Goal: Task Accomplishment & Management: Use online tool/utility

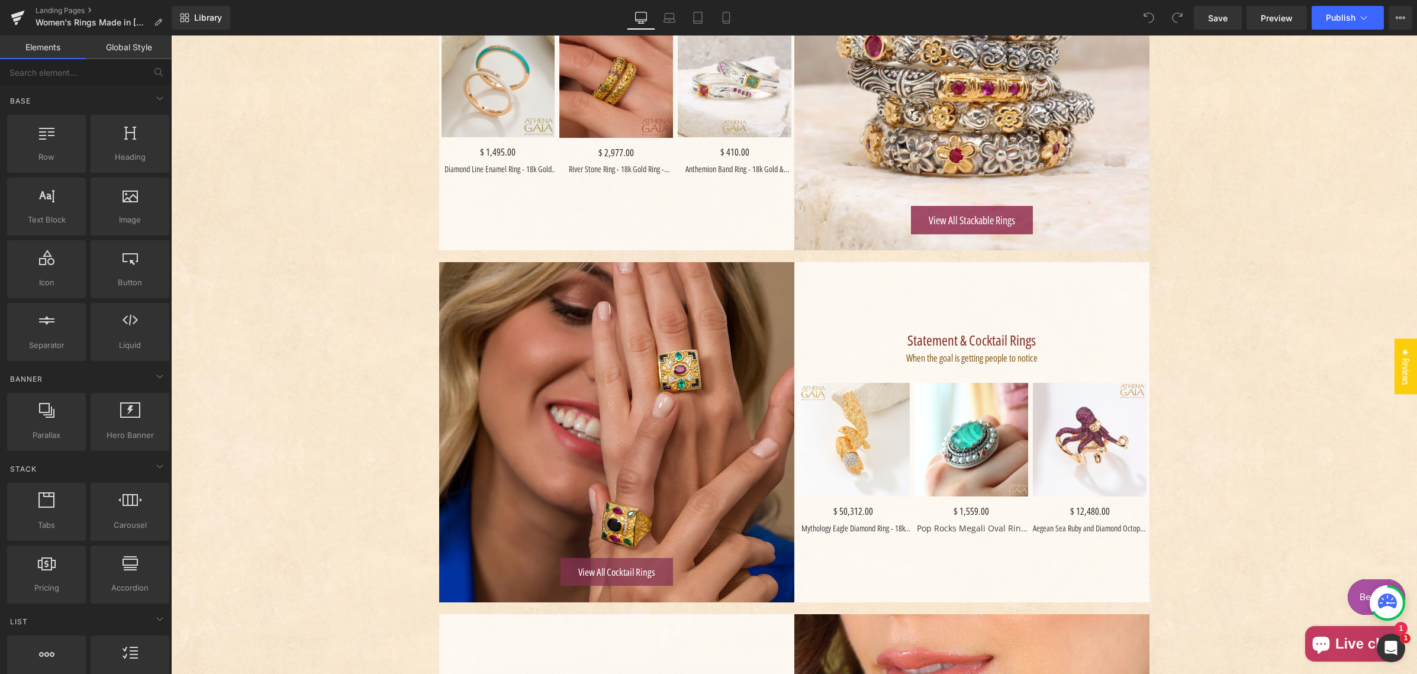
scroll to position [934, 0]
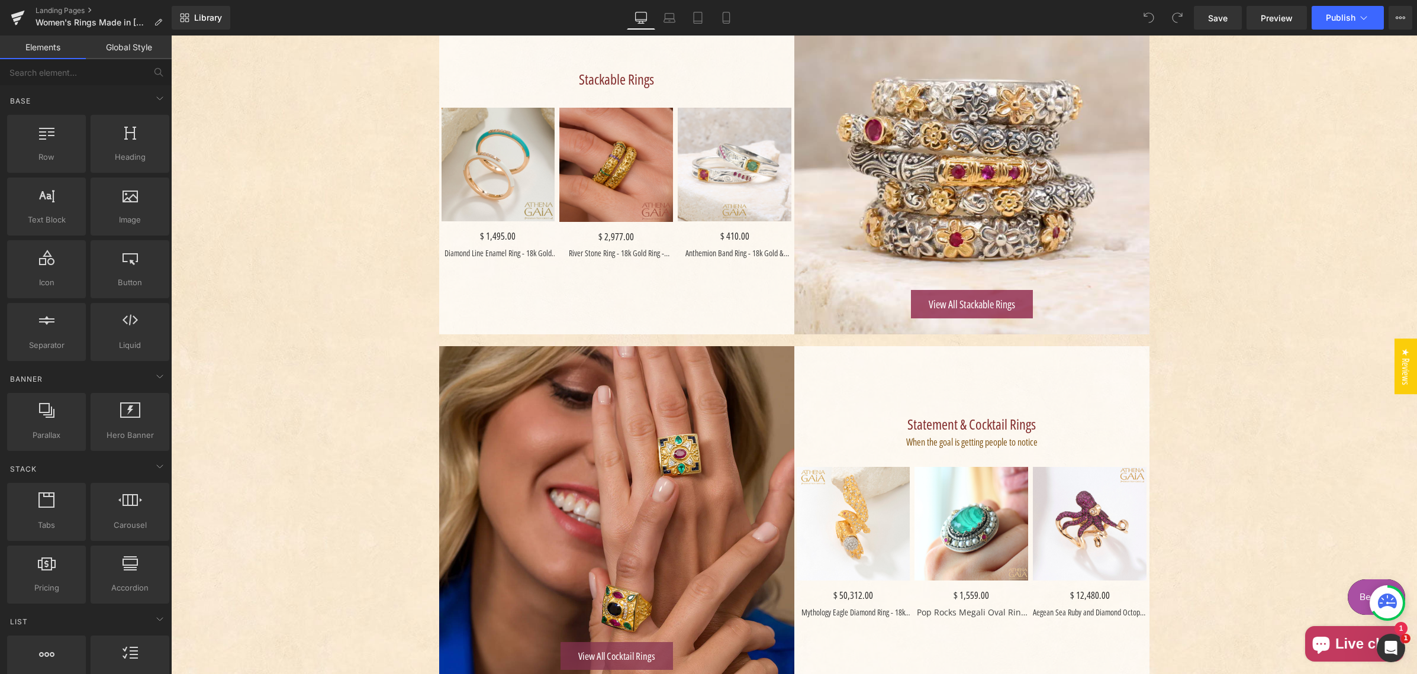
click at [404, 333] on div "Women’s Rings – Timeless Craftsmanship Heading Handcrafted rings from [GEOGRAPH…" at bounding box center [794, 475] width 1246 height 2463
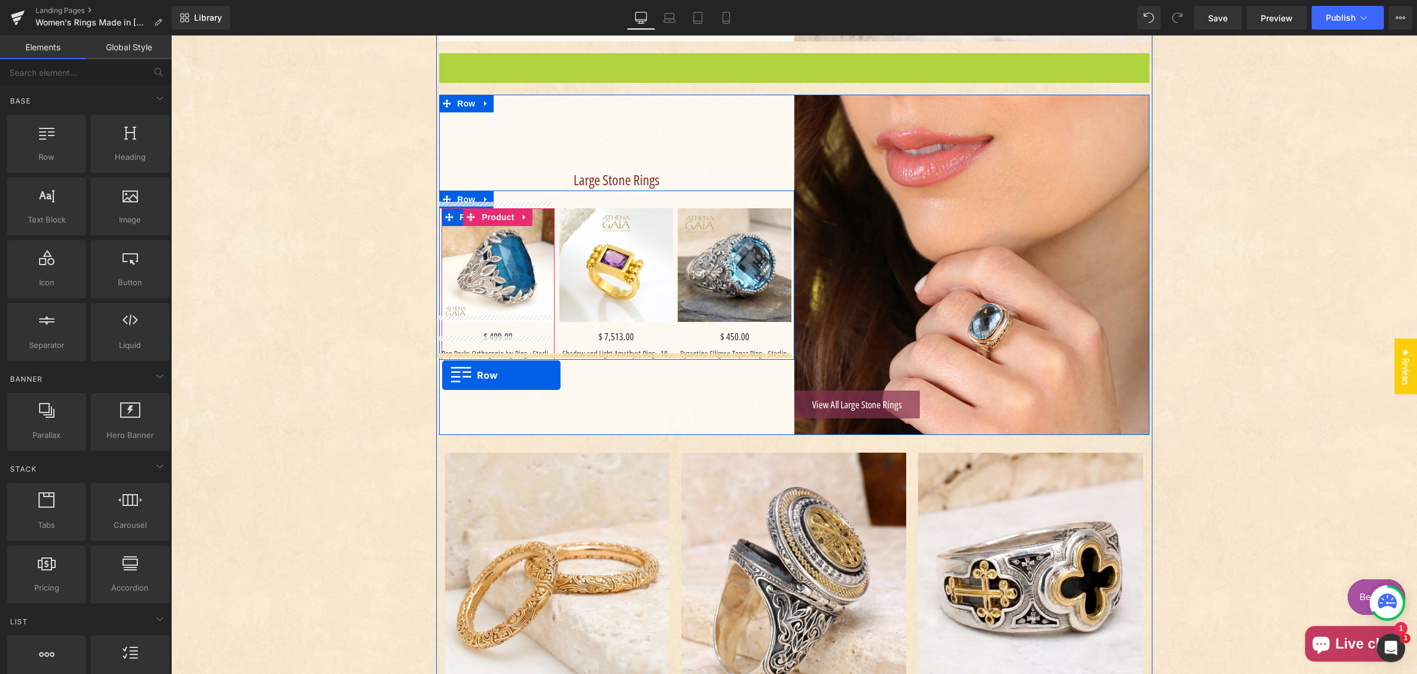
scroll to position [1231, 0]
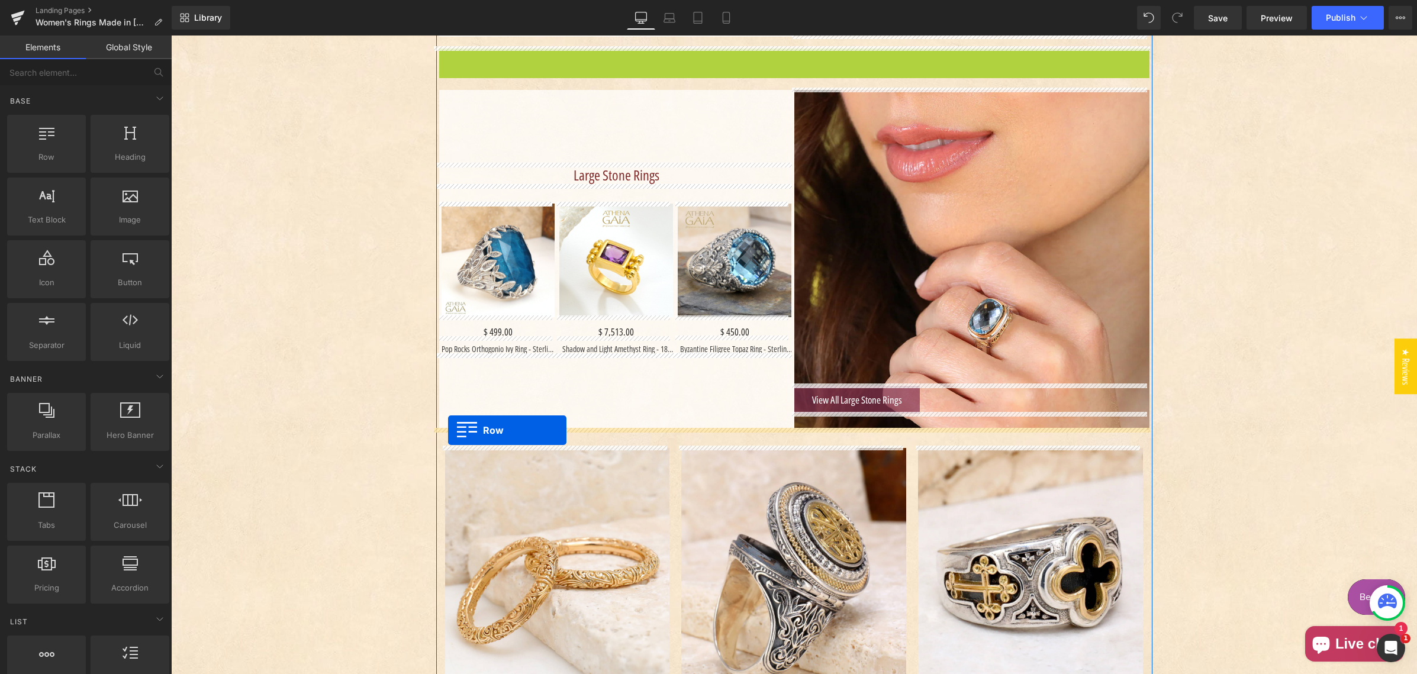
drag, startPoint x: 443, startPoint y: 353, endPoint x: 411, endPoint y: 406, distance: 62.4
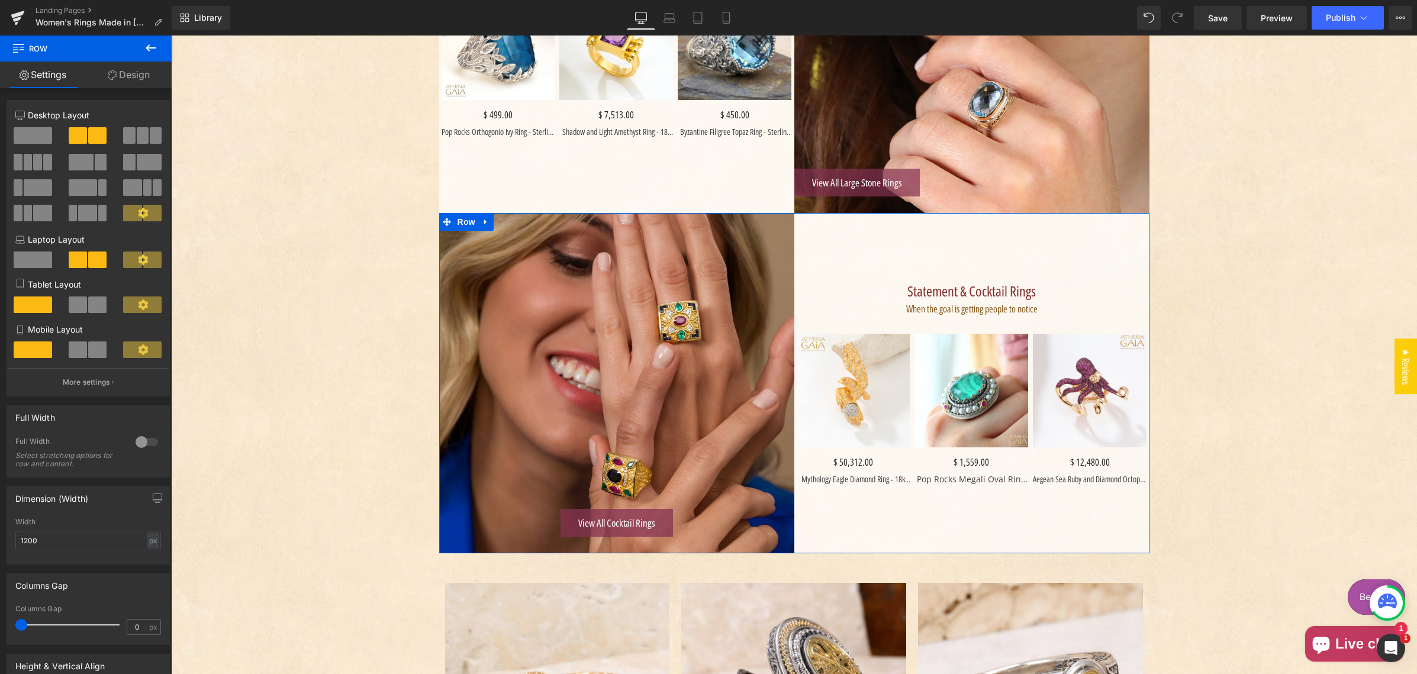
scroll to position [1355, 0]
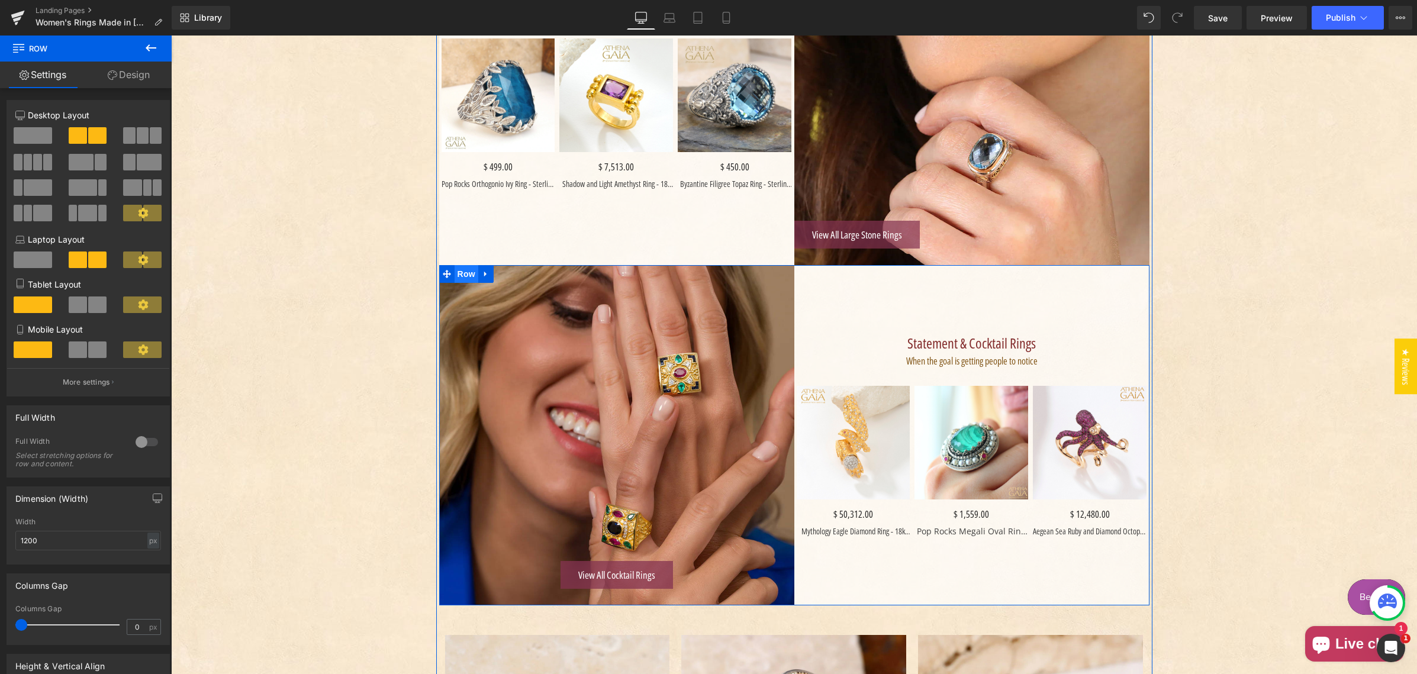
click at [460, 270] on span "Row" at bounding box center [466, 274] width 24 height 18
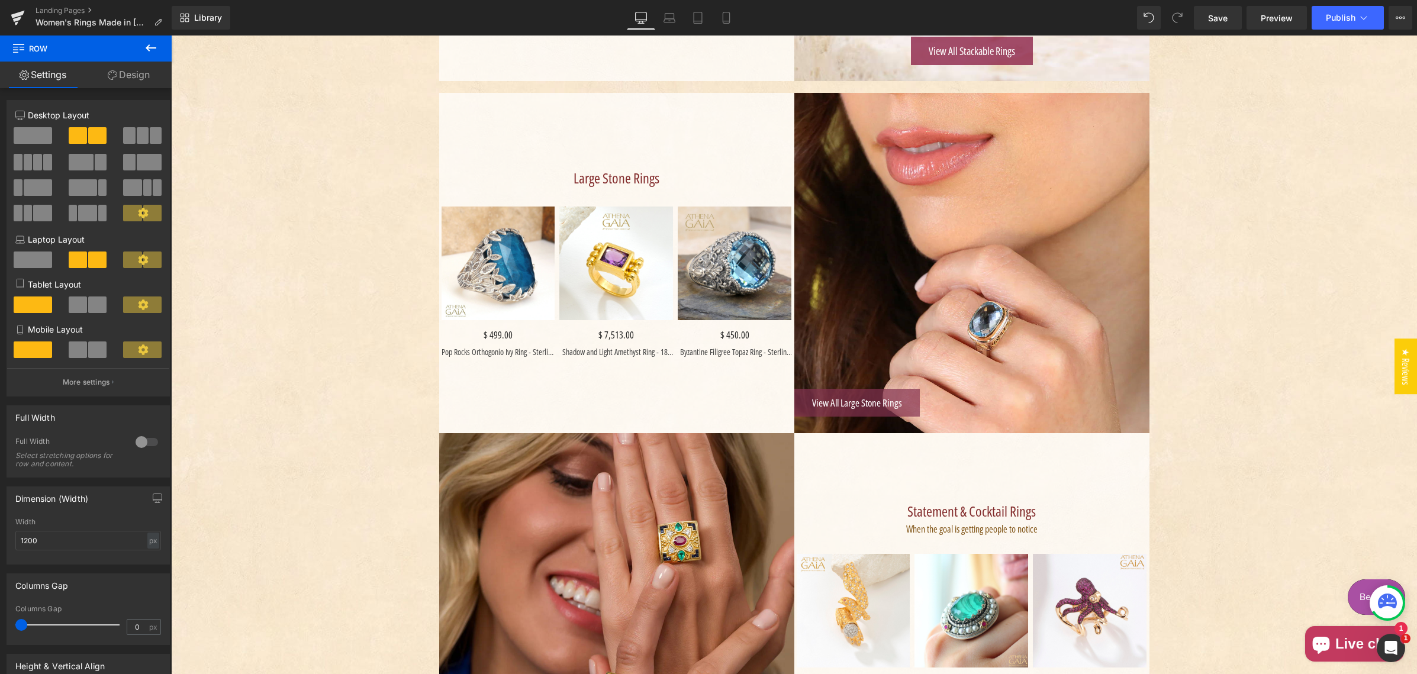
scroll to position [1188, 0]
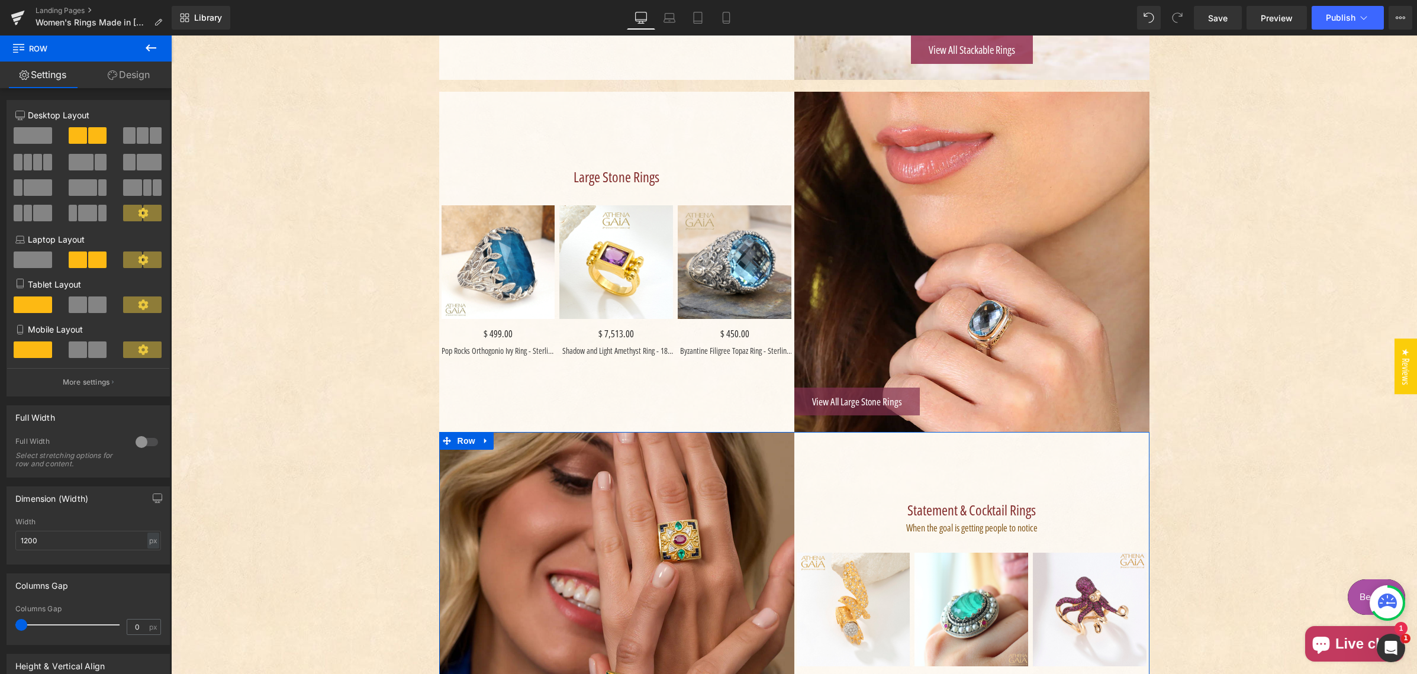
click at [133, 72] on link "Design" at bounding box center [129, 75] width 86 height 27
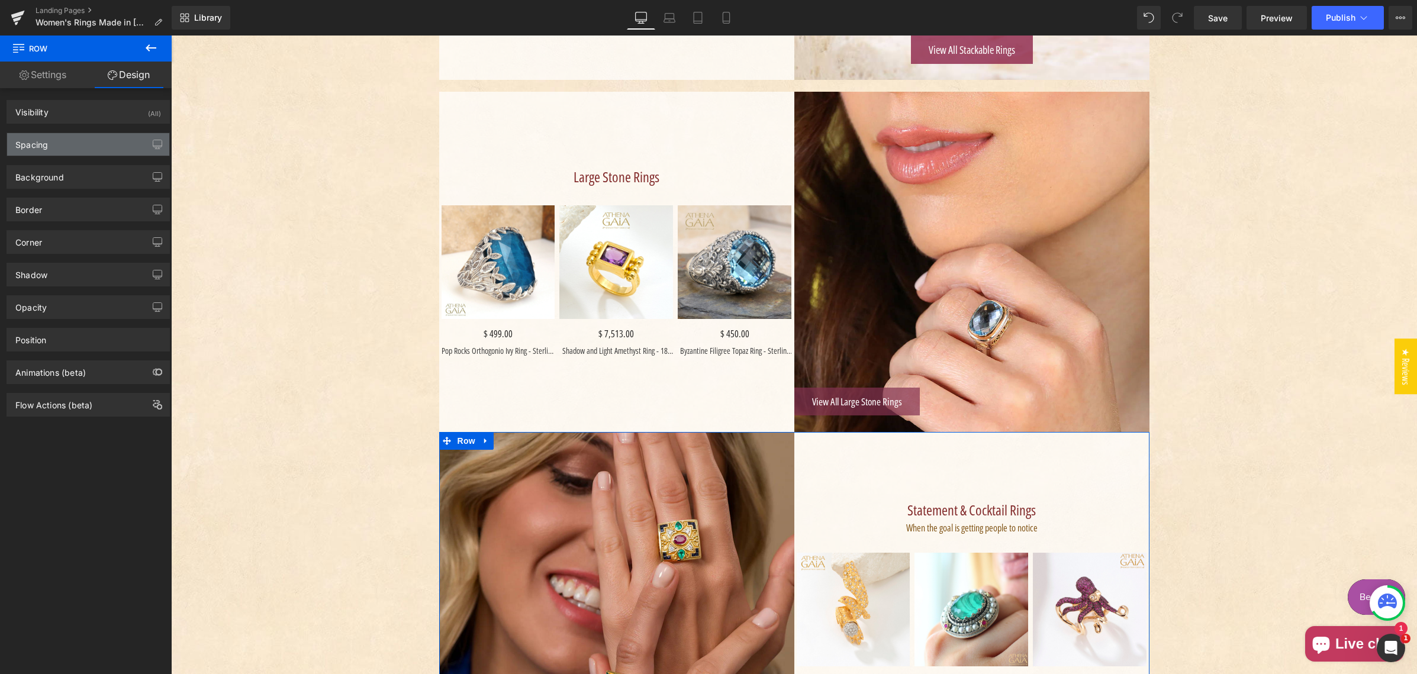
click at [83, 144] on div "Spacing" at bounding box center [88, 144] width 162 height 22
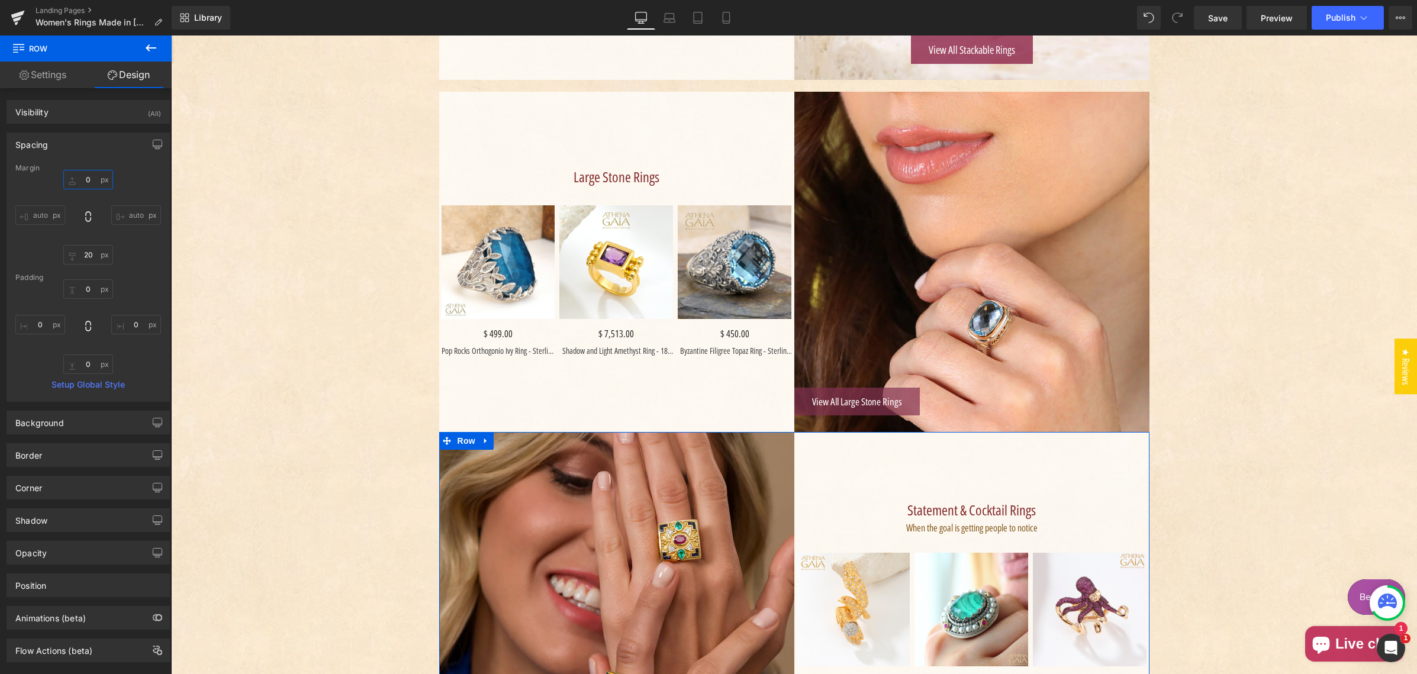
click at [78, 175] on input "text" at bounding box center [88, 180] width 50 height 20
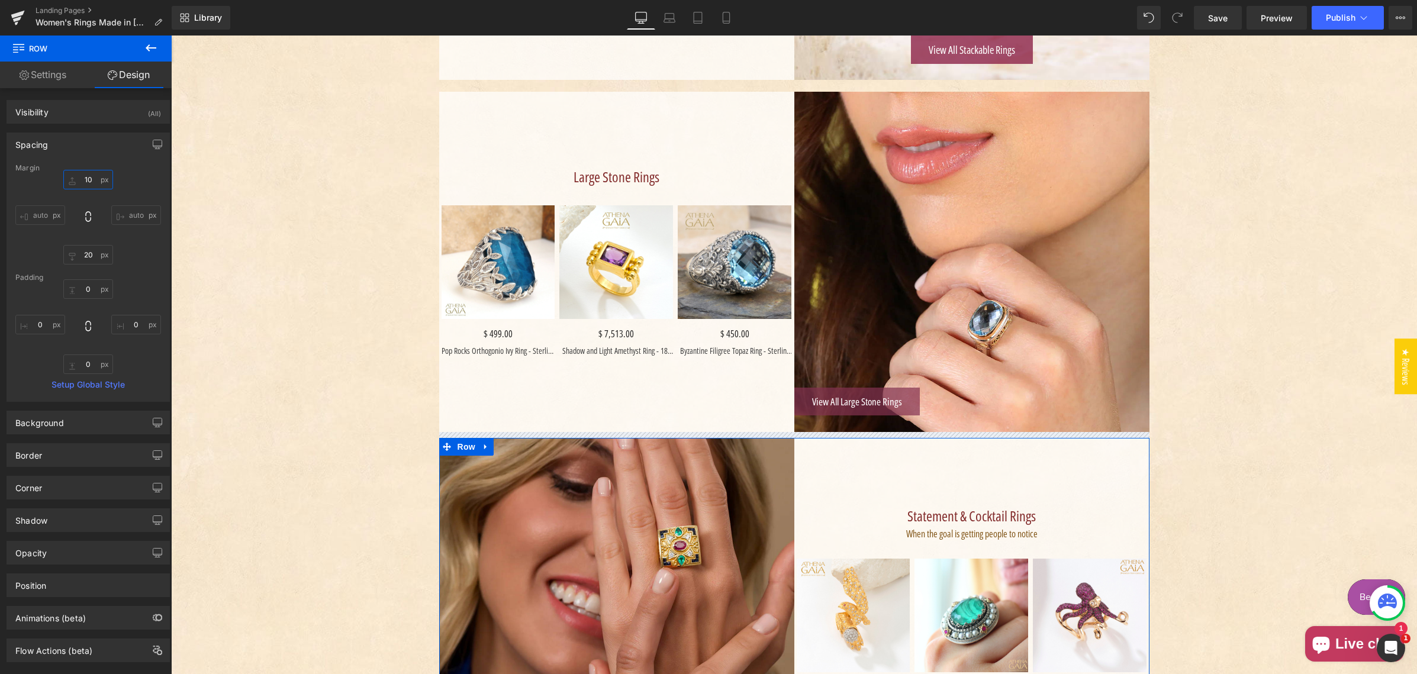
click at [83, 178] on input "10" at bounding box center [88, 180] width 50 height 20
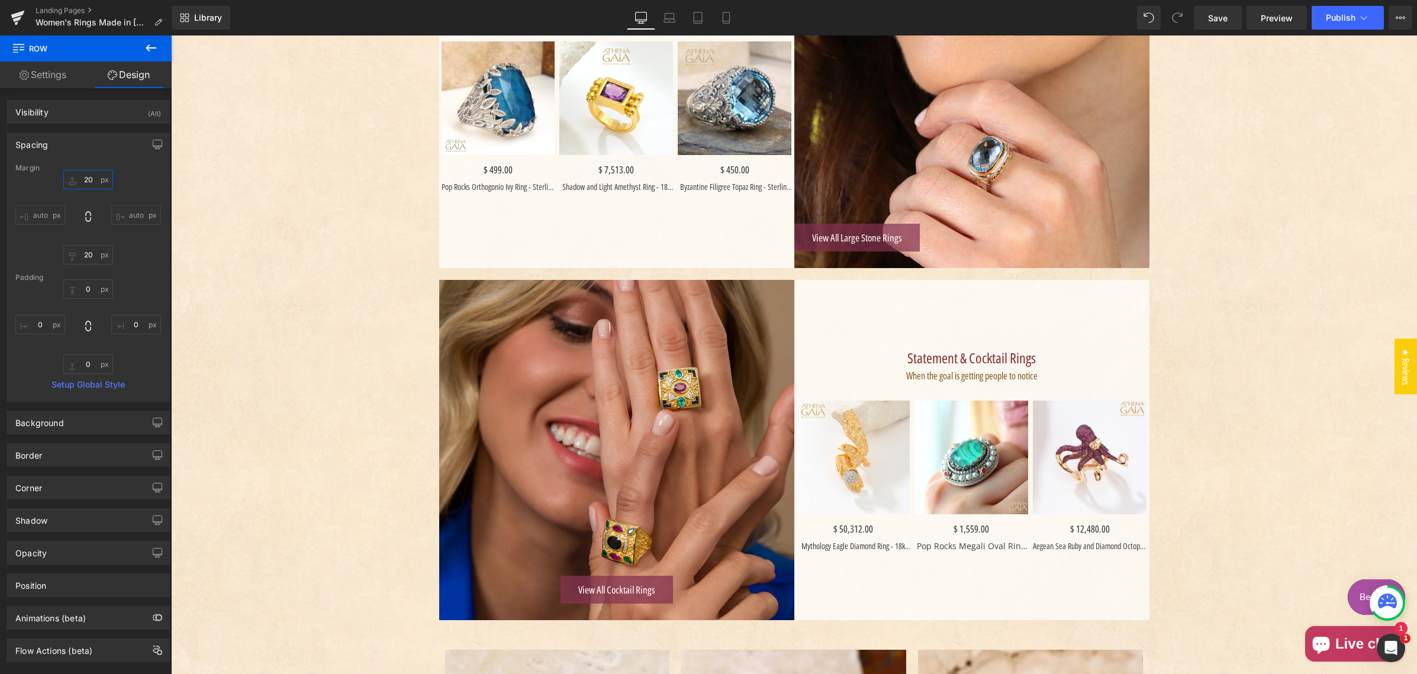
scroll to position [1375, 0]
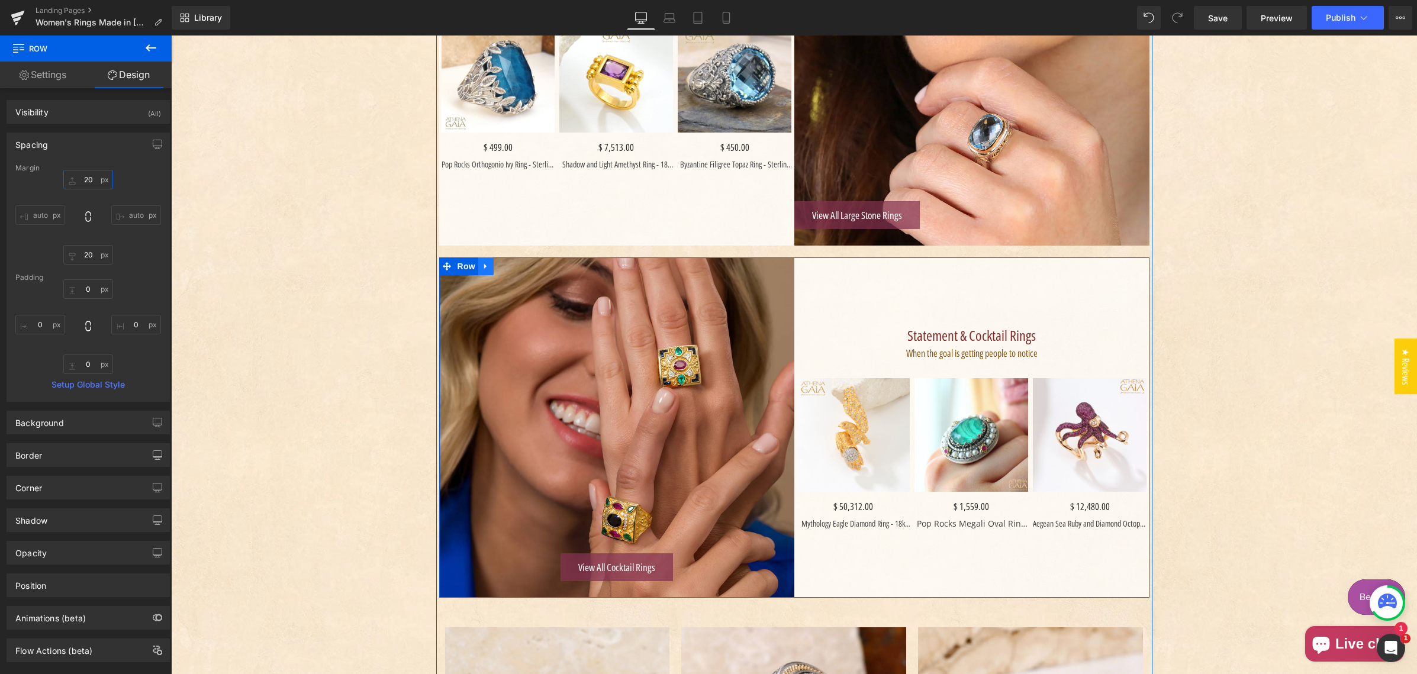
type input "20"
click at [482, 265] on icon "Main content" at bounding box center [486, 266] width 8 height 9
click at [497, 265] on icon "Main content" at bounding box center [501, 266] width 8 height 8
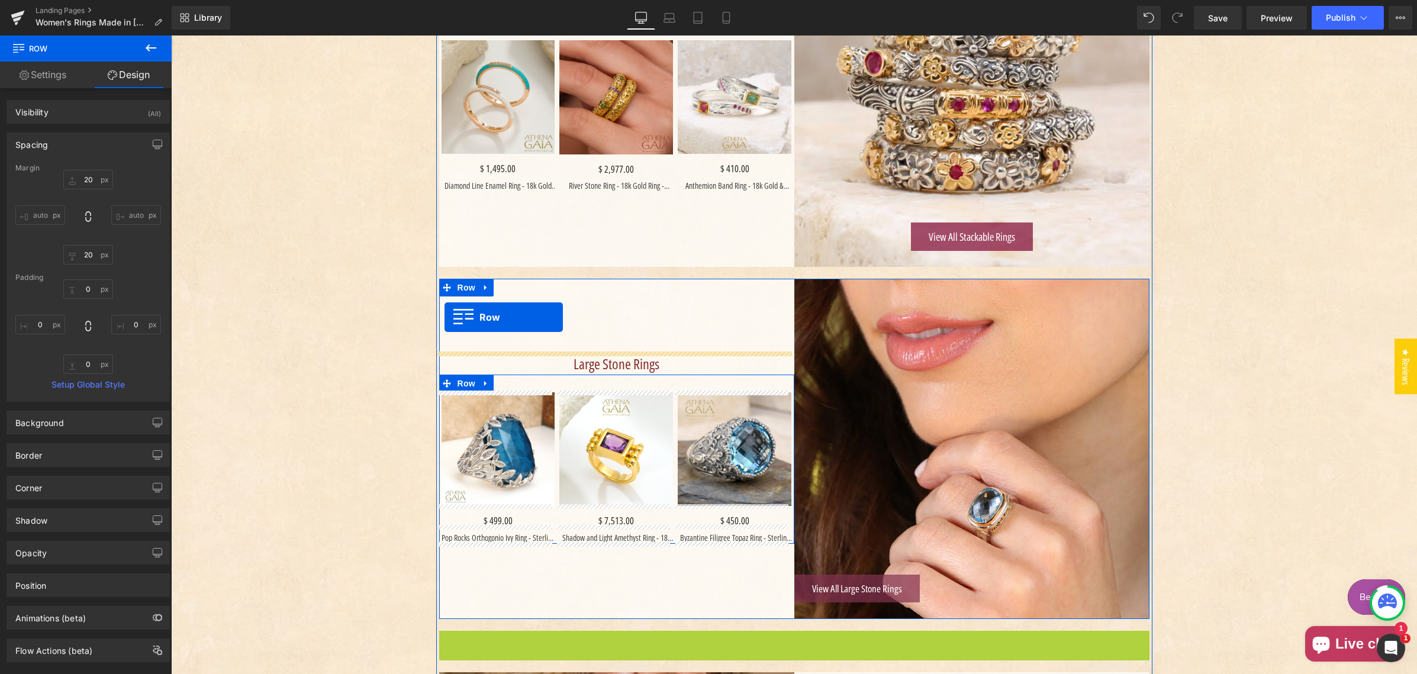
scroll to position [1001, 0]
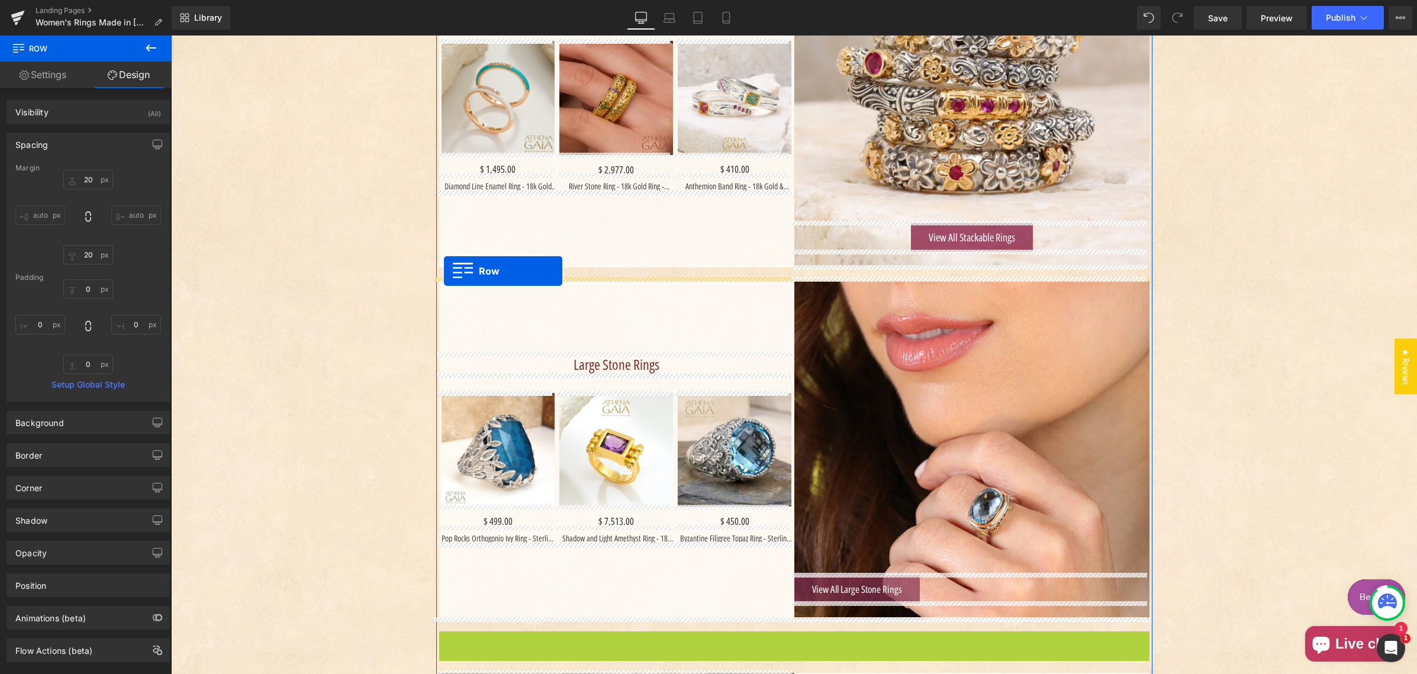
drag, startPoint x: 441, startPoint y: 335, endPoint x: 394, endPoint y: 245, distance: 101.6
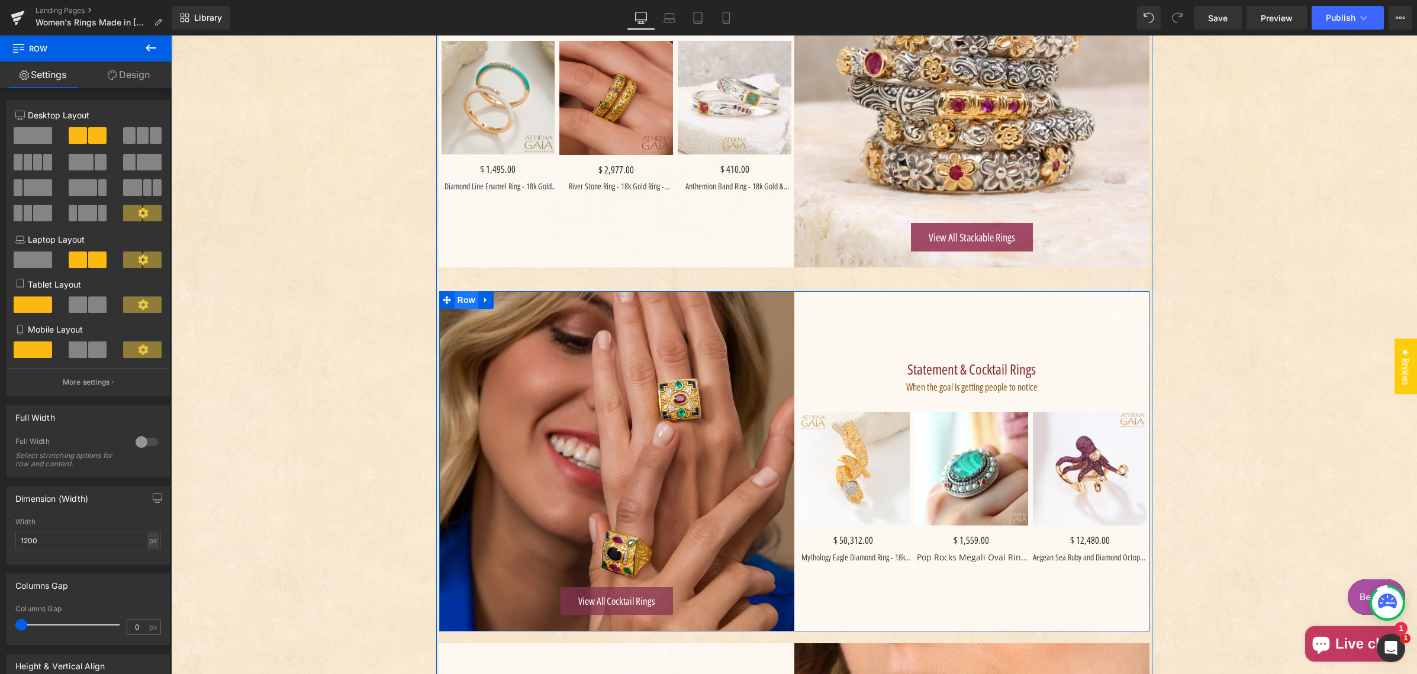
click at [466, 300] on span "Row" at bounding box center [466, 300] width 24 height 18
click at [127, 80] on link "Design" at bounding box center [129, 75] width 86 height 27
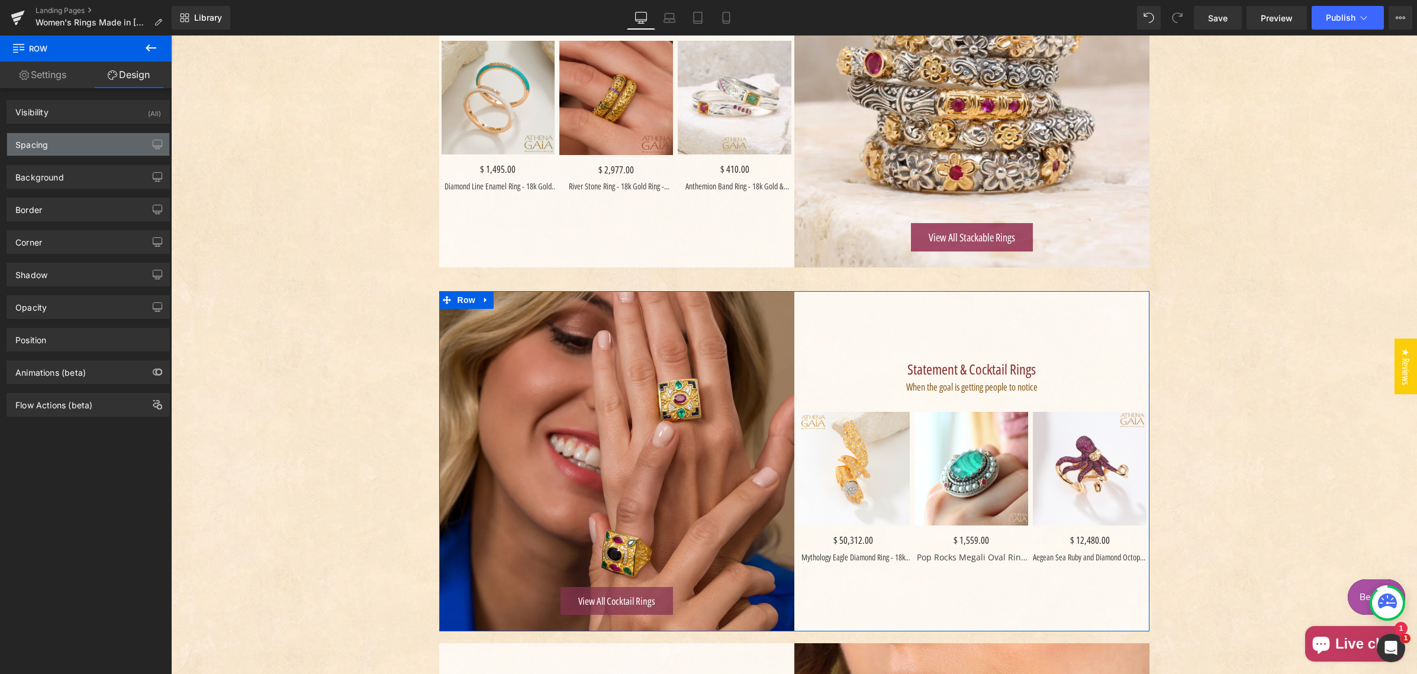
click at [72, 142] on div "Spacing" at bounding box center [88, 144] width 162 height 22
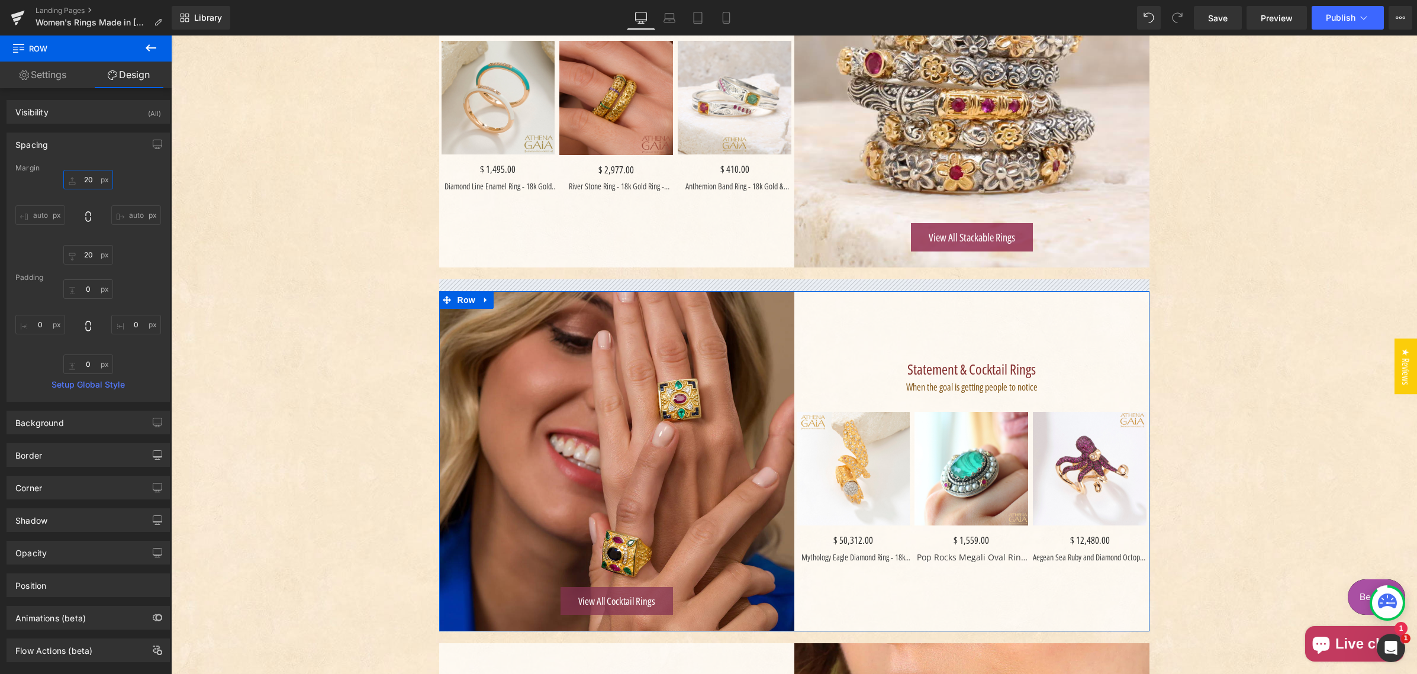
click at [83, 179] on input "text" at bounding box center [88, 180] width 50 height 20
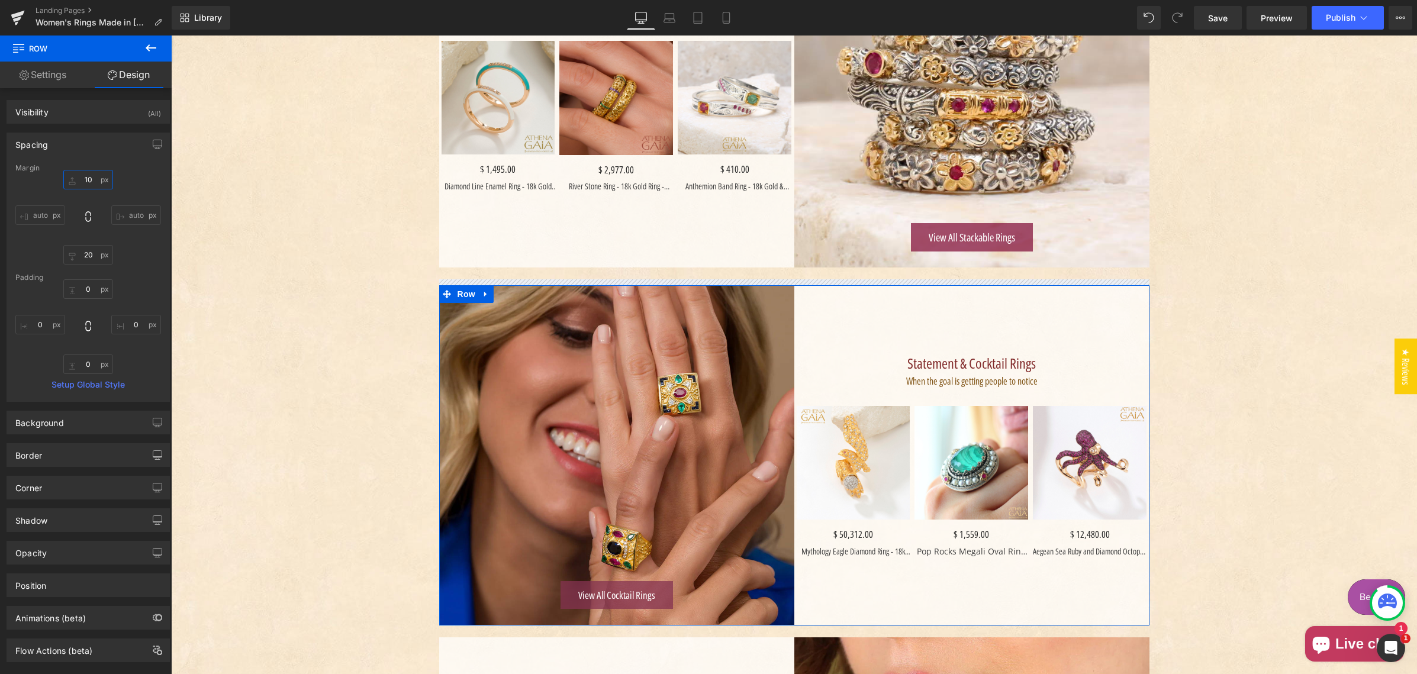
click at [87, 178] on input "10" at bounding box center [88, 180] width 50 height 20
drag, startPoint x: 87, startPoint y: 178, endPoint x: 121, endPoint y: 180, distance: 33.8
click at [87, 178] on input "10" at bounding box center [88, 180] width 50 height 20
click at [85, 179] on input "10" at bounding box center [88, 180] width 50 height 20
drag, startPoint x: 84, startPoint y: 179, endPoint x: 108, endPoint y: 182, distance: 23.9
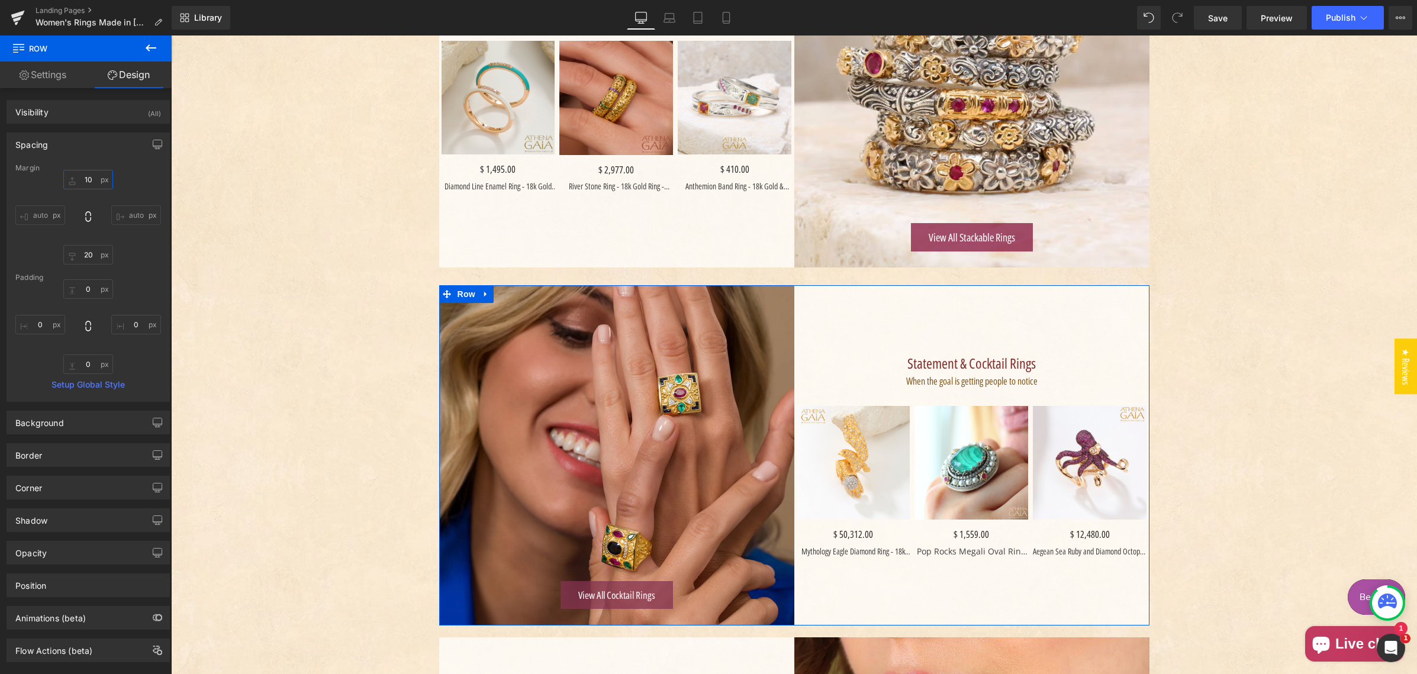
click at [84, 179] on input "10" at bounding box center [88, 180] width 50 height 20
type input "0"
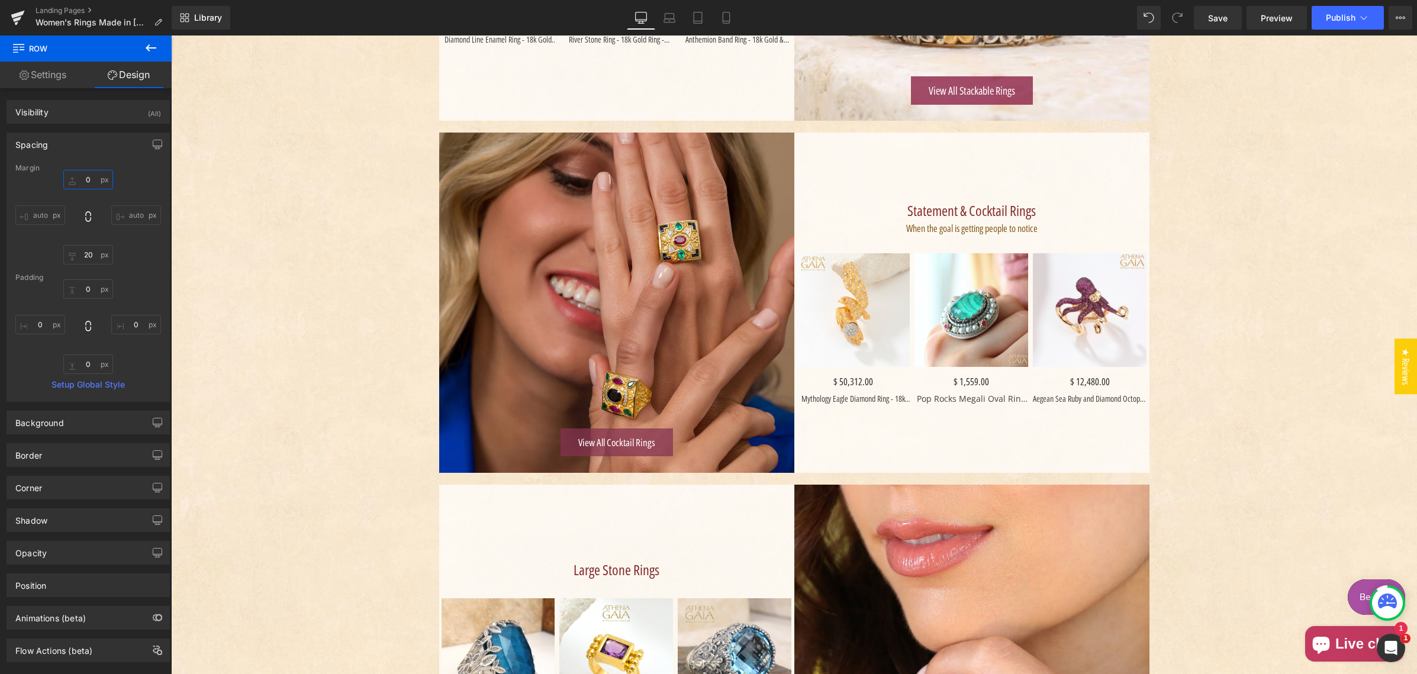
scroll to position [1102, 0]
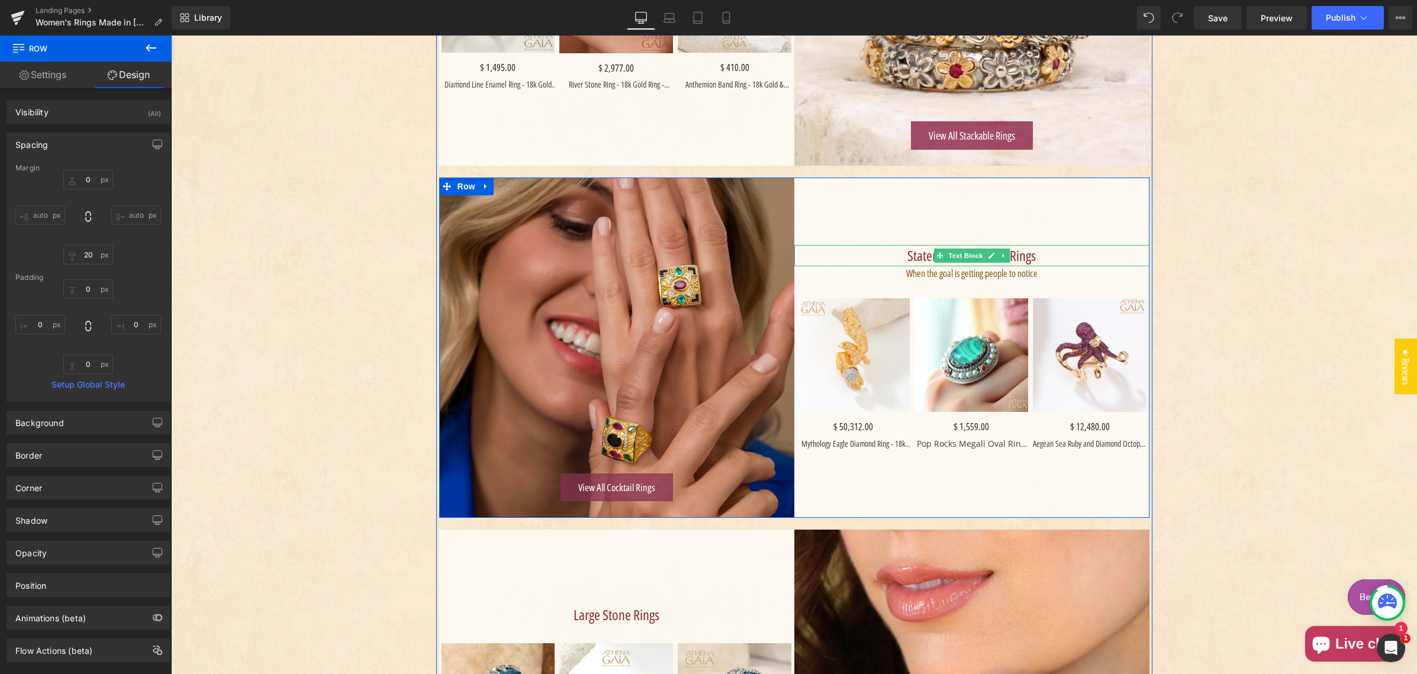
click at [907, 254] on span "Statement & Cocktail Rings" at bounding box center [971, 256] width 128 height 20
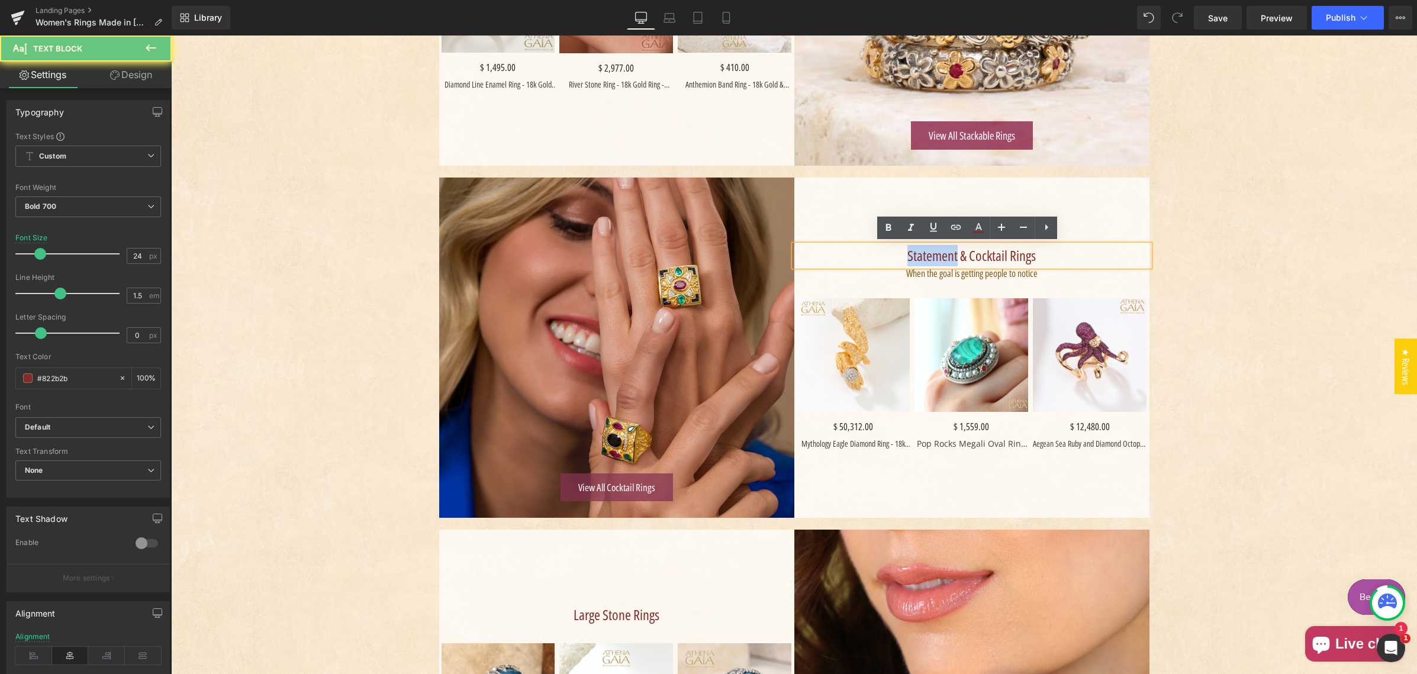
click at [907, 254] on span "Statement & Cocktail Rings" at bounding box center [971, 256] width 128 height 20
click at [907, 251] on span "Statement & Cocktail Rings" at bounding box center [971, 256] width 128 height 20
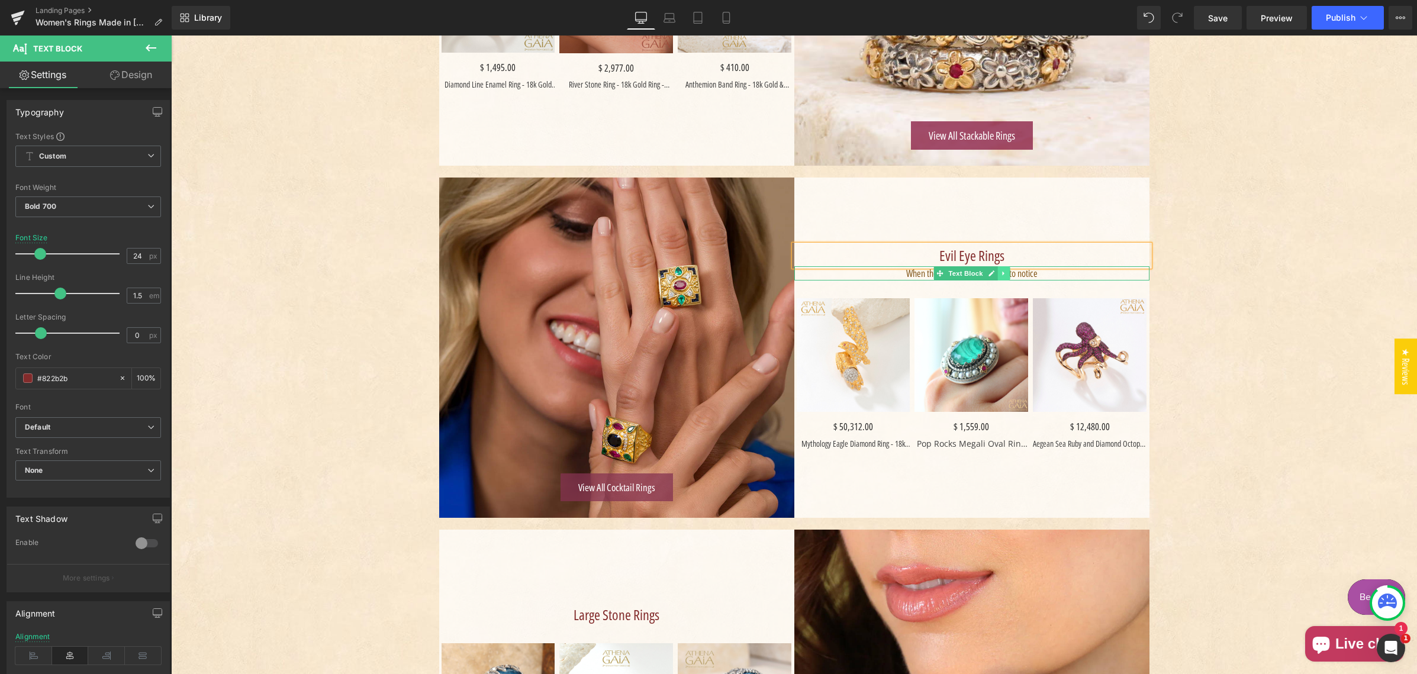
click at [1000, 270] on icon "Main content" at bounding box center [1003, 273] width 7 height 7
click at [1006, 272] on icon "Main content" at bounding box center [1009, 273] width 7 height 7
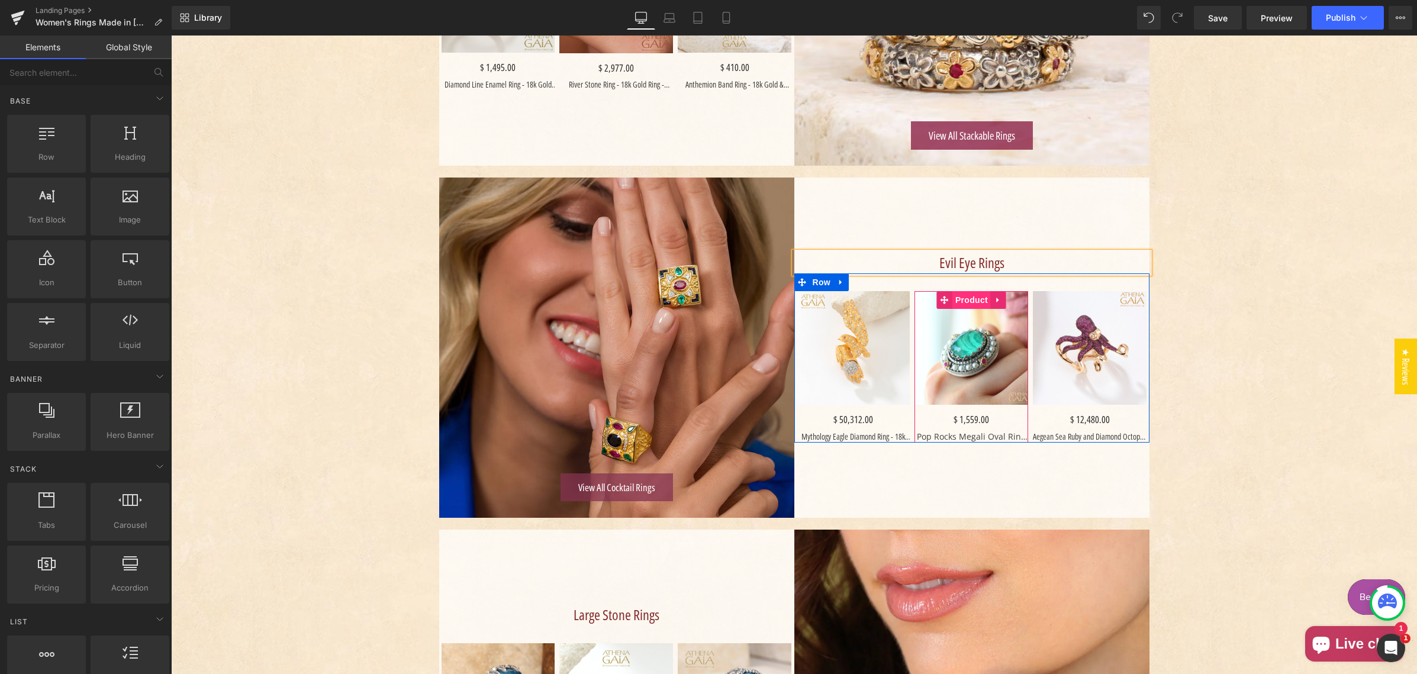
click at [966, 296] on span "Product" at bounding box center [971, 300] width 38 height 18
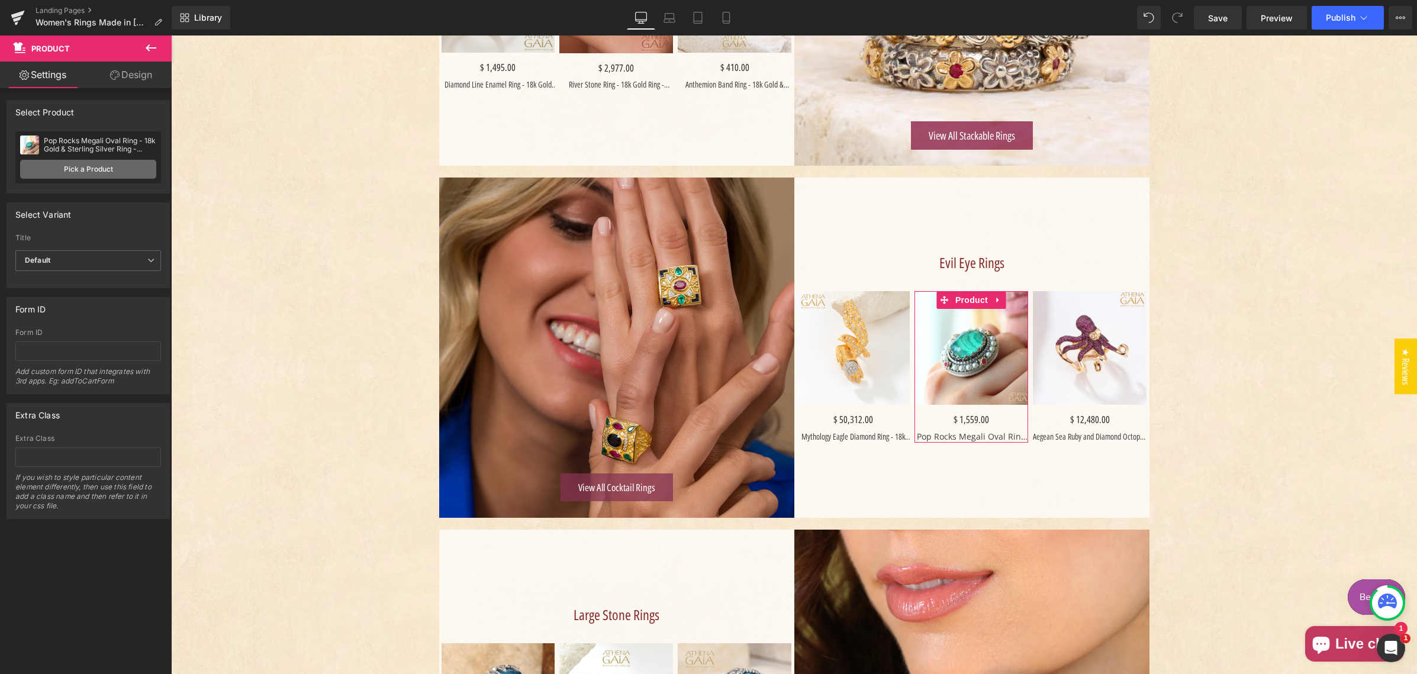
click at [83, 169] on link "Pick a Product" at bounding box center [88, 169] width 136 height 19
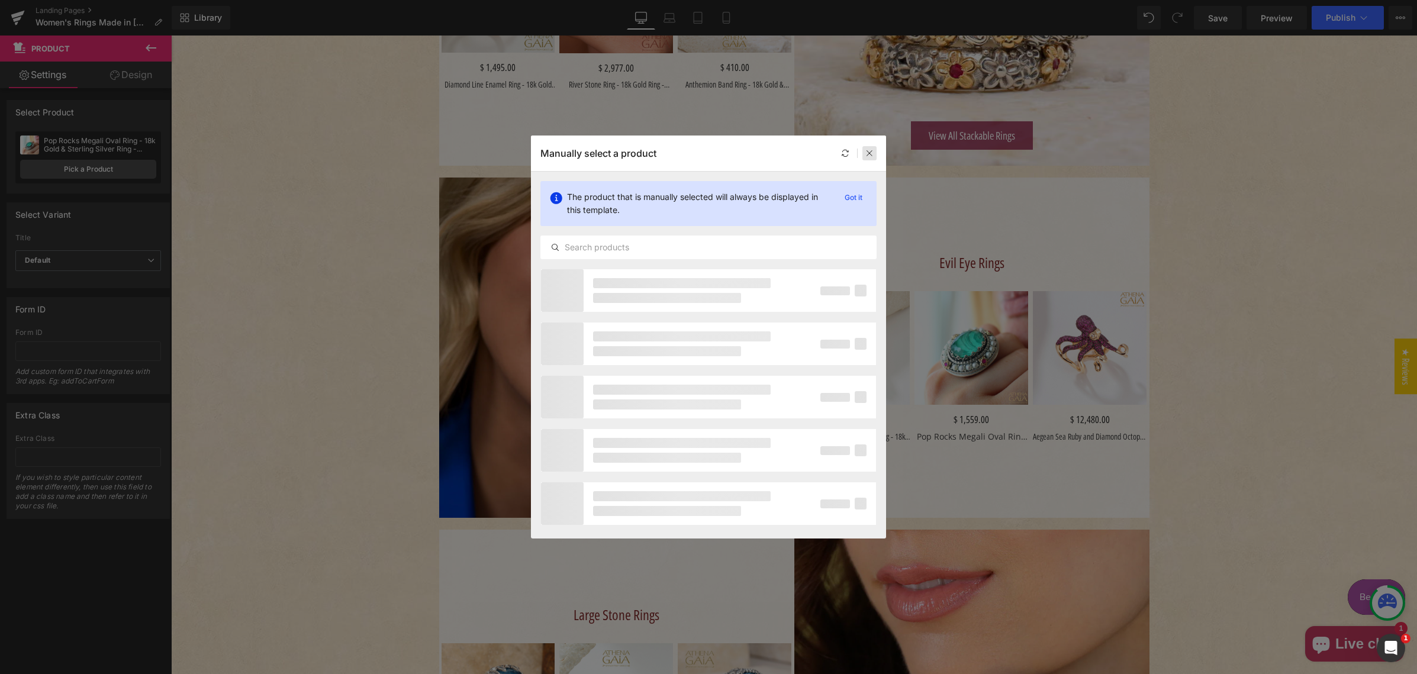
click at [868, 157] on icon at bounding box center [869, 153] width 8 height 8
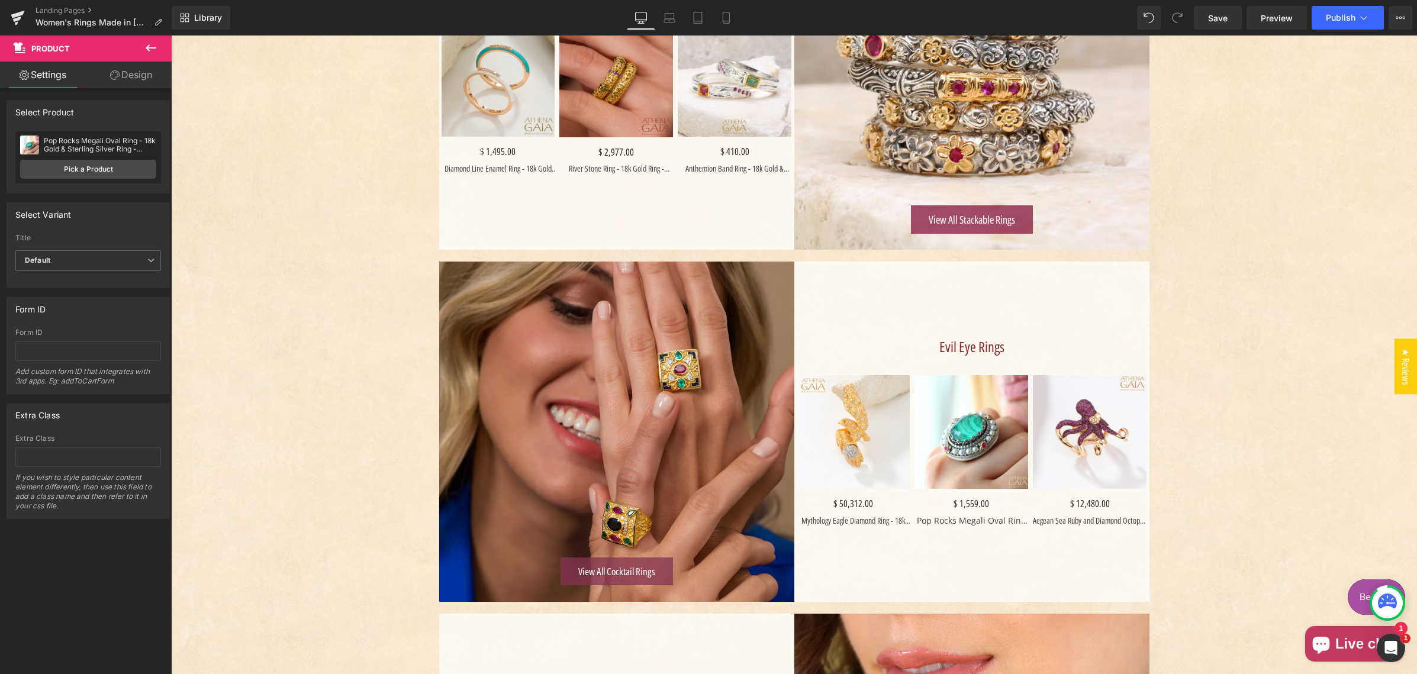
scroll to position [1016, 0]
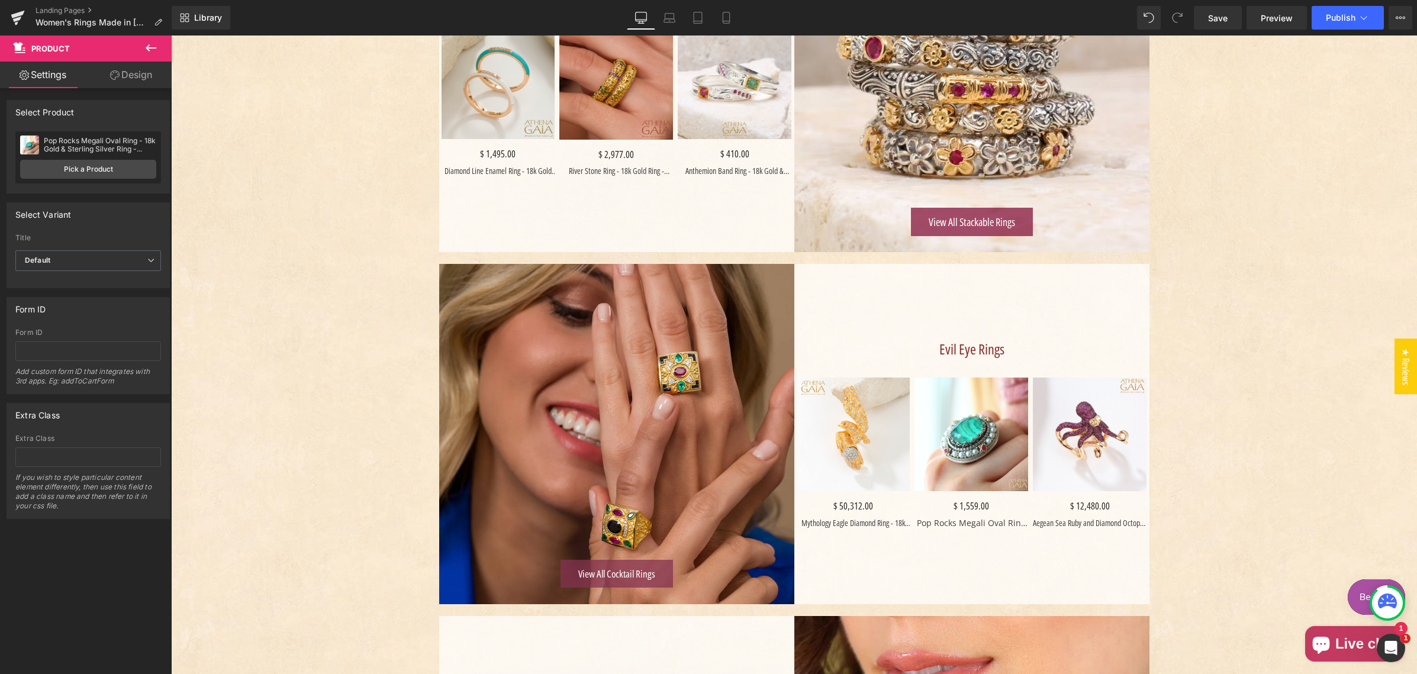
click at [149, 50] on icon at bounding box center [151, 47] width 11 height 7
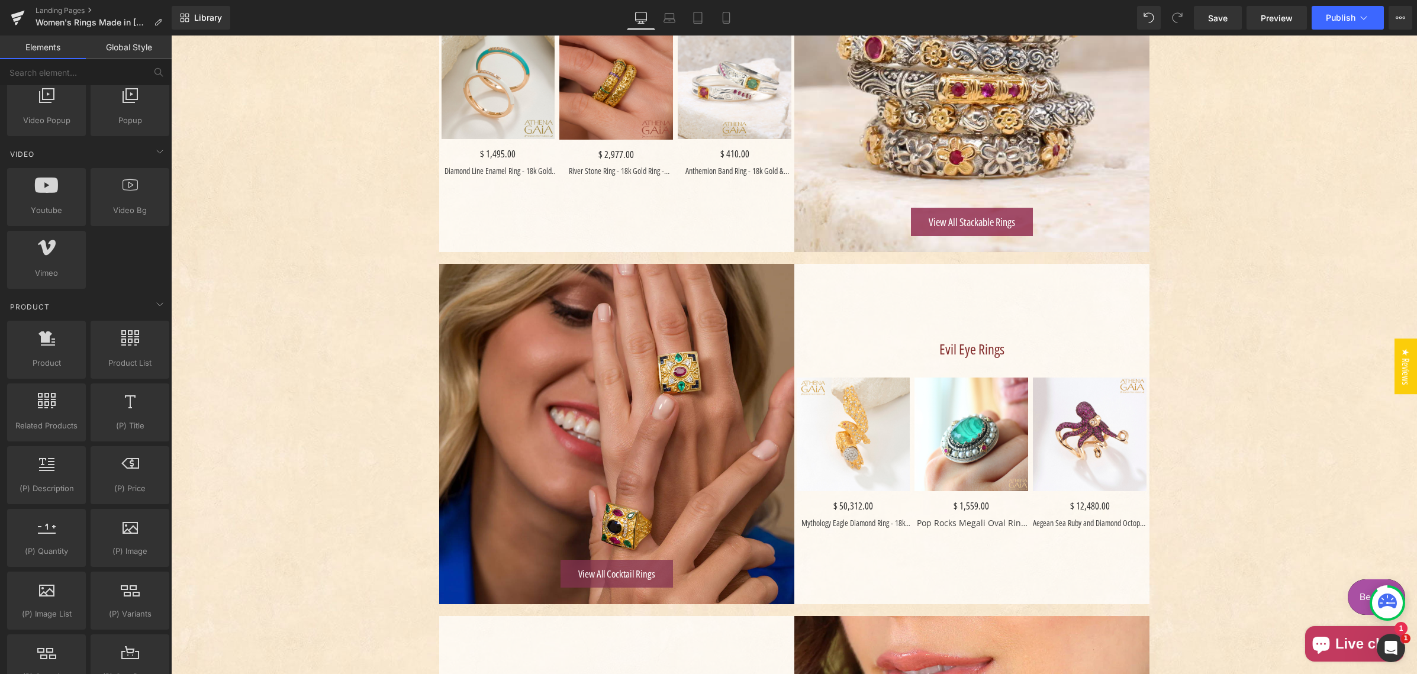
scroll to position [743, 0]
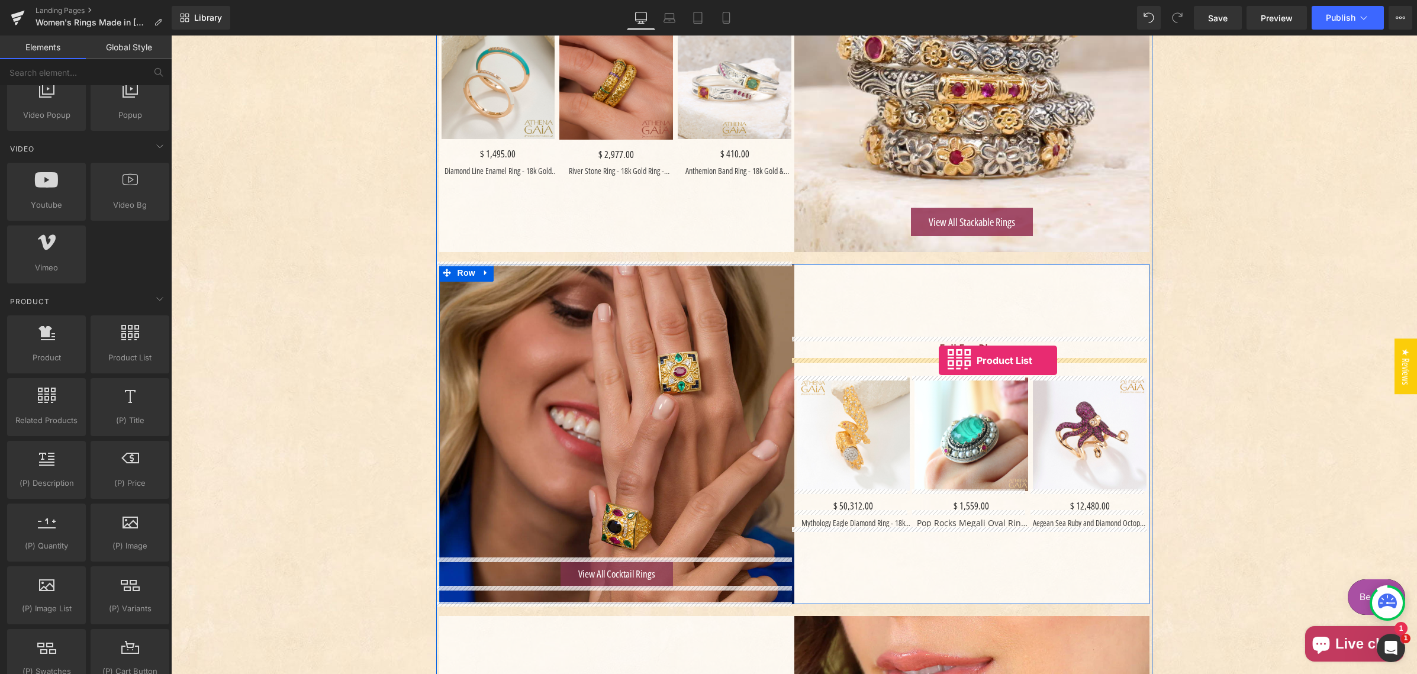
drag, startPoint x: 303, startPoint y: 379, endPoint x: 938, endPoint y: 360, distance: 635.2
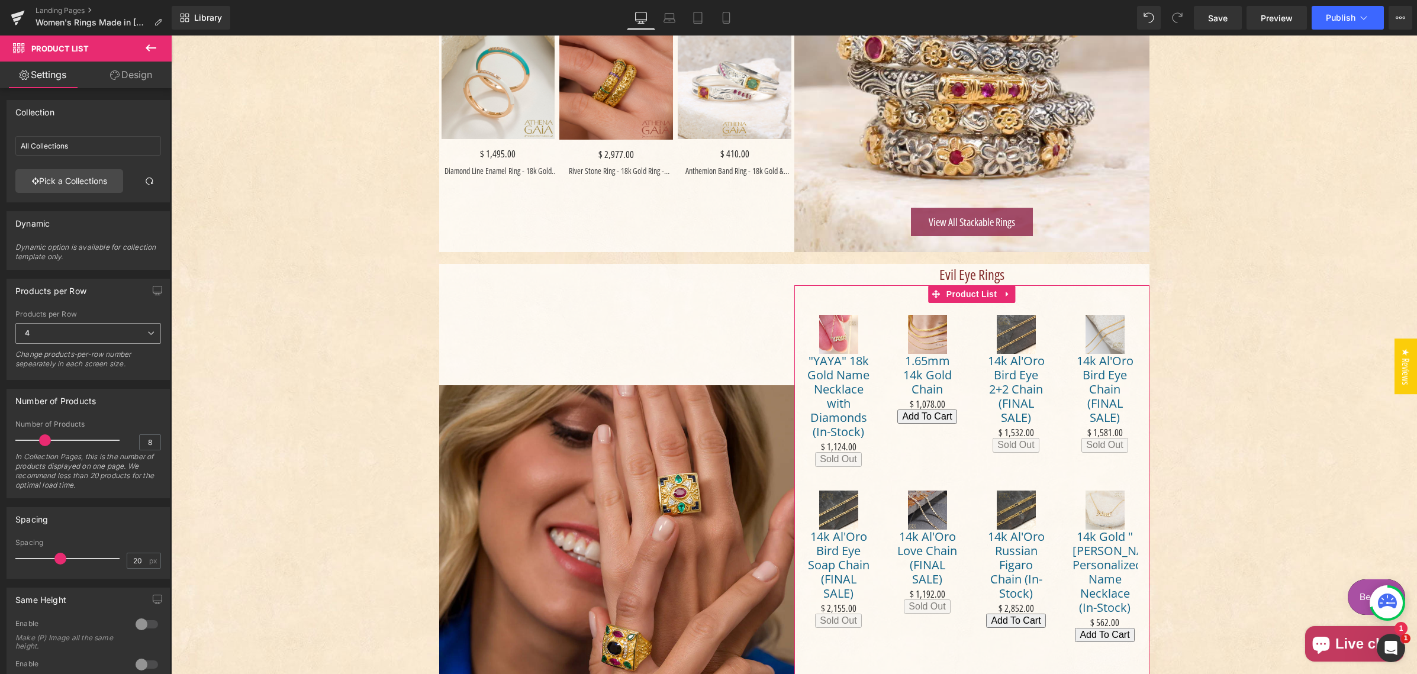
click at [39, 334] on span "4" at bounding box center [88, 333] width 146 height 21
click at [46, 388] on li "3" at bounding box center [85, 390] width 141 height 18
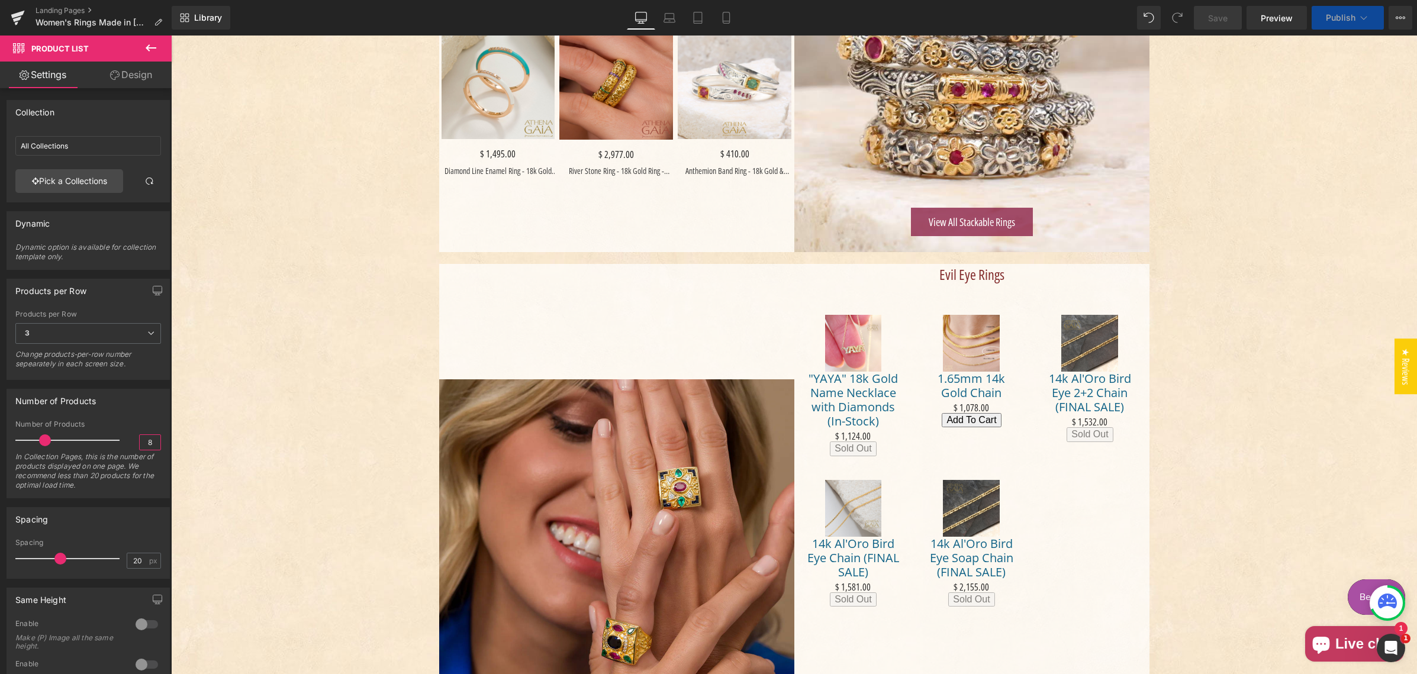
drag, startPoint x: 142, startPoint y: 441, endPoint x: 154, endPoint y: 442, distance: 11.8
click at [154, 442] on input "8" at bounding box center [150, 442] width 21 height 15
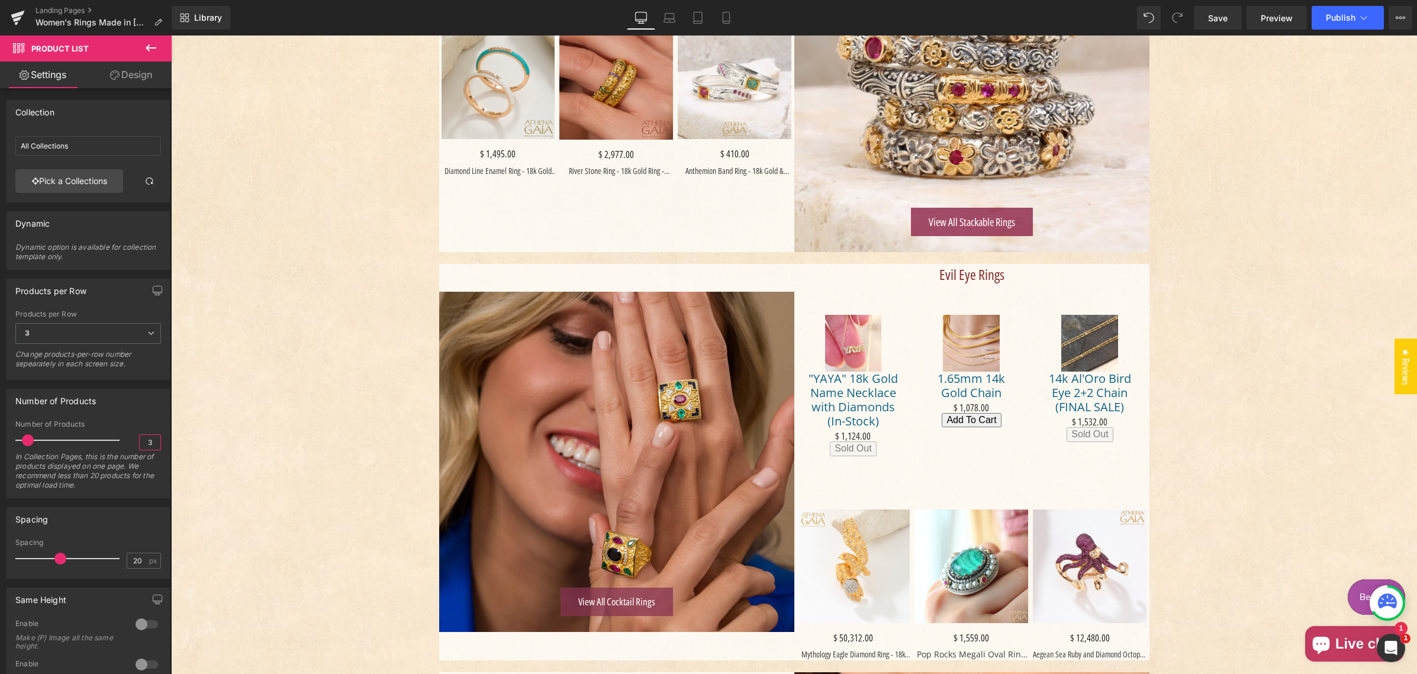
type input "3"
drag, startPoint x: 59, startPoint y: 559, endPoint x: 16, endPoint y: 563, distance: 43.4
click at [9, 559] on div "20px Spacing 20 px" at bounding box center [88, 558] width 162 height 40
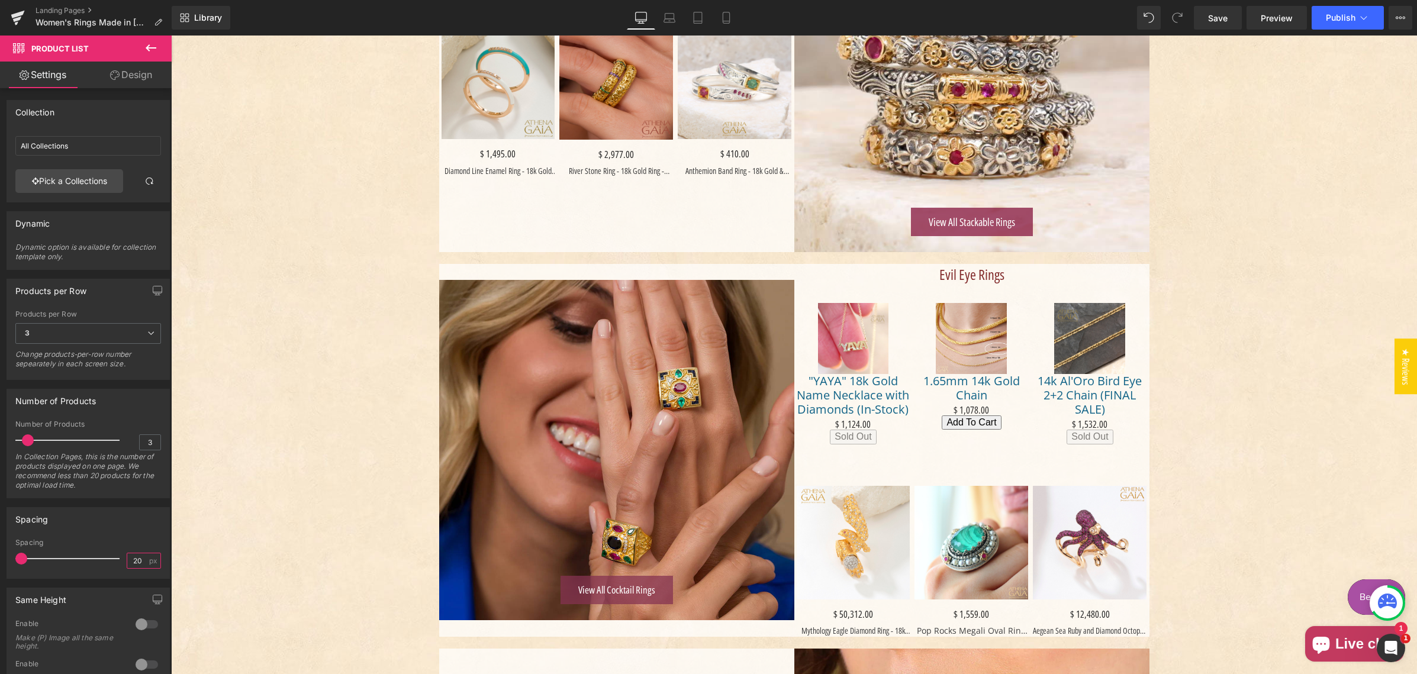
drag, startPoint x: 128, startPoint y: 556, endPoint x: 137, endPoint y: 559, distance: 9.2
click at [137, 558] on input "20" at bounding box center [137, 560] width 21 height 15
type input "4"
click at [121, 531] on div "Spacing 20px Spacing 4 px" at bounding box center [88, 543] width 163 height 72
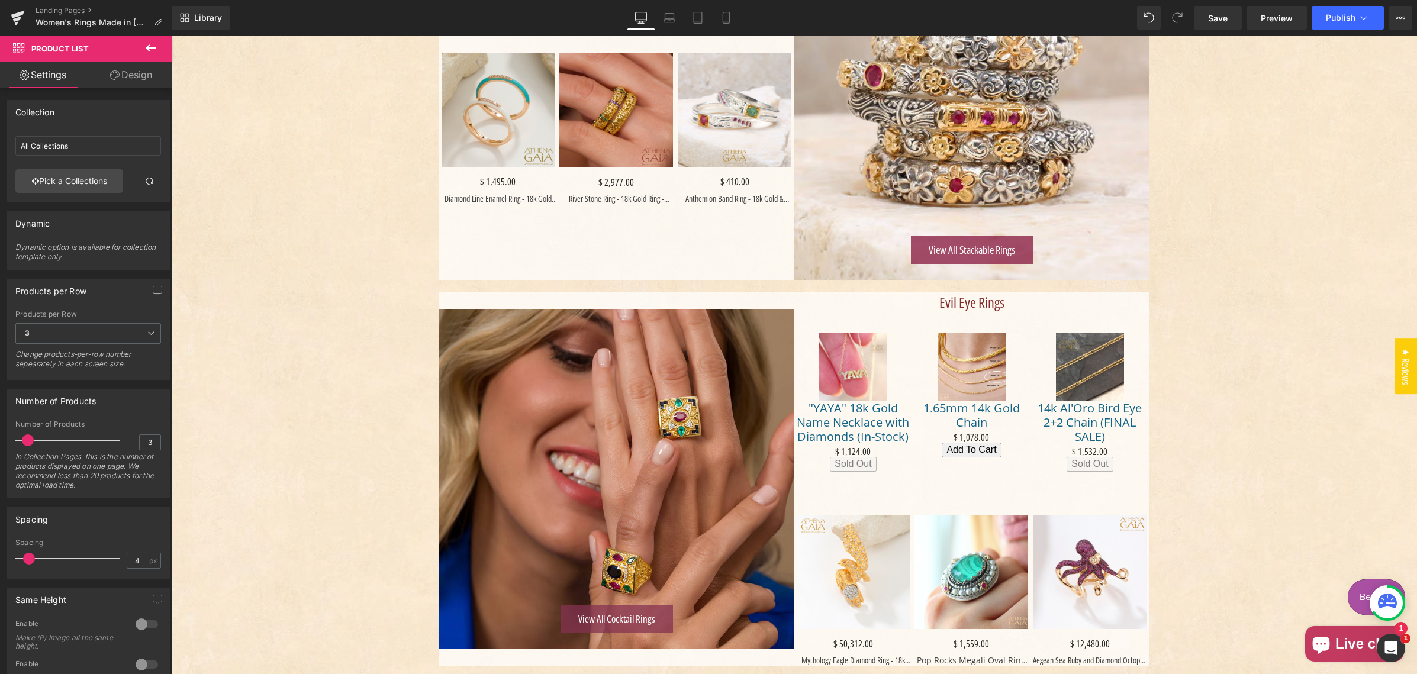
scroll to position [1002, 0]
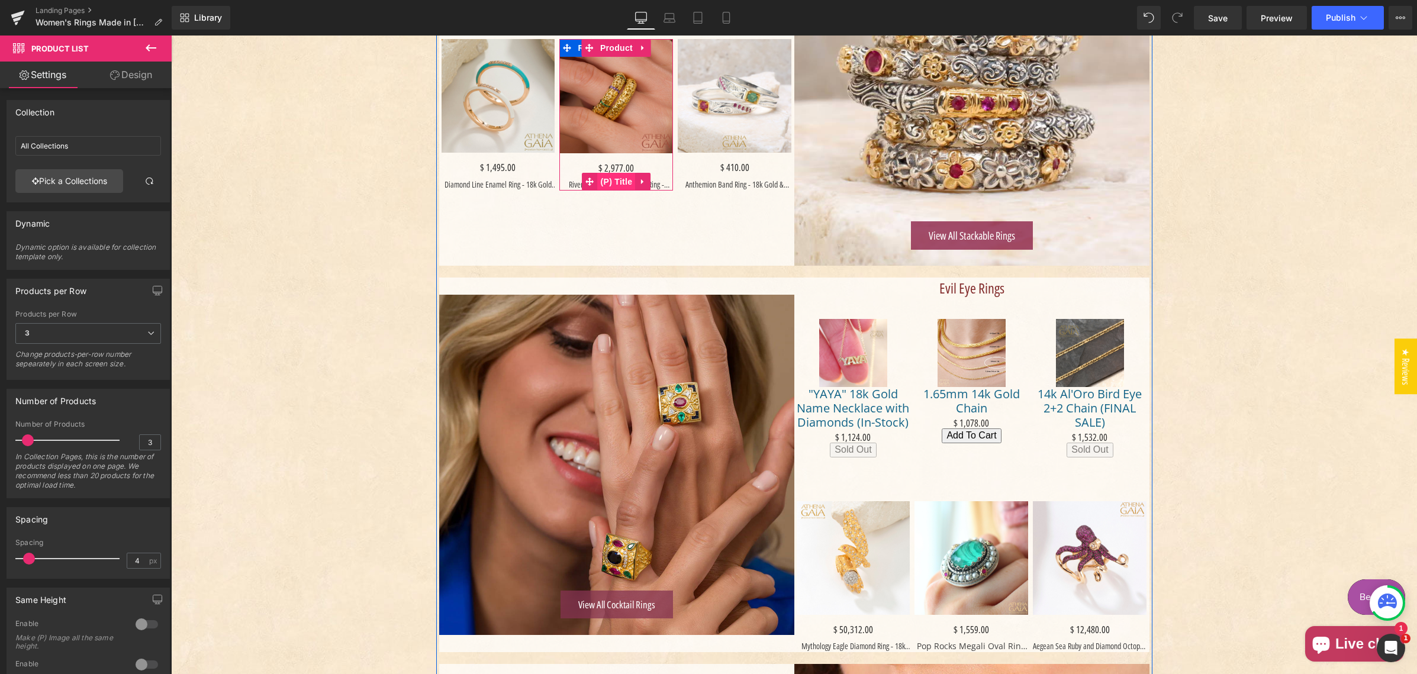
click at [619, 183] on span "(P) Title" at bounding box center [617, 182] width 38 height 18
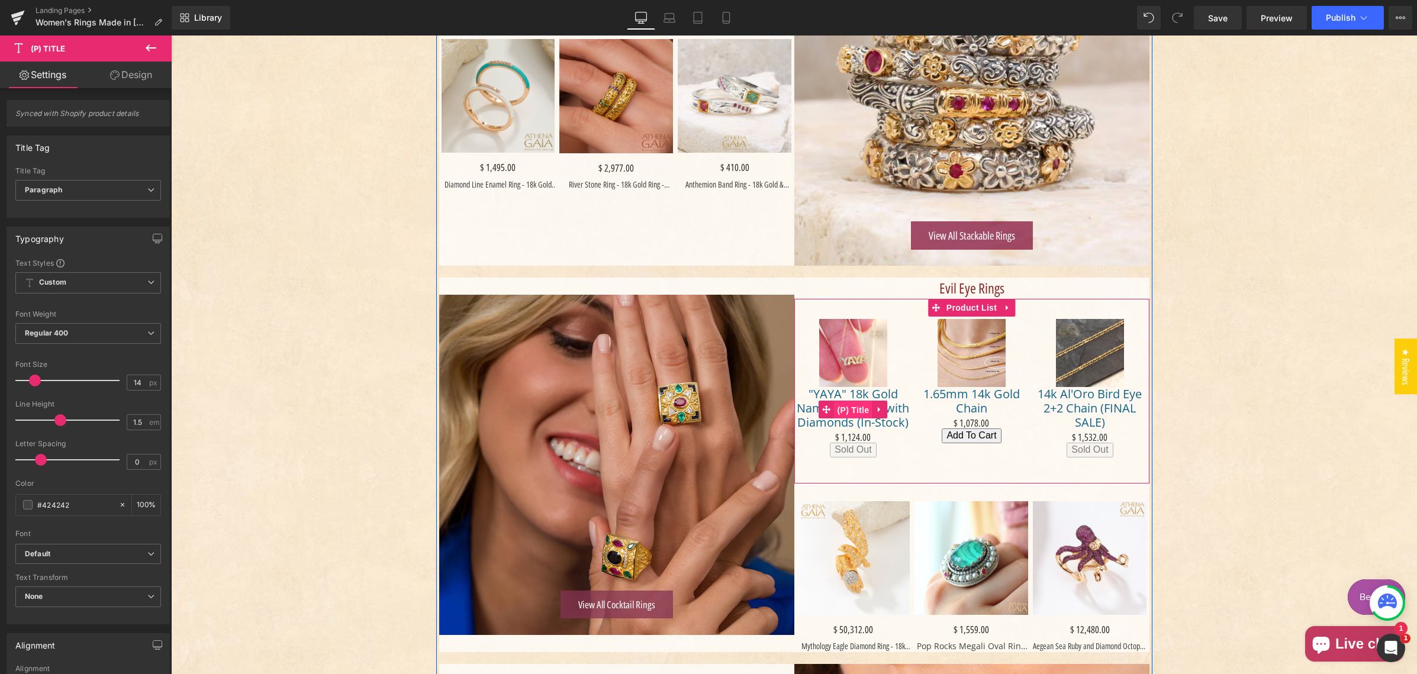
click at [848, 408] on span "(P) Title" at bounding box center [853, 410] width 38 height 18
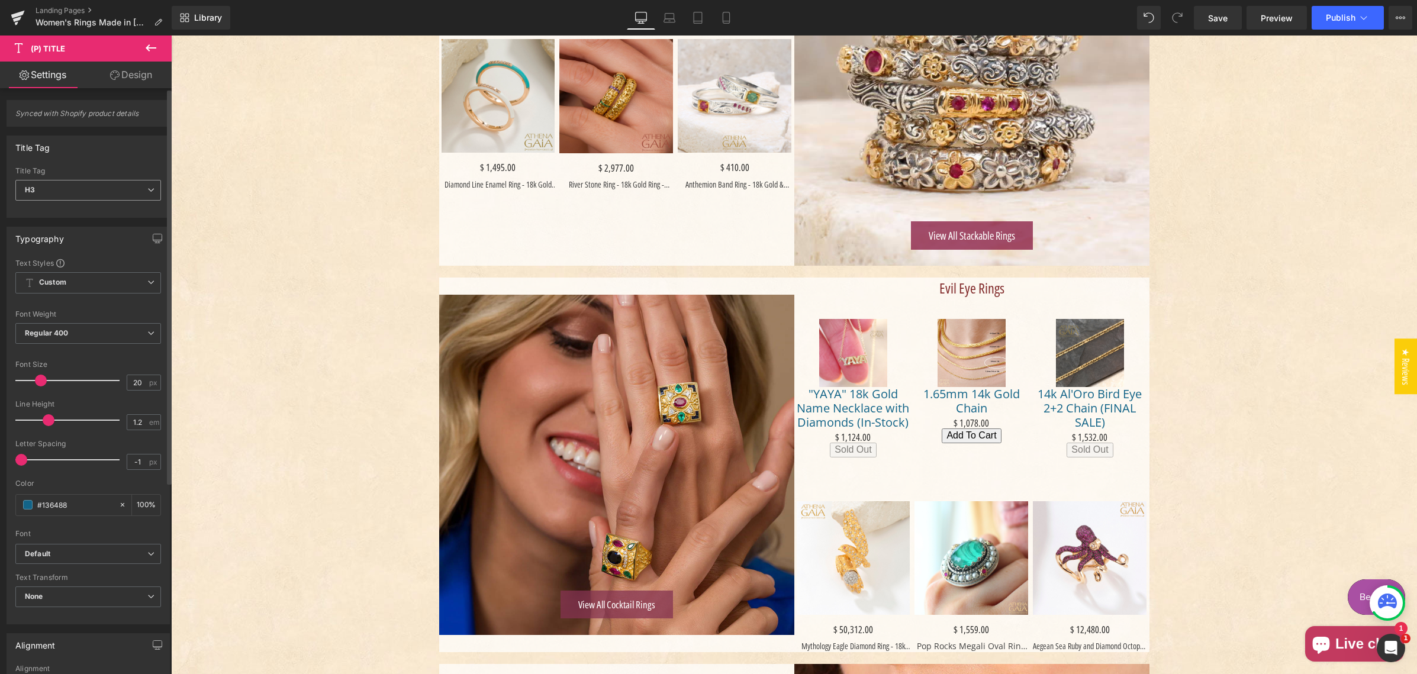
click at [72, 192] on span "H3" at bounding box center [88, 190] width 146 height 21
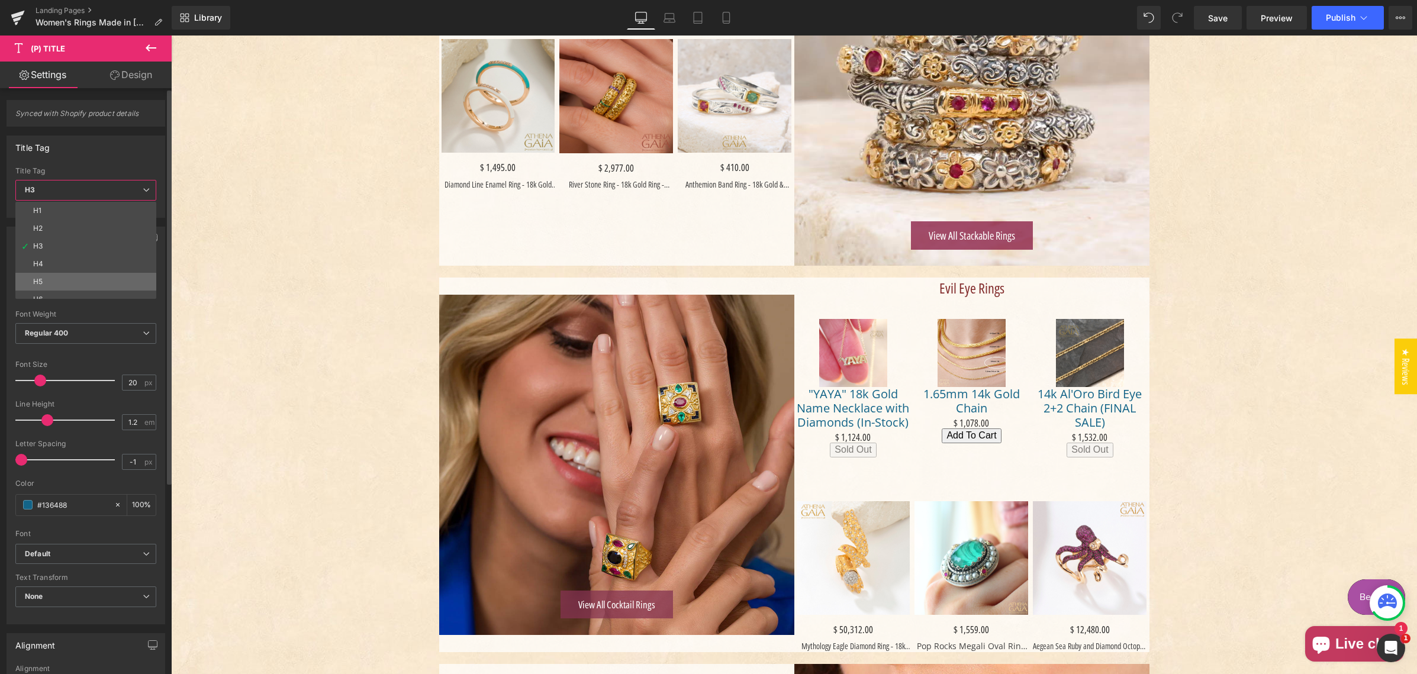
scroll to position [27, 0]
click at [68, 282] on li "Paragraph" at bounding box center [88, 290] width 146 height 18
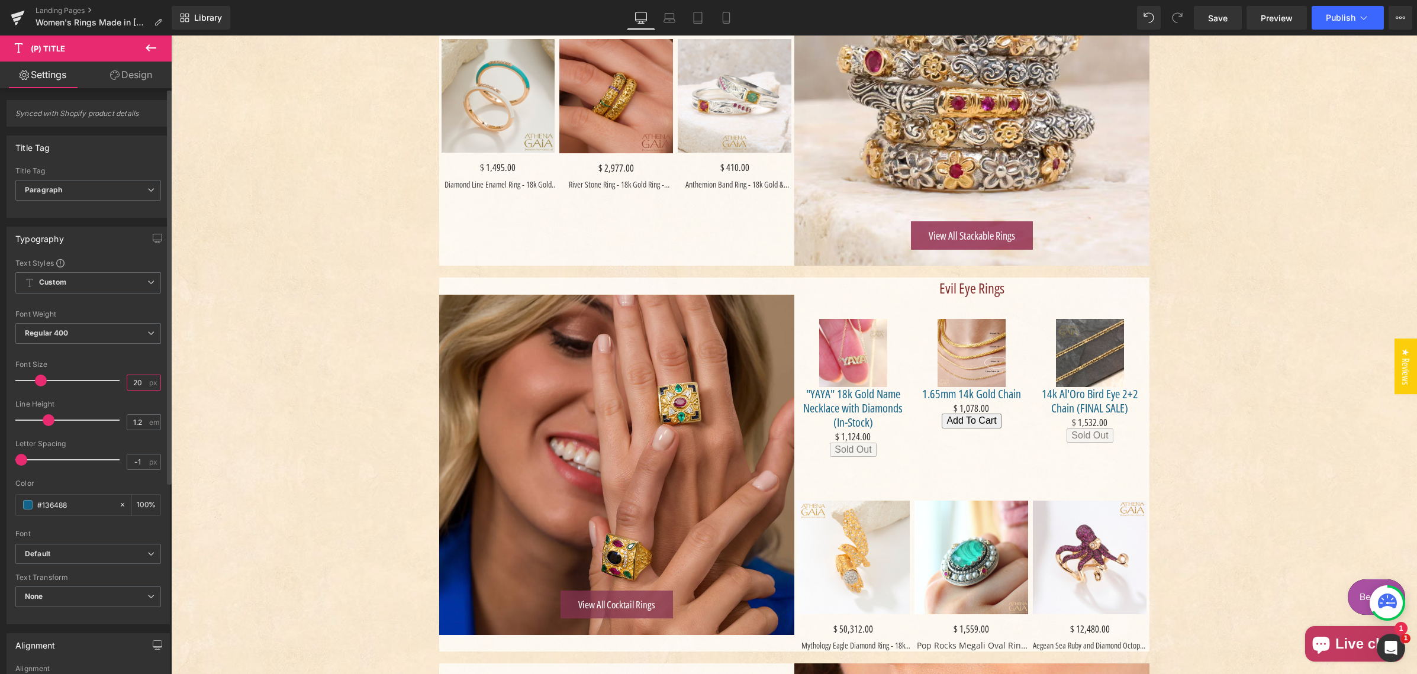
click at [131, 382] on input "20" at bounding box center [137, 382] width 21 height 15
type input "14"
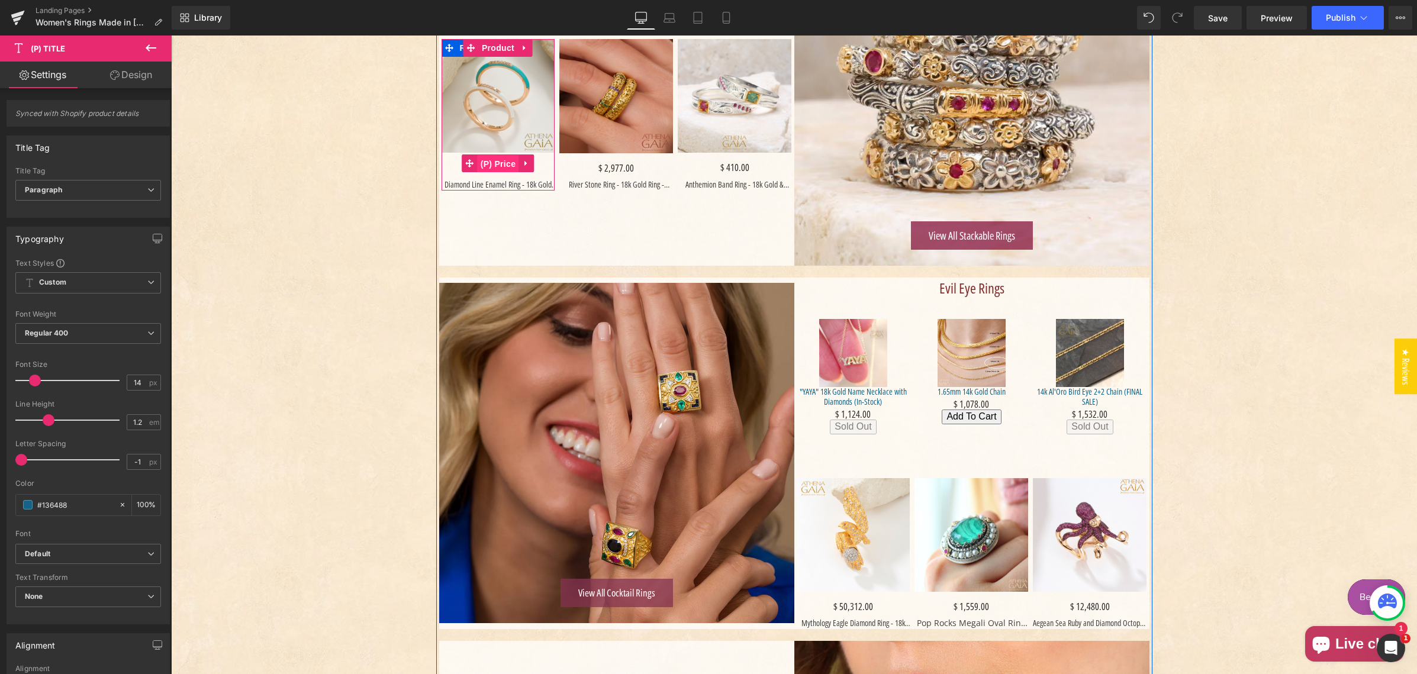
click at [494, 167] on span "(P) Price" at bounding box center [498, 164] width 41 height 18
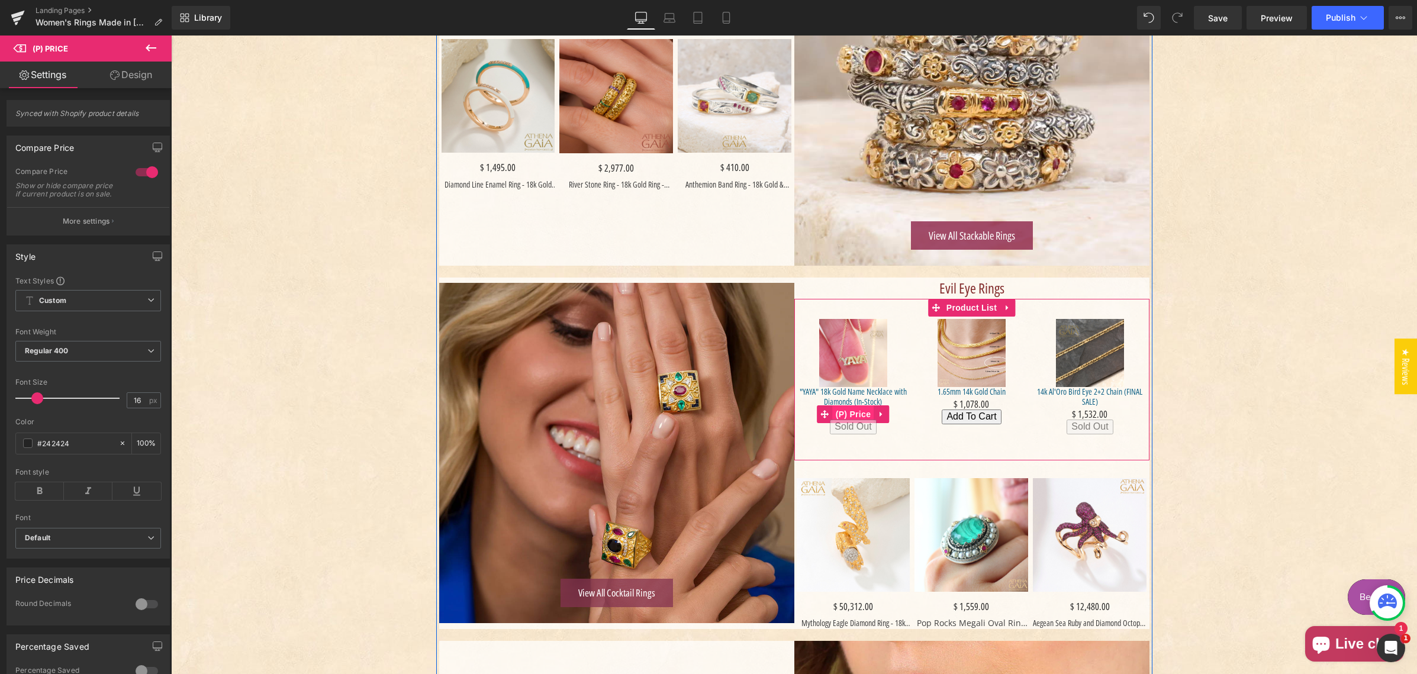
click at [846, 411] on span "(P) Price" at bounding box center [853, 414] width 41 height 18
click at [891, 425] on icon "Main content" at bounding box center [895, 427] width 8 height 9
click at [898, 425] on icon "Main content" at bounding box center [902, 427] width 8 height 8
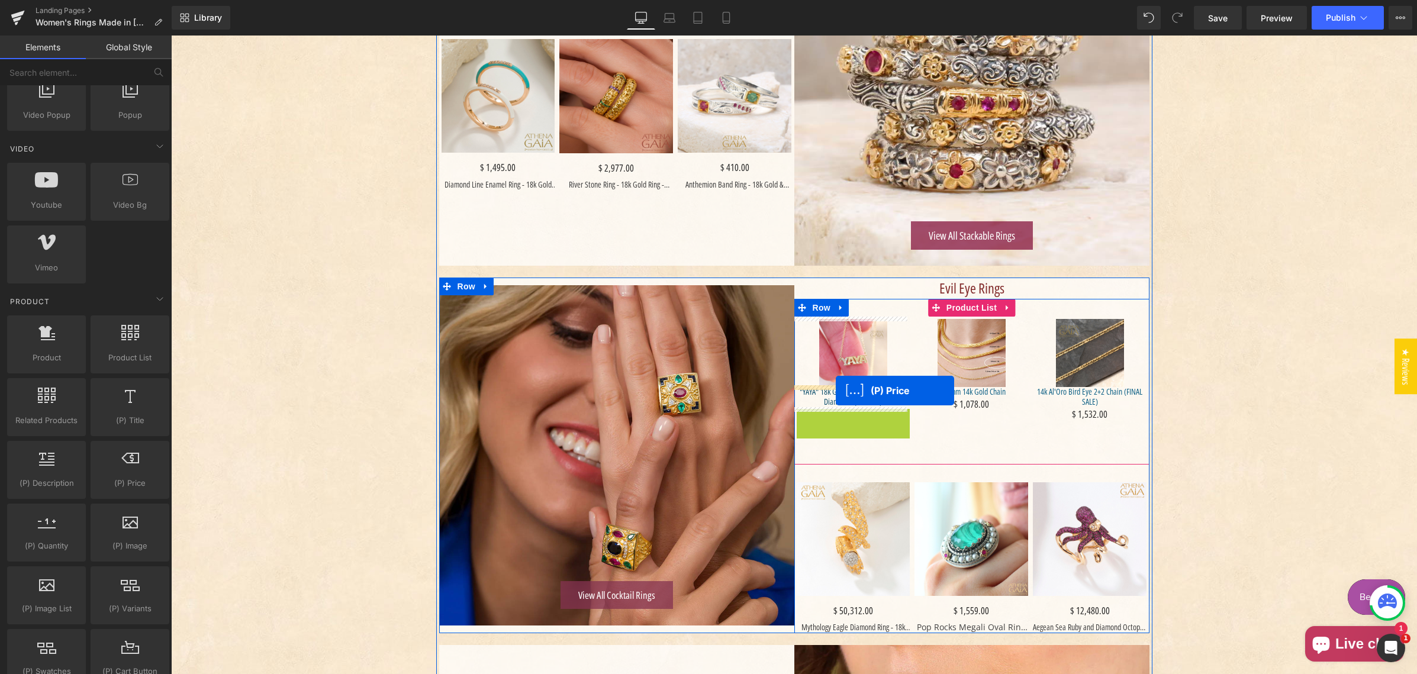
drag, startPoint x: 821, startPoint y: 414, endPoint x: 836, endPoint y: 391, distance: 27.4
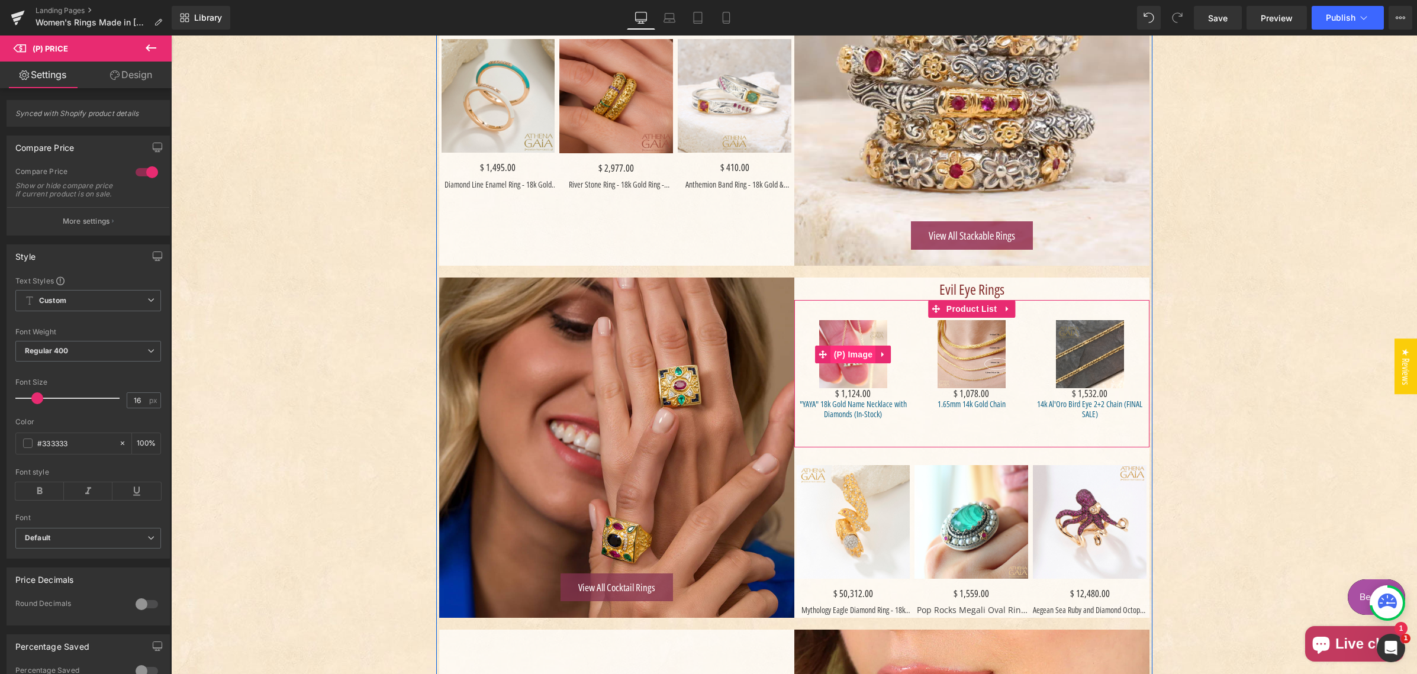
click at [849, 355] on span "(P) Image" at bounding box center [853, 355] width 45 height 18
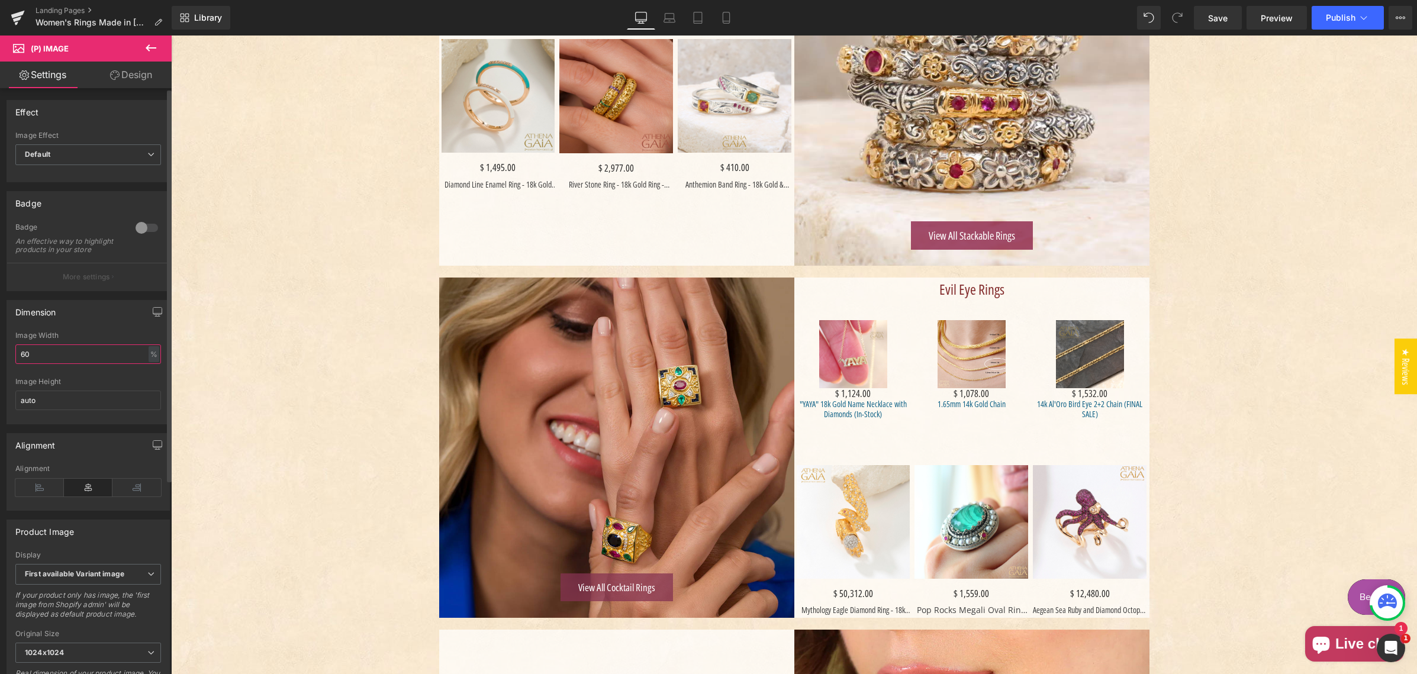
drag, startPoint x: 34, startPoint y: 364, endPoint x: 11, endPoint y: 364, distance: 22.5
click at [11, 364] on div "60% Image Width 60 % % px auto Image Height auto" at bounding box center [88, 377] width 162 height 92
type input "100"
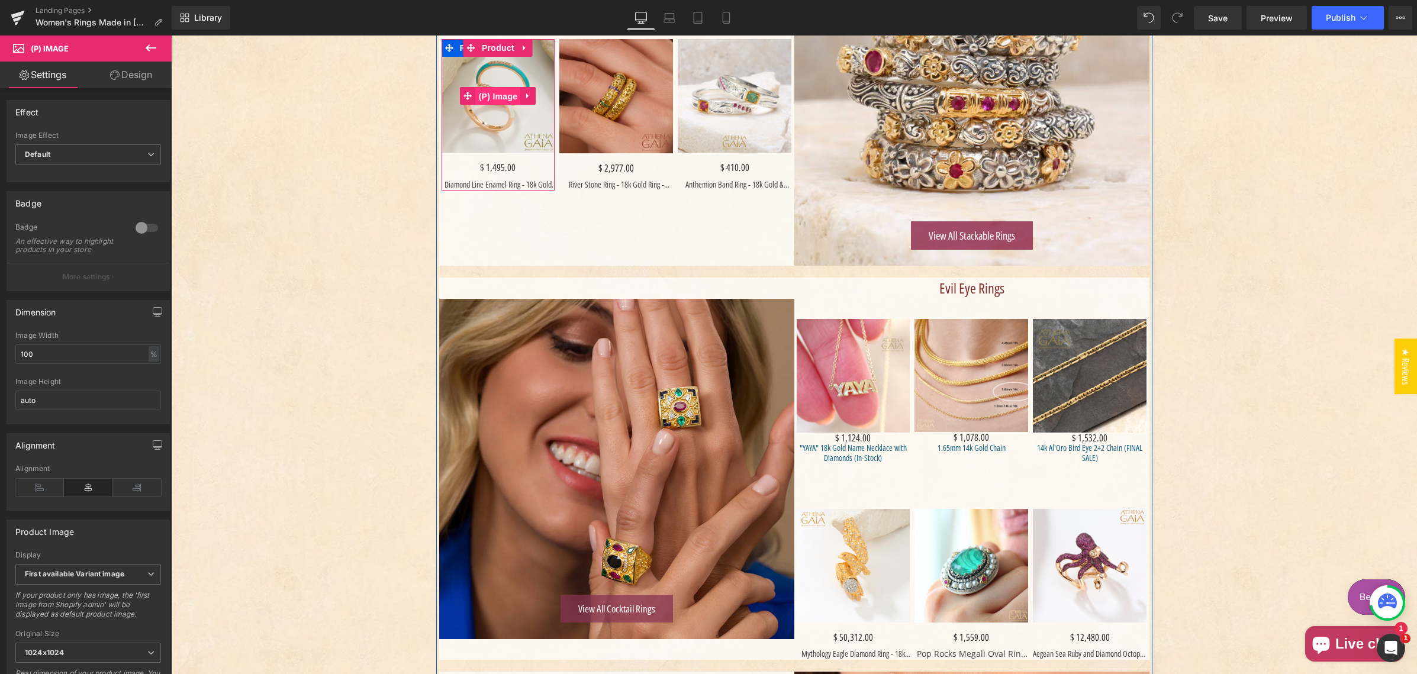
click at [496, 95] on span "(P) Image" at bounding box center [498, 97] width 45 height 18
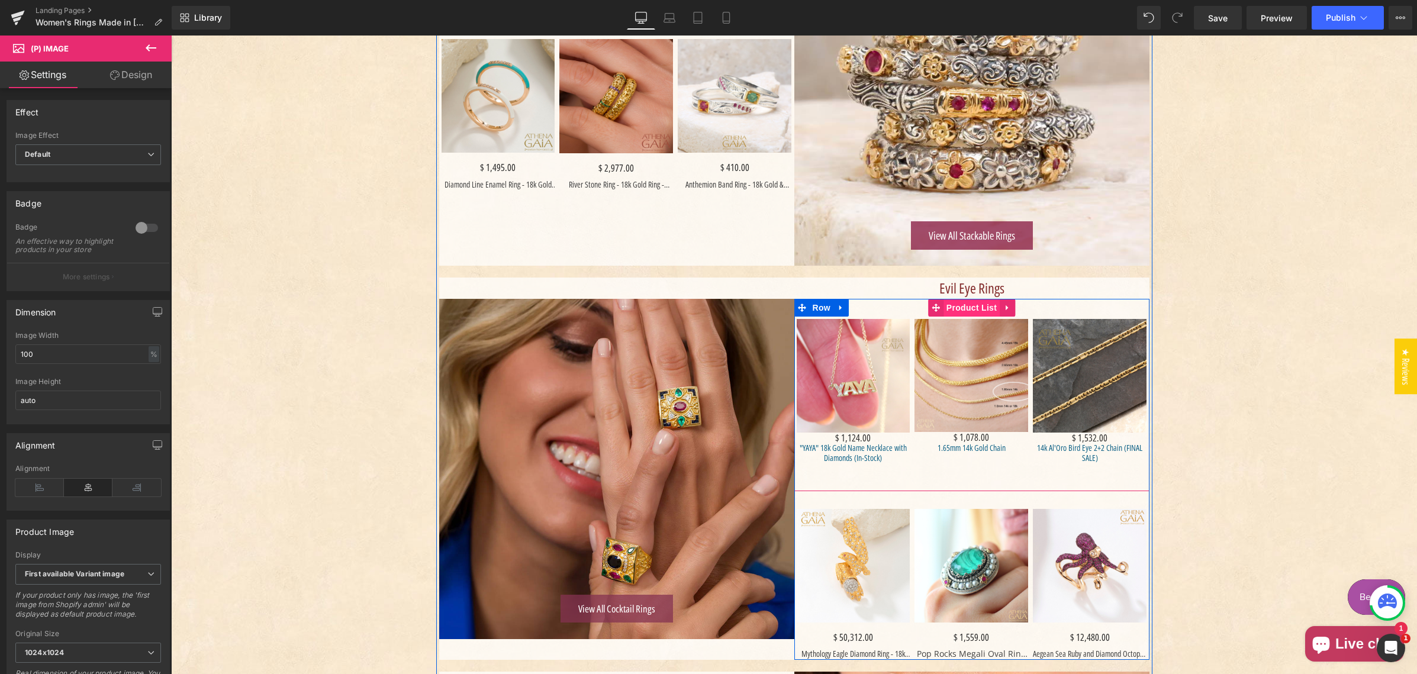
click at [967, 305] on span "Product List" at bounding box center [971, 308] width 56 height 18
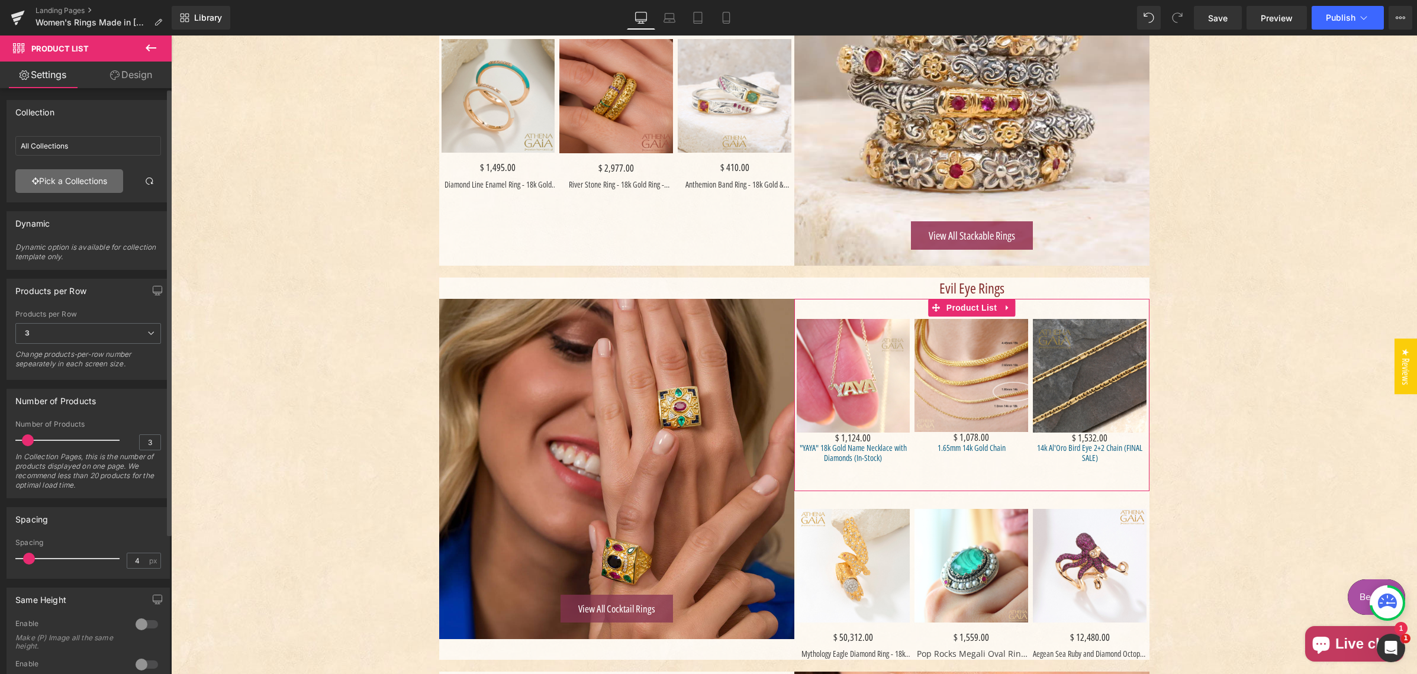
click at [64, 179] on link "Pick a Collections" at bounding box center [69, 181] width 108 height 24
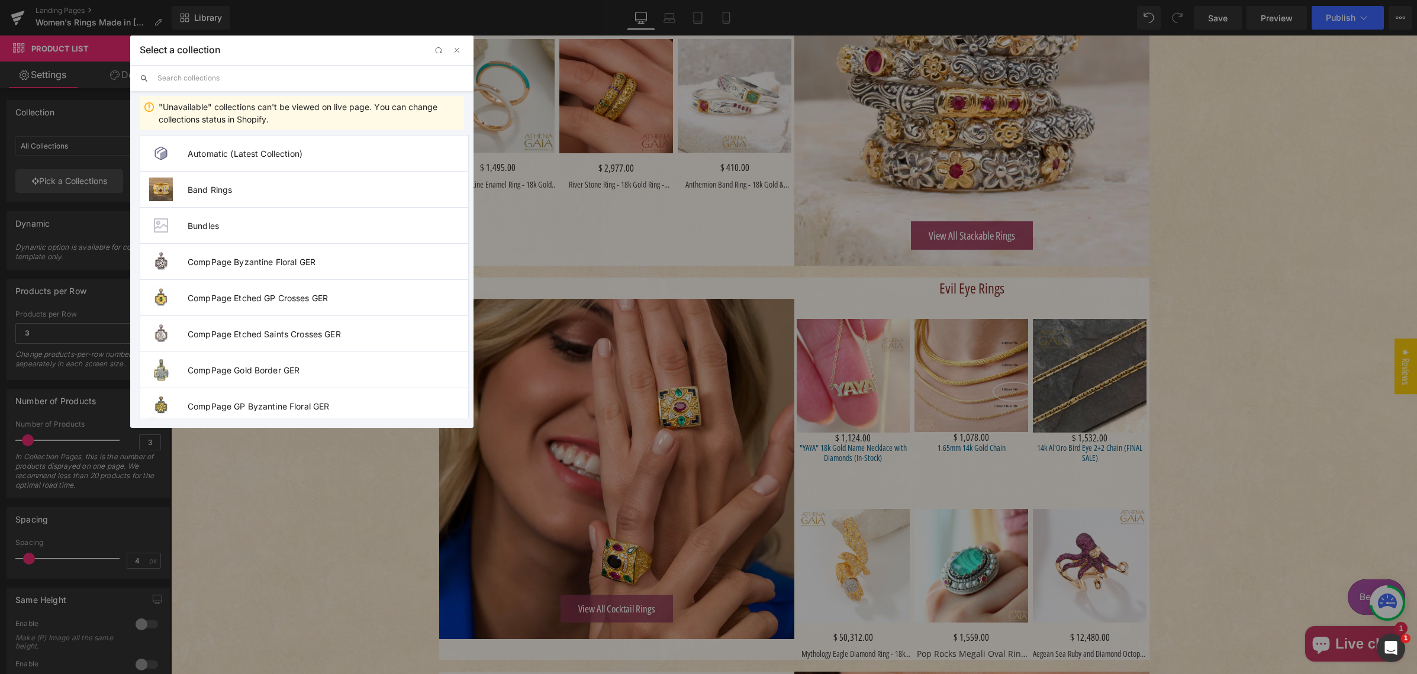
click at [189, 75] on input "text" at bounding box center [310, 78] width 307 height 26
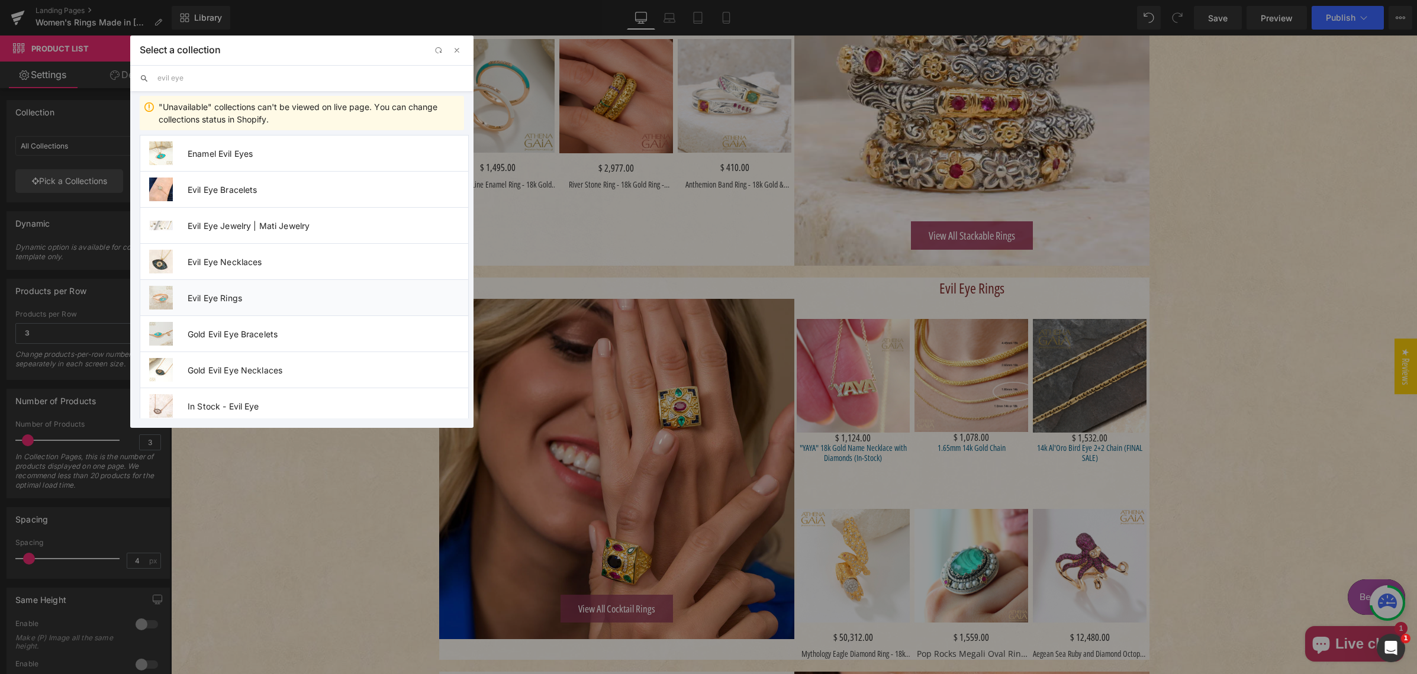
type input "evil eye"
click at [234, 297] on span "Evil Eye Rings" at bounding box center [328, 298] width 280 height 10
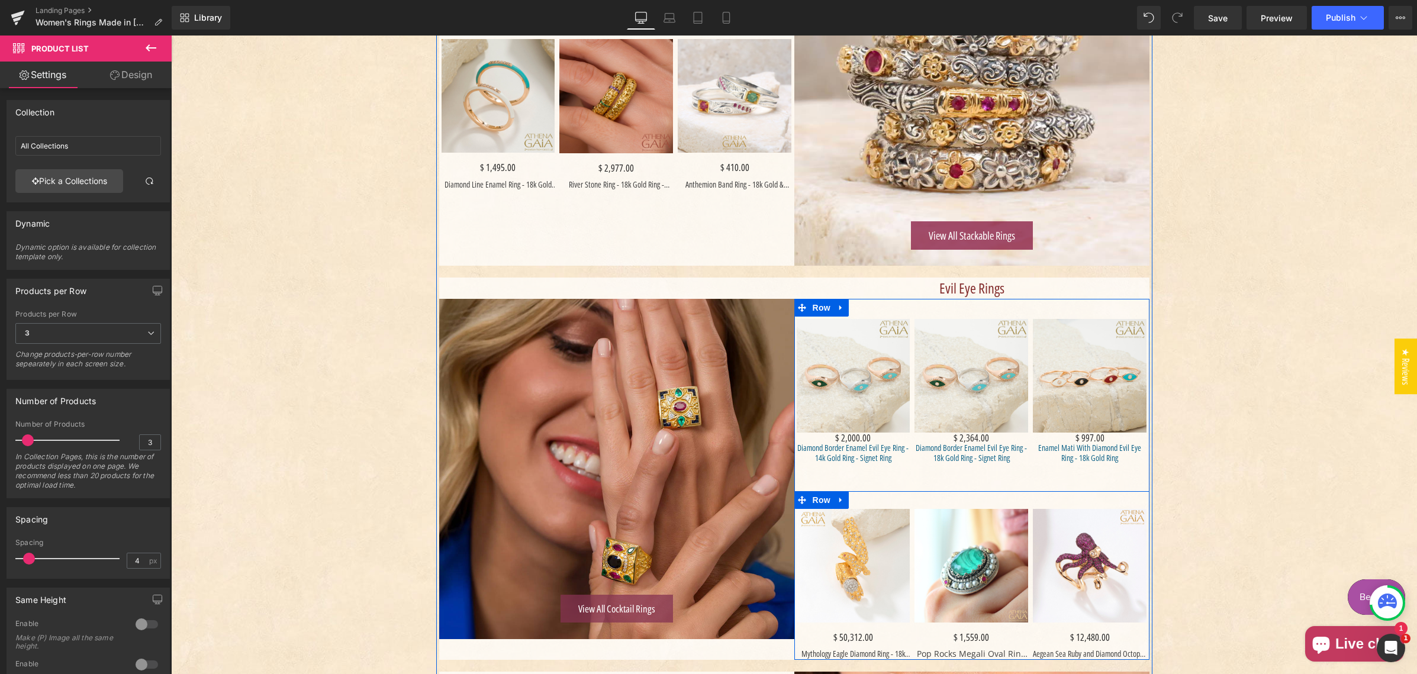
click at [837, 498] on icon "Main content" at bounding box center [841, 500] width 8 height 9
drag, startPoint x: 866, startPoint y: 496, endPoint x: 819, endPoint y: 473, distance: 52.1
click at [867, 496] on icon "Main content" at bounding box center [871, 500] width 8 height 8
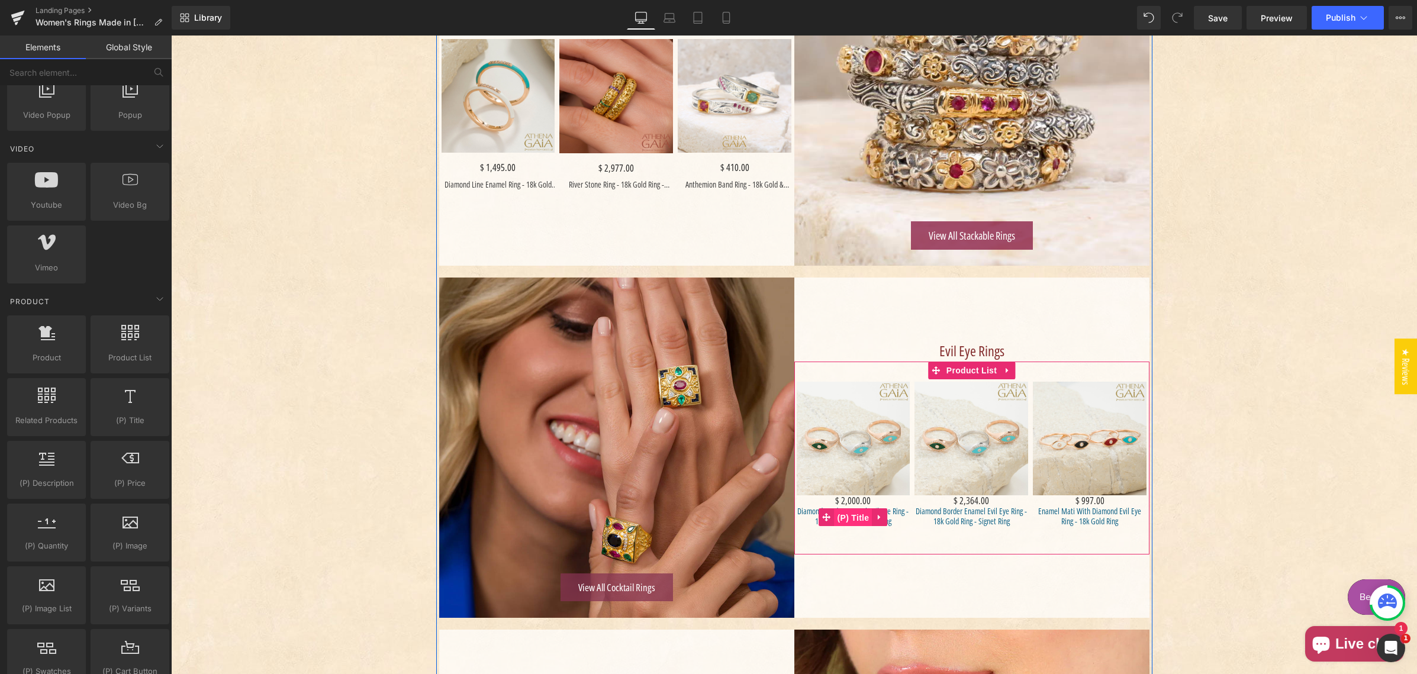
click at [853, 517] on span "(P) Title" at bounding box center [853, 518] width 38 height 18
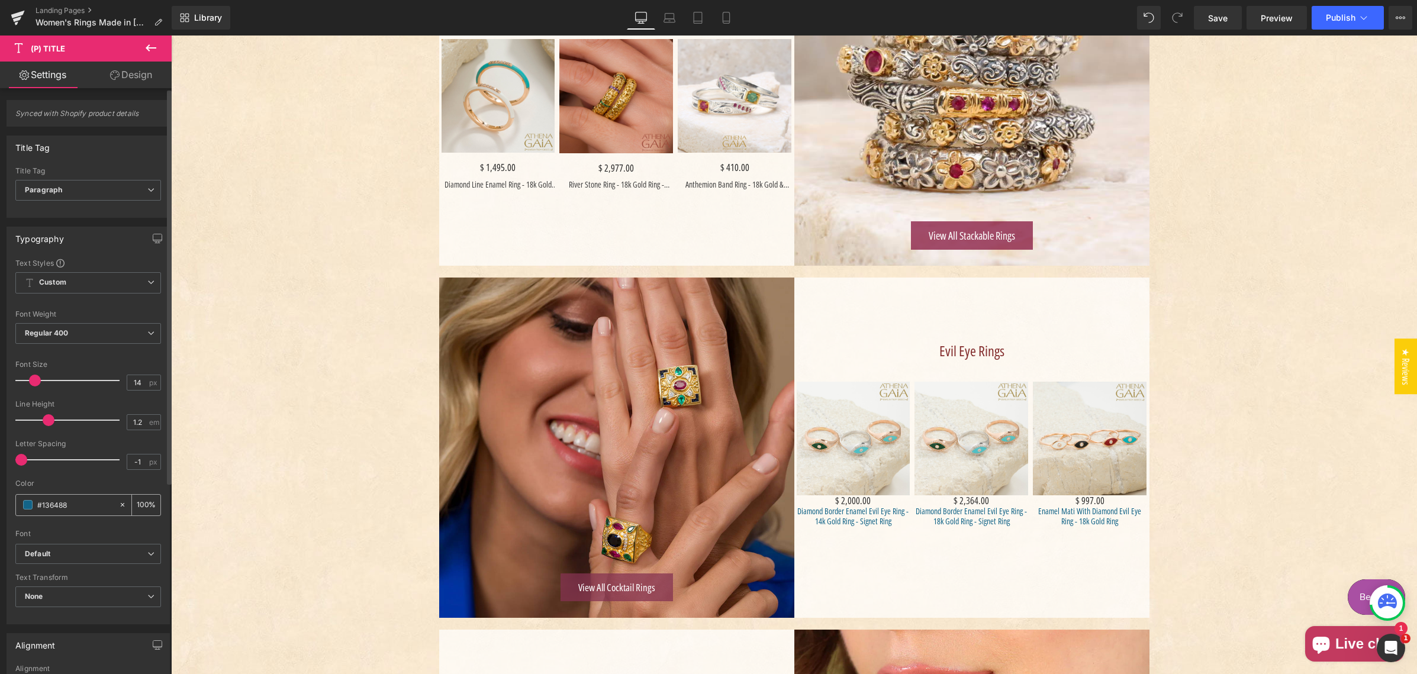
click at [118, 504] on icon at bounding box center [122, 505] width 8 height 8
click at [28, 500] on span at bounding box center [27, 504] width 9 height 9
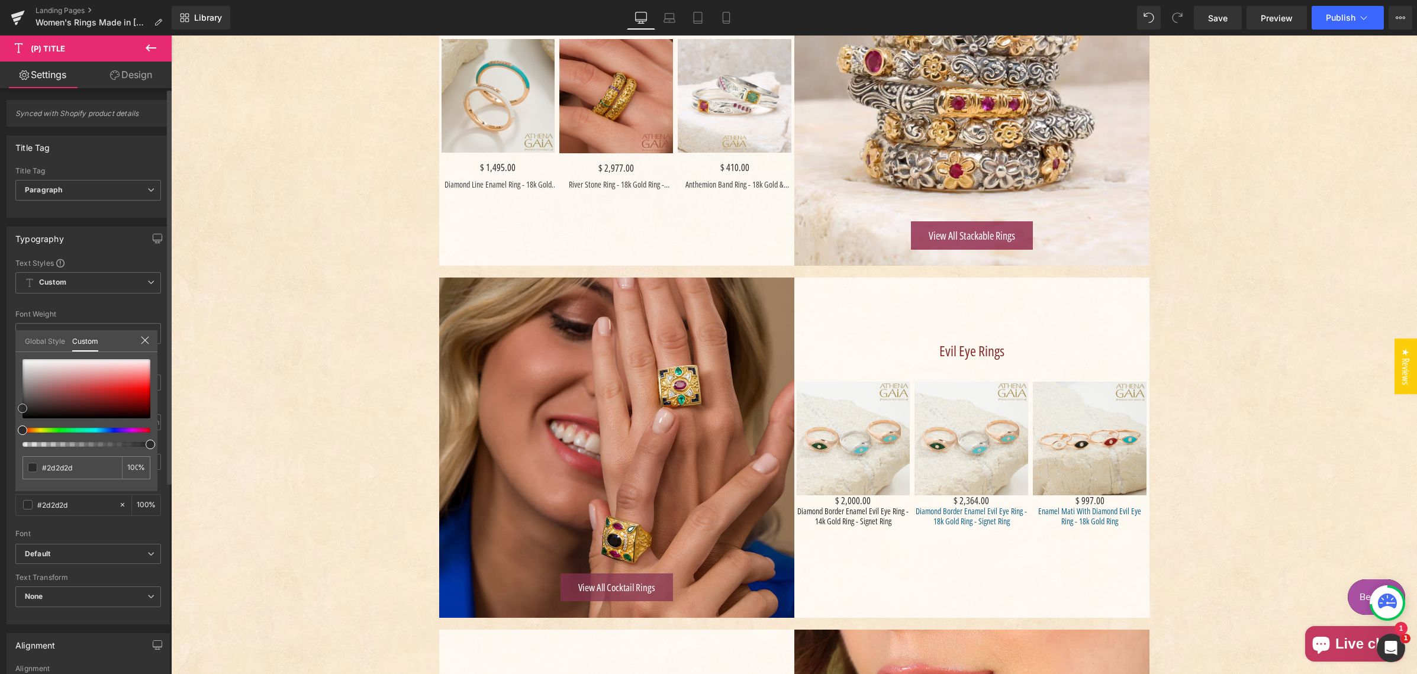
drag, startPoint x: 25, startPoint y: 402, endPoint x: 17, endPoint y: 409, distance: 11.7
click at [22, 411] on div at bounding box center [86, 388] width 128 height 59
click at [21, 405] on span at bounding box center [22, 409] width 9 height 9
click at [127, 72] on link "Design" at bounding box center [131, 75] width 86 height 27
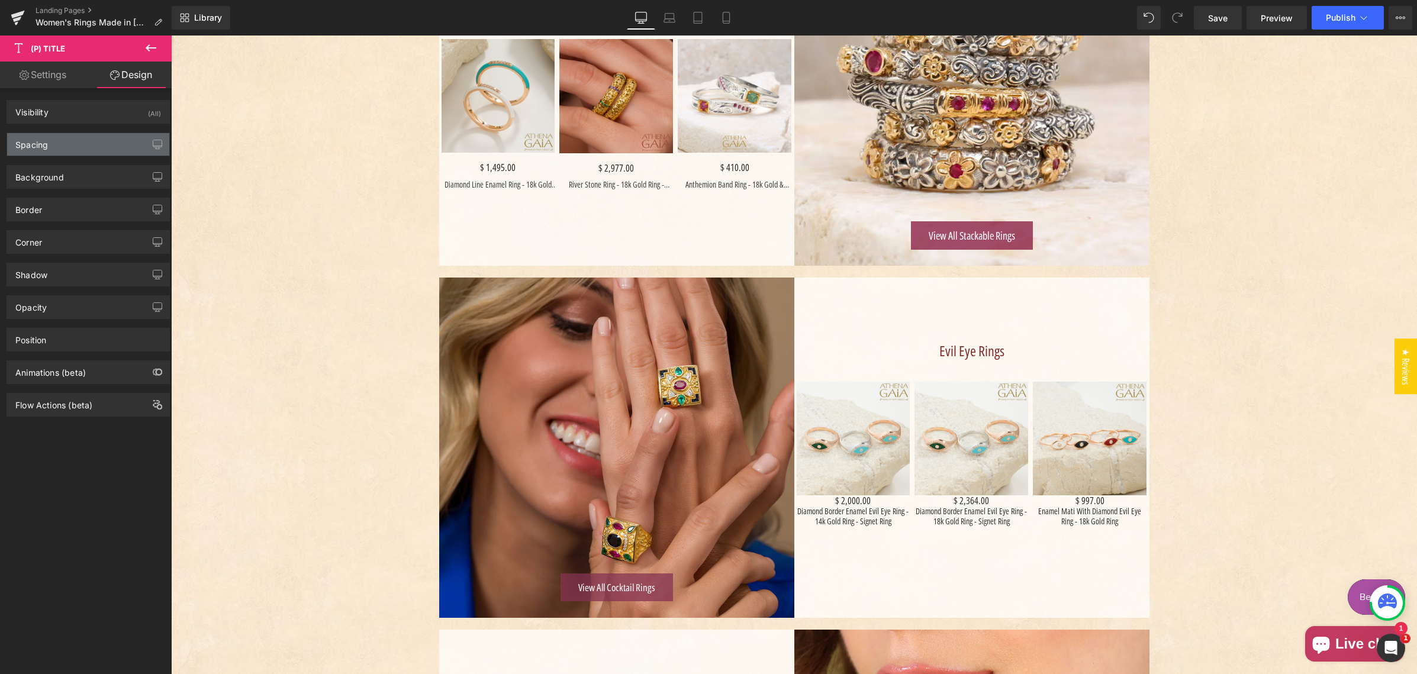
click at [75, 143] on div "Spacing" at bounding box center [88, 144] width 162 height 22
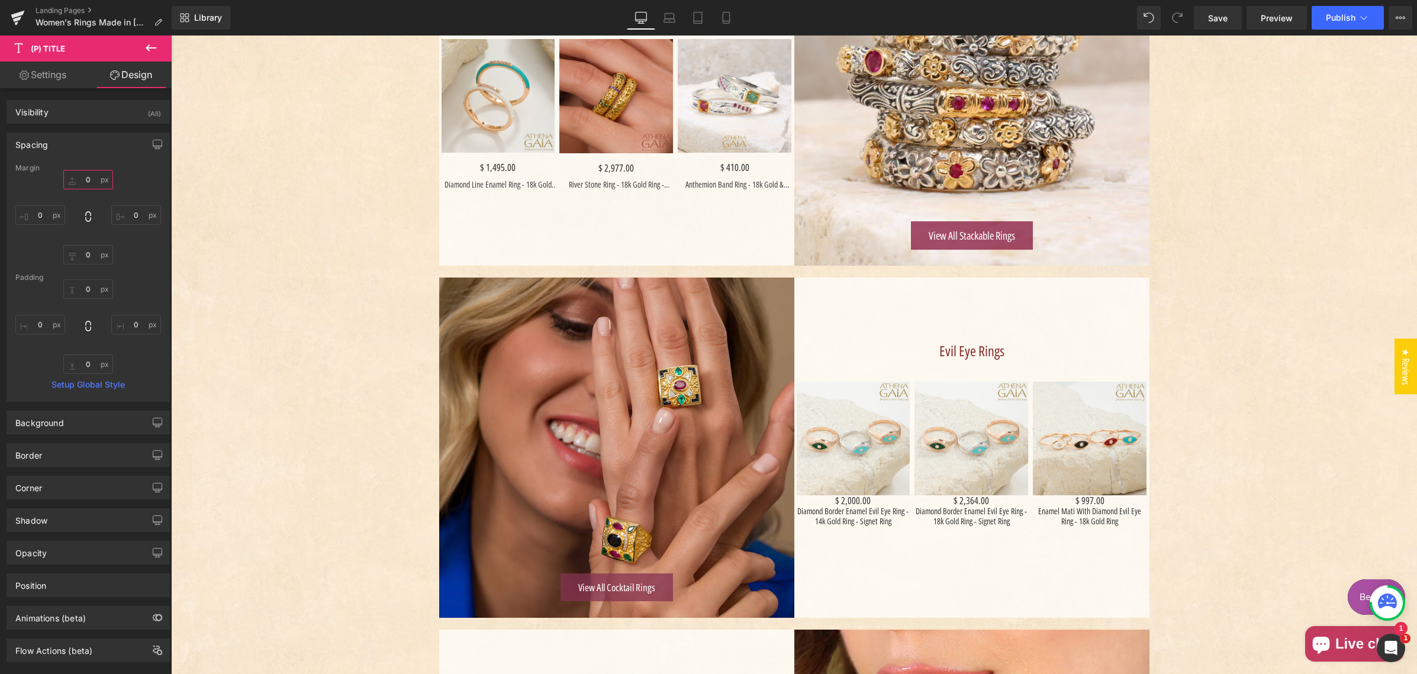
drag, startPoint x: 81, startPoint y: 179, endPoint x: 76, endPoint y: 186, distance: 8.0
click at [82, 179] on input "0" at bounding box center [88, 180] width 50 height 20
type input "10"
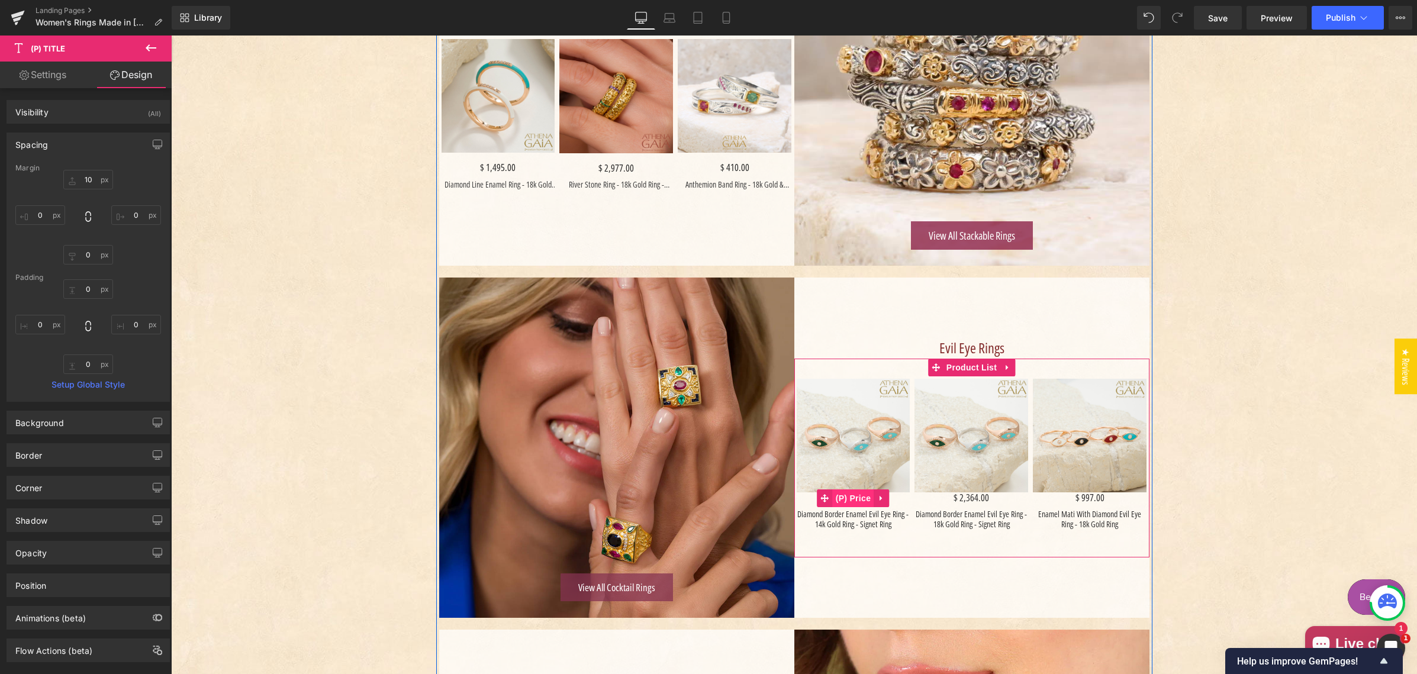
click at [851, 496] on span "(P) Price" at bounding box center [853, 498] width 41 height 18
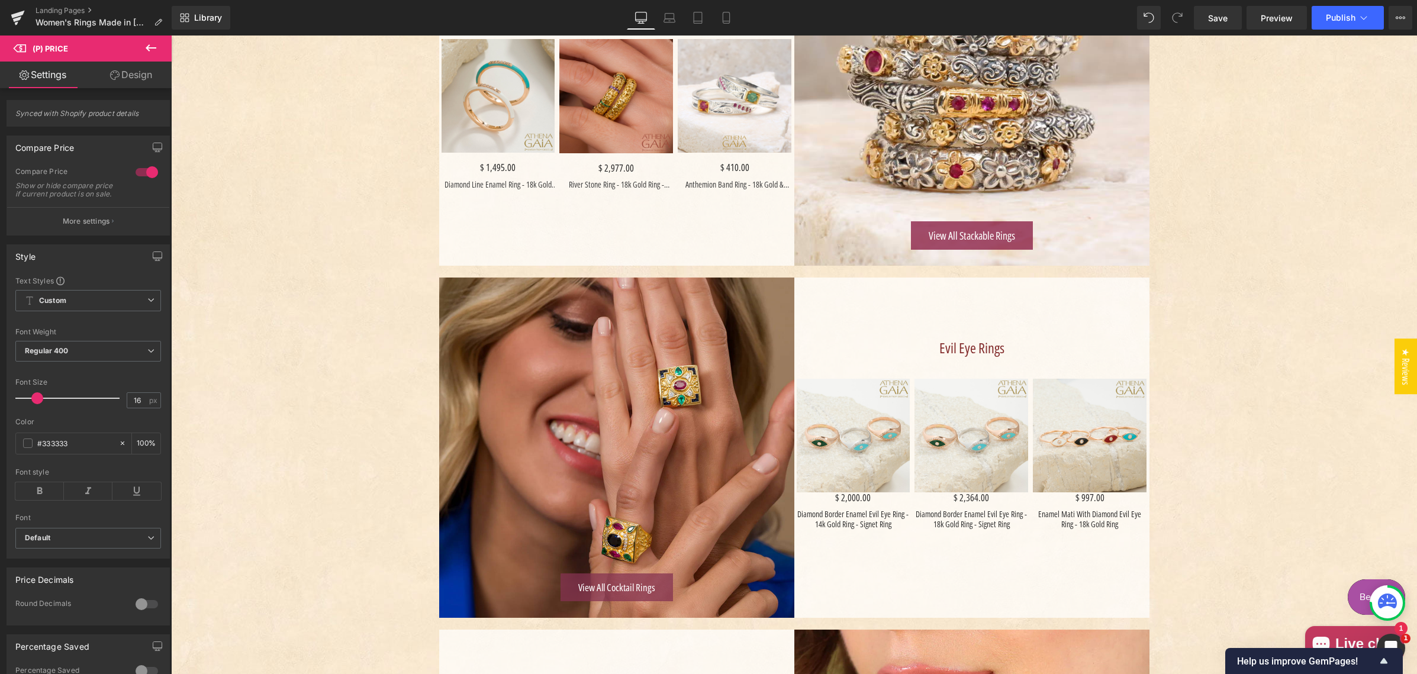
click at [123, 75] on link "Design" at bounding box center [131, 75] width 86 height 27
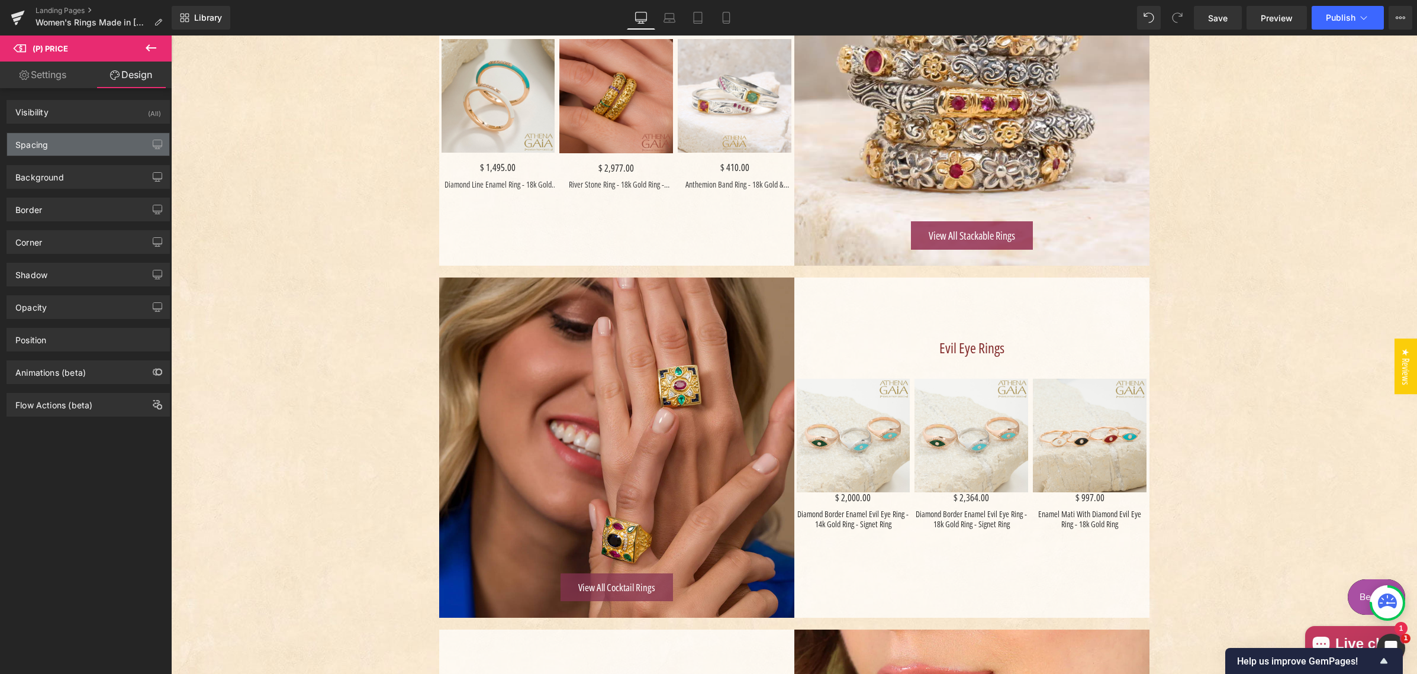
click at [88, 144] on div "Spacing" at bounding box center [88, 144] width 162 height 22
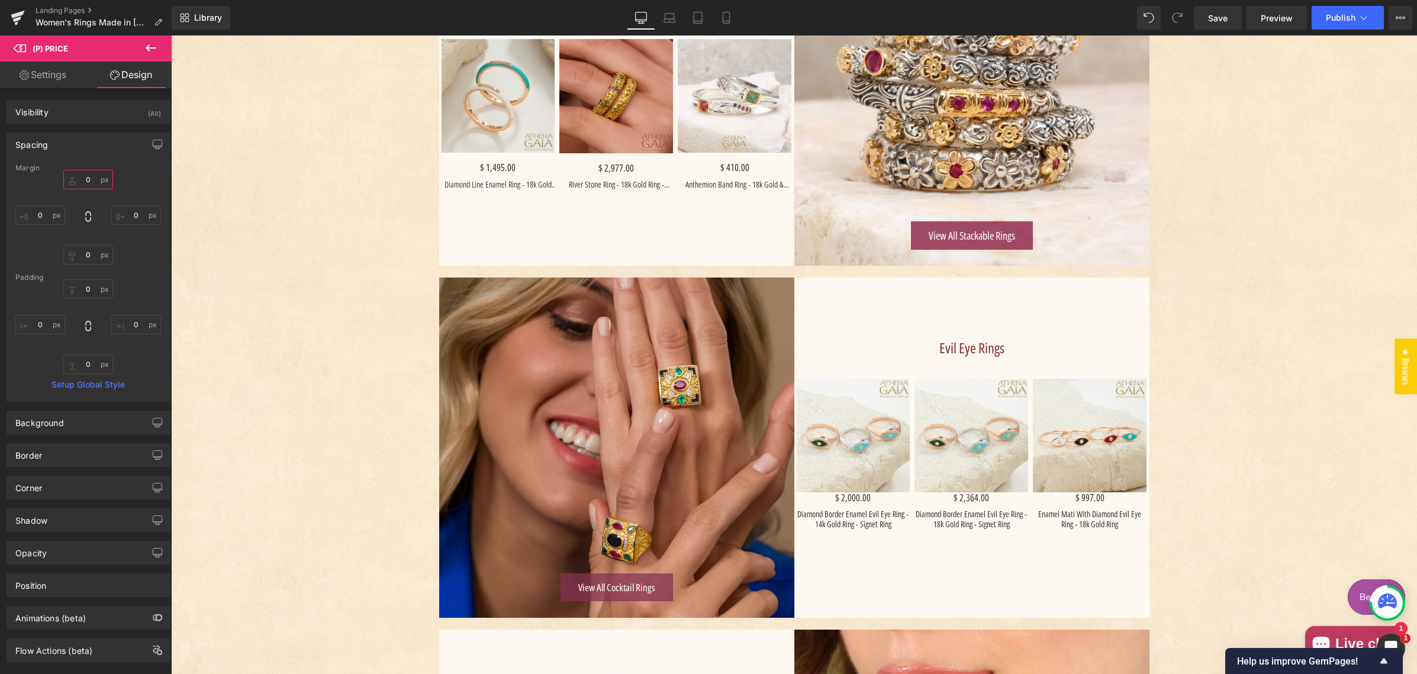
click at [78, 178] on input "text" at bounding box center [88, 180] width 50 height 20
type input "10"
click at [1217, 17] on span "Save" at bounding box center [1218, 18] width 20 height 12
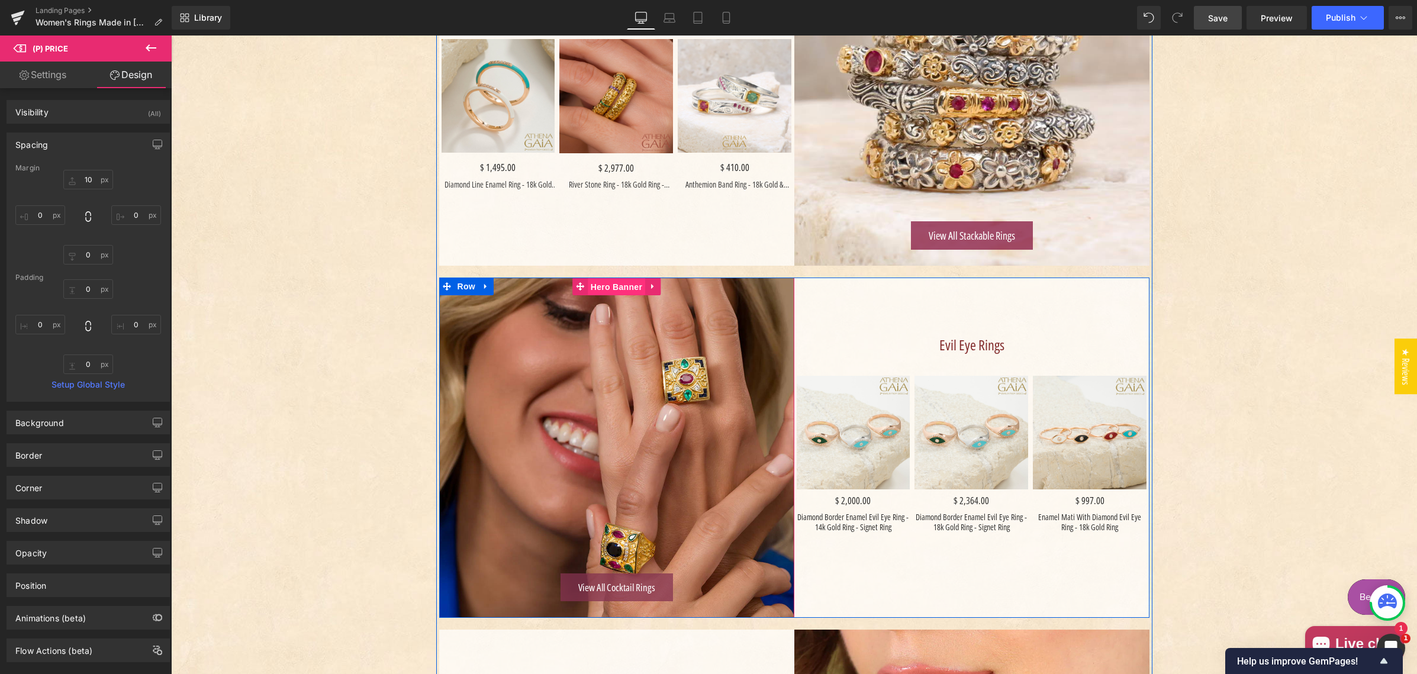
click at [610, 283] on span "Hero Banner" at bounding box center [616, 287] width 57 height 18
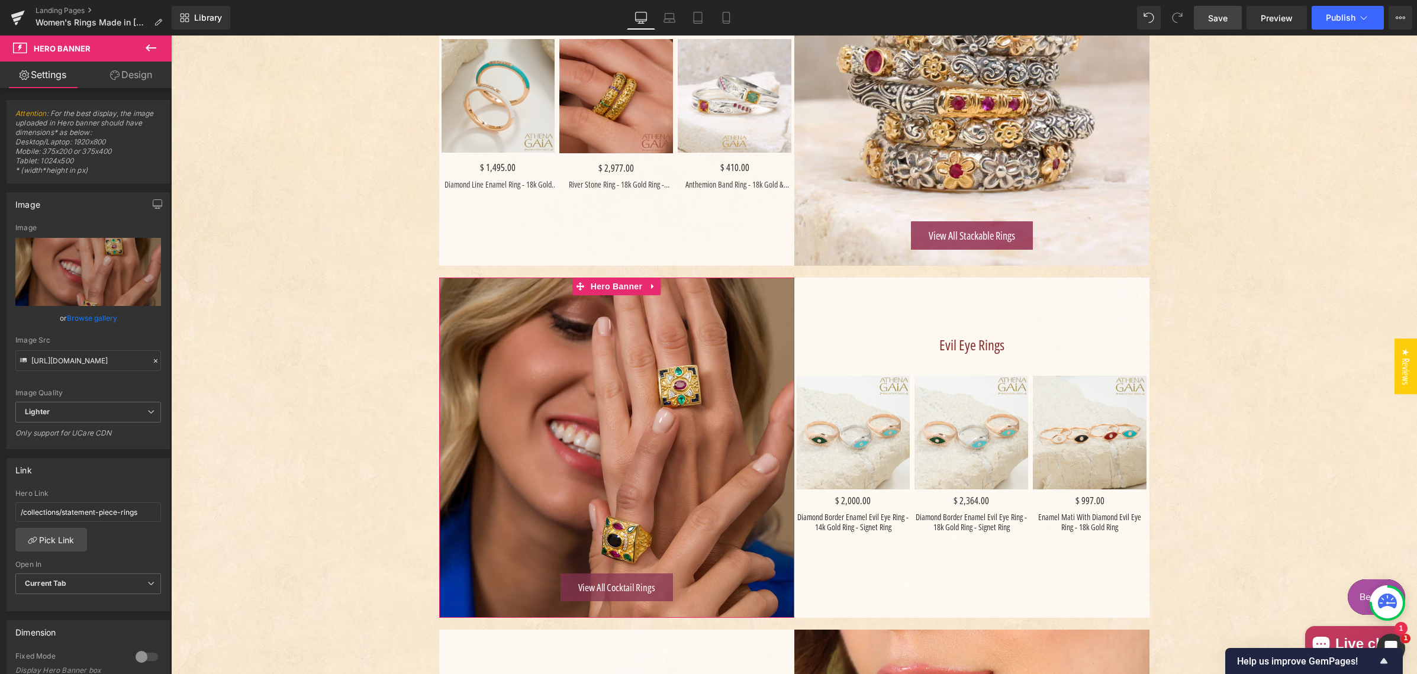
click at [94, 317] on link "Browse gallery" at bounding box center [92, 318] width 50 height 21
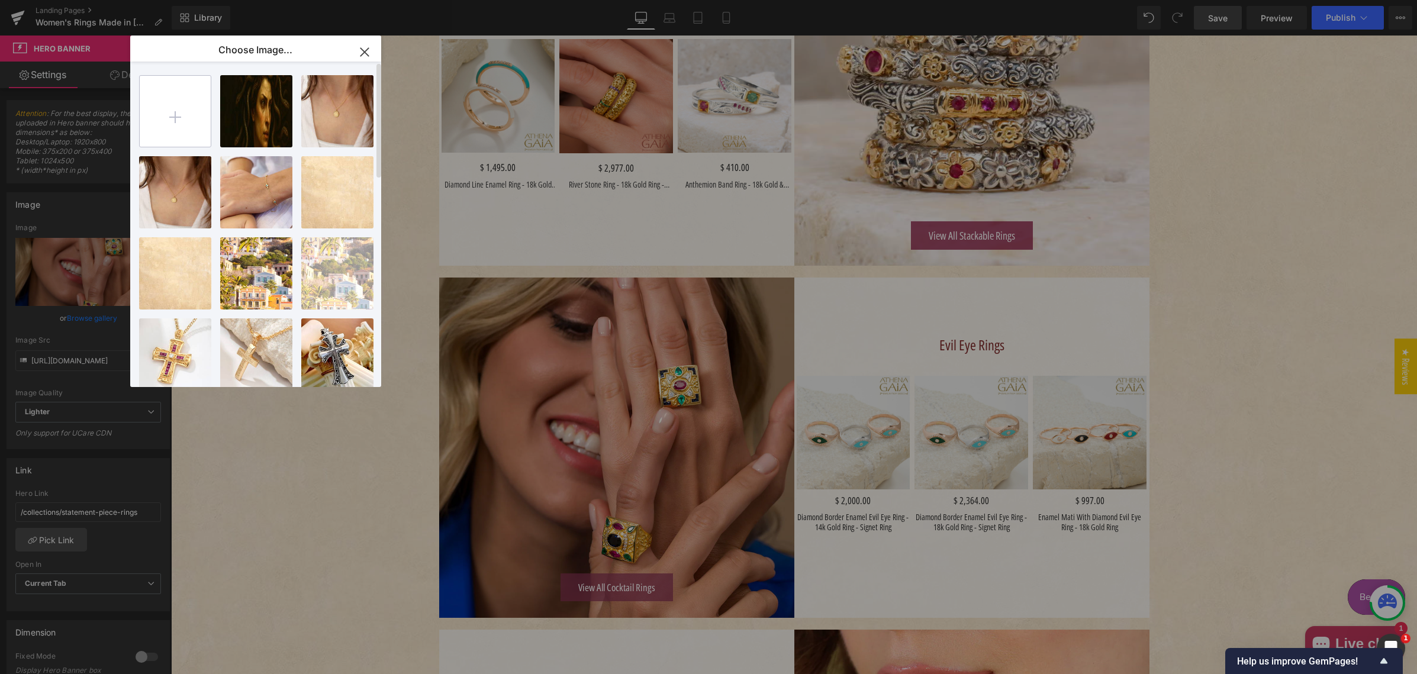
click at [178, 102] on input "file" at bounding box center [175, 111] width 71 height 71
type input "C:\fakepath\AlOro-18k-Gold-Diamond-Enamel-Mati-Ring-Greek-Jewelry-DSC_3975.jpg"
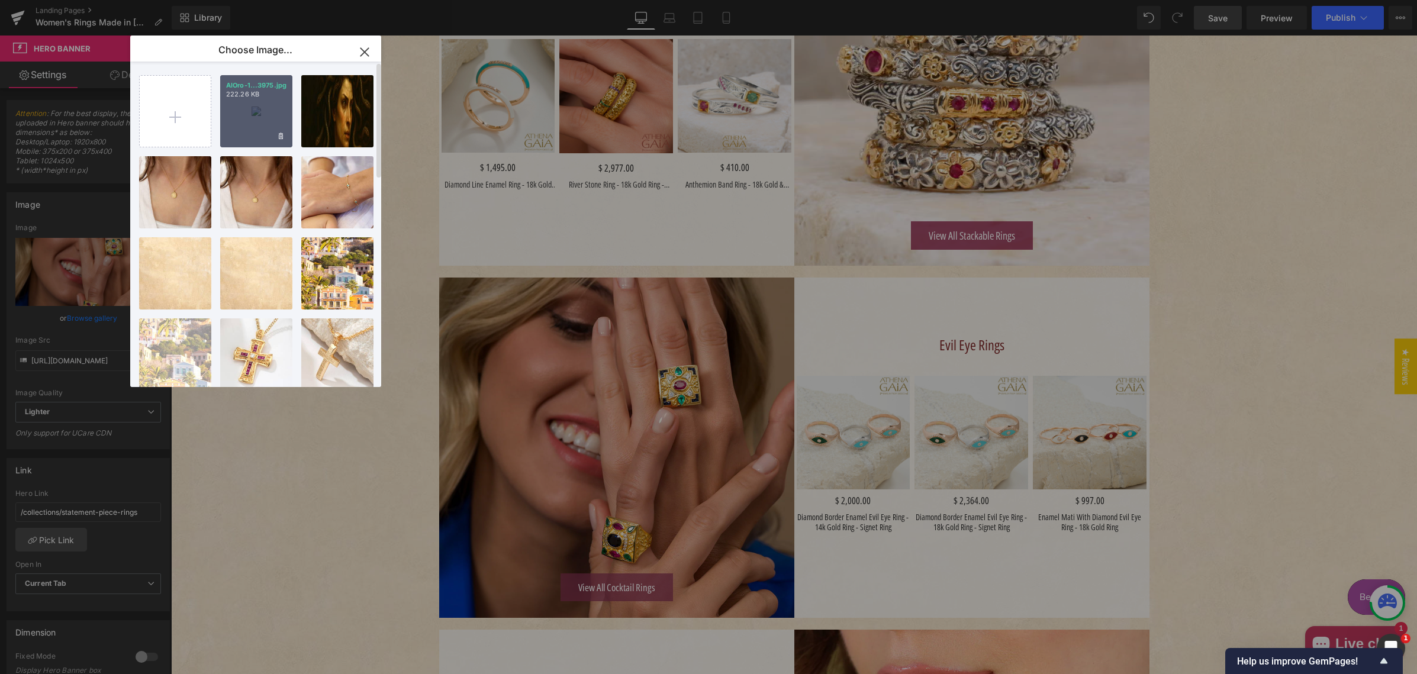
click at [255, 118] on div "AlOro-1...3975.jpg 222.26 KB" at bounding box center [256, 111] width 72 height 72
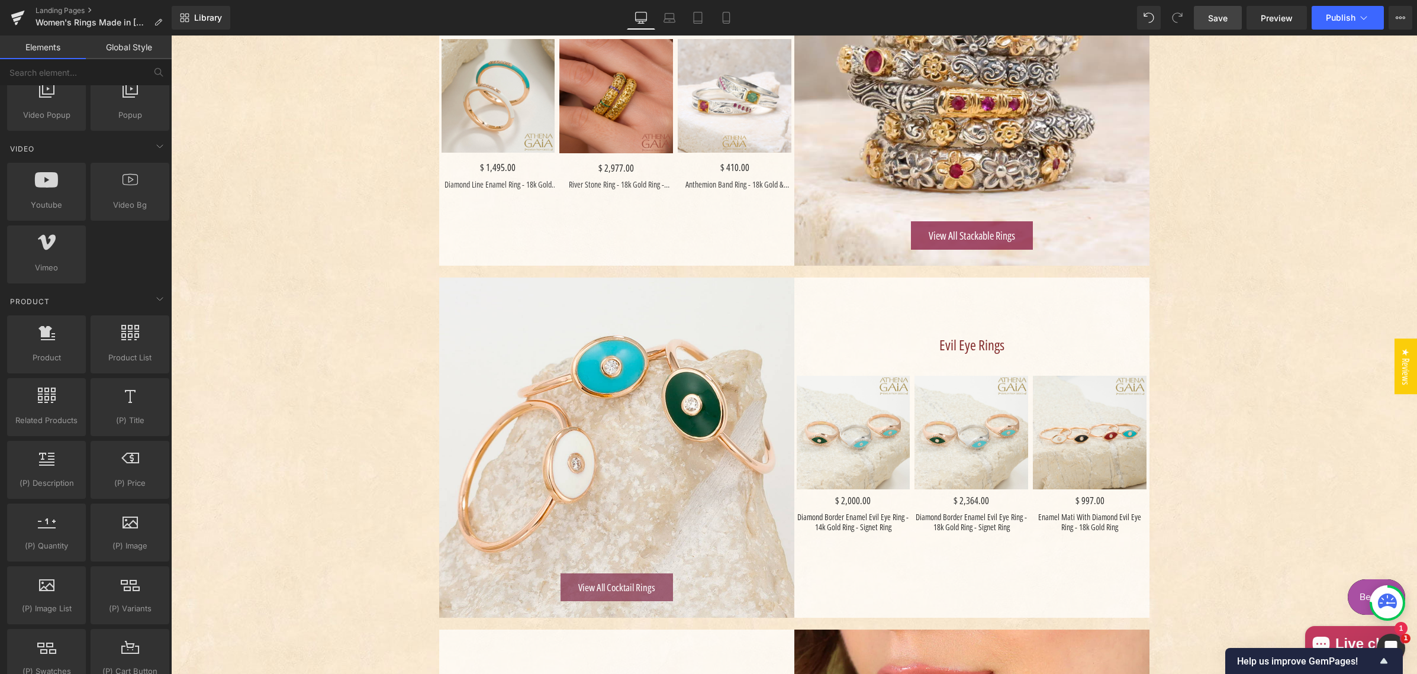
click at [299, 186] on div "Women’s Rings – Timeless Craftsmanship Heading Handcrafted rings from [GEOGRAPH…" at bounding box center [794, 589] width 1246 height 2827
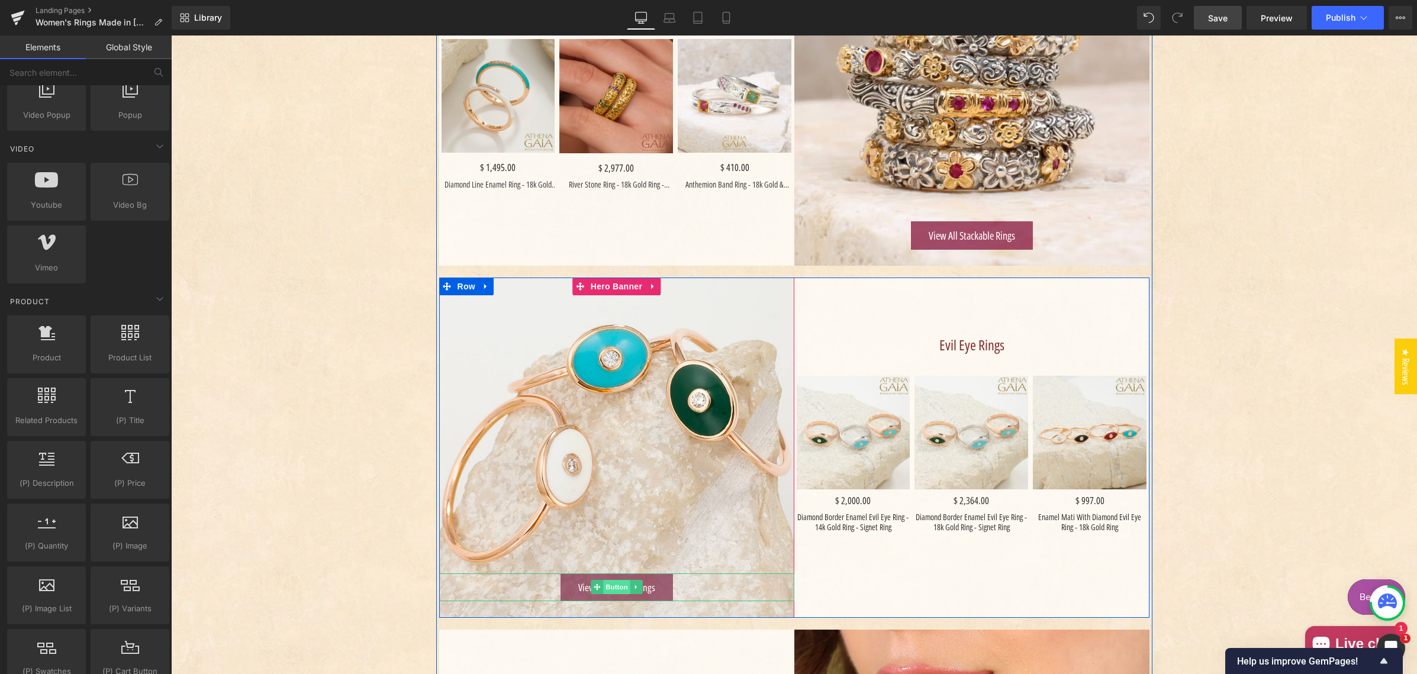
click at [610, 585] on span "Button" at bounding box center [616, 587] width 27 height 14
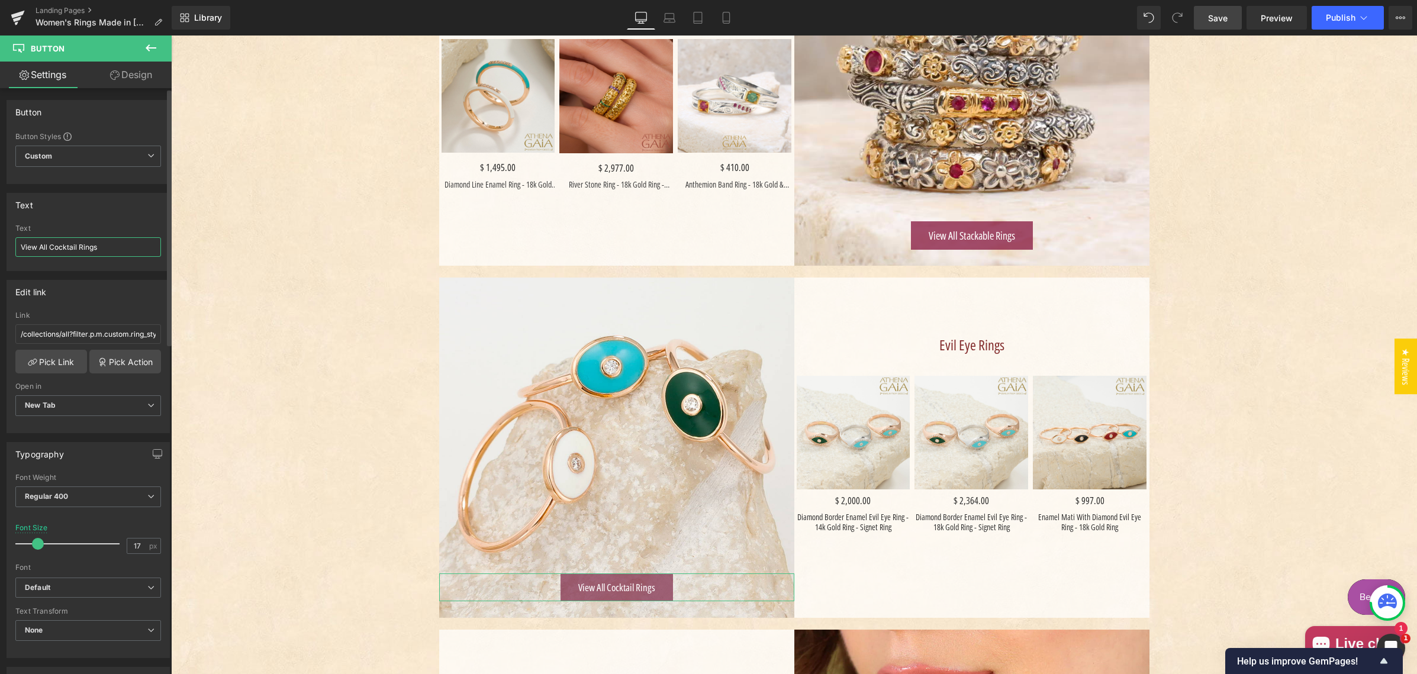
click at [62, 247] on input "View All Cocktail Rings" at bounding box center [88, 247] width 146 height 20
drag, startPoint x: 62, startPoint y: 247, endPoint x: 92, endPoint y: 240, distance: 31.0
click at [62, 247] on input "View All Cocktail Rings" at bounding box center [88, 247] width 146 height 20
type input "View All Evil Eye Rings"
drag, startPoint x: 82, startPoint y: 287, endPoint x: 69, endPoint y: 327, distance: 41.5
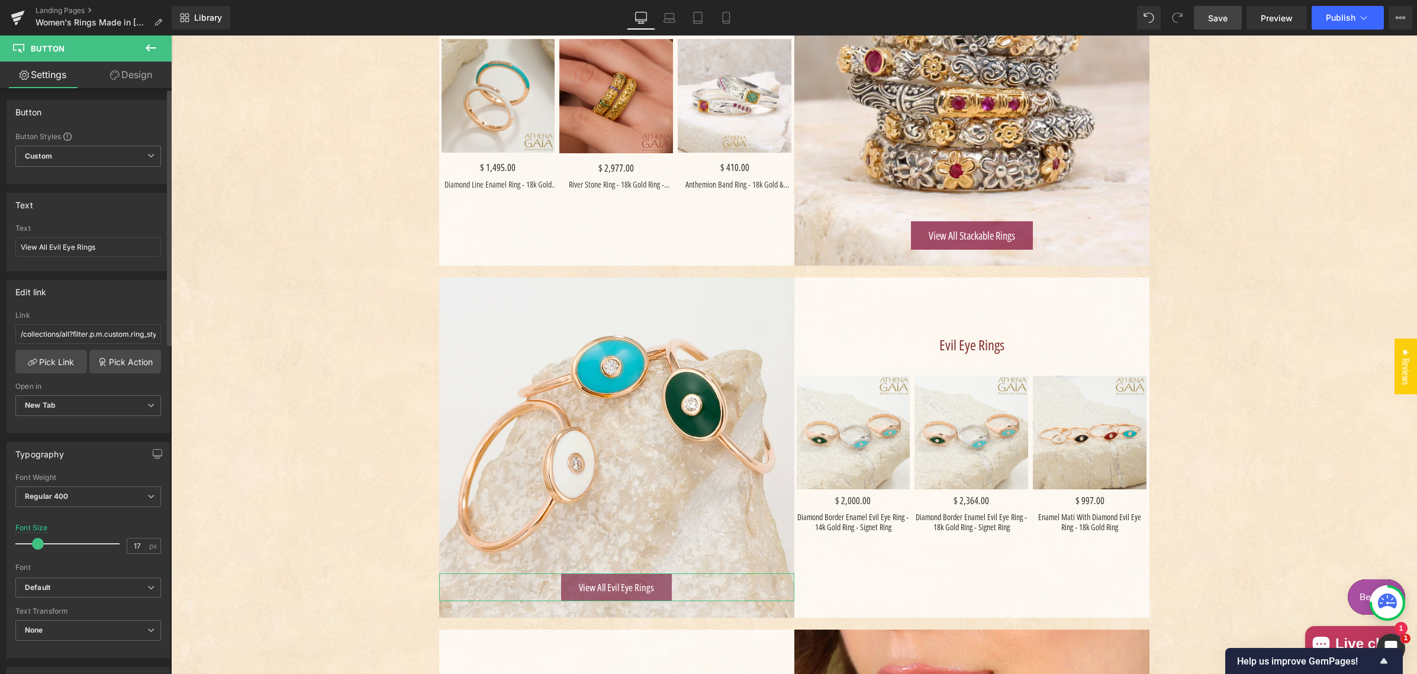
click at [82, 287] on div "Edit link" at bounding box center [88, 291] width 162 height 22
click at [51, 359] on link "Pick Link" at bounding box center [51, 362] width 72 height 24
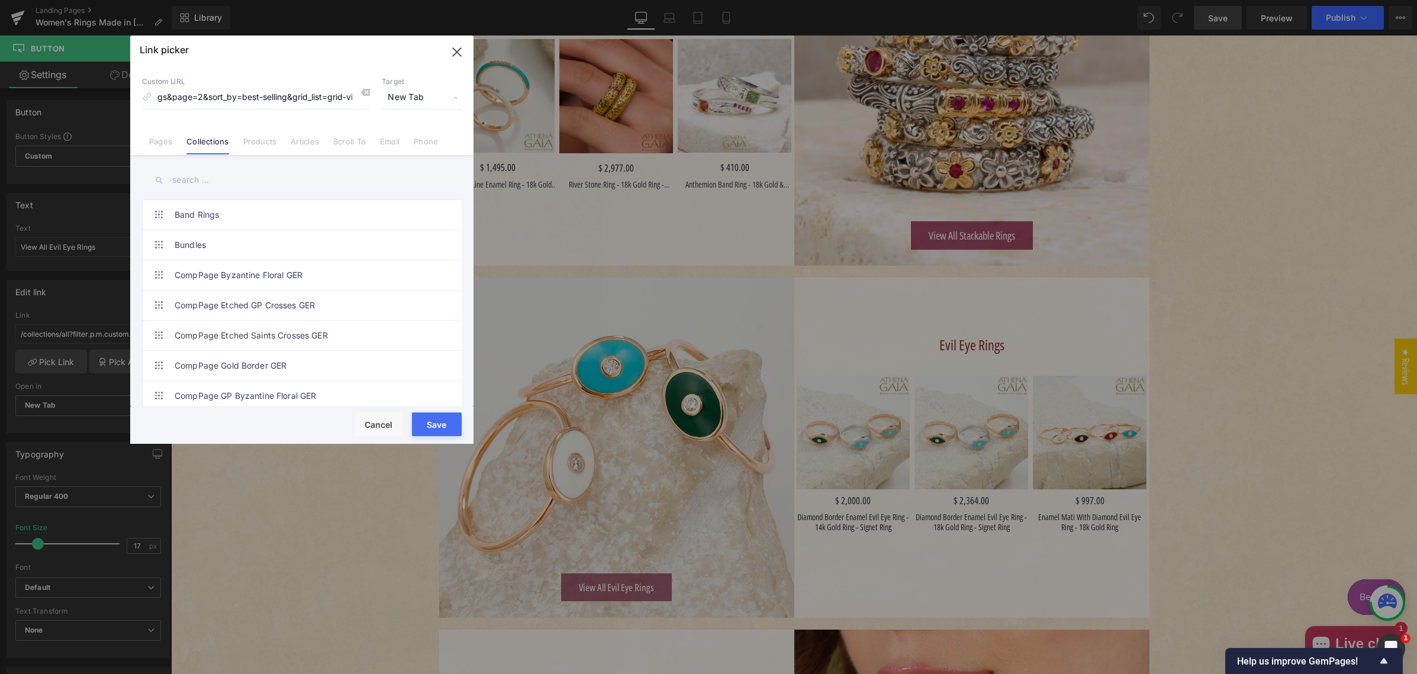
scroll to position [0, 0]
click at [209, 176] on input "text" at bounding box center [302, 180] width 320 height 27
type input "evil eye"
click at [235, 335] on link "Evil Eye Rings" at bounding box center [305, 336] width 260 height 30
click at [436, 424] on button "Save" at bounding box center [437, 424] width 50 height 24
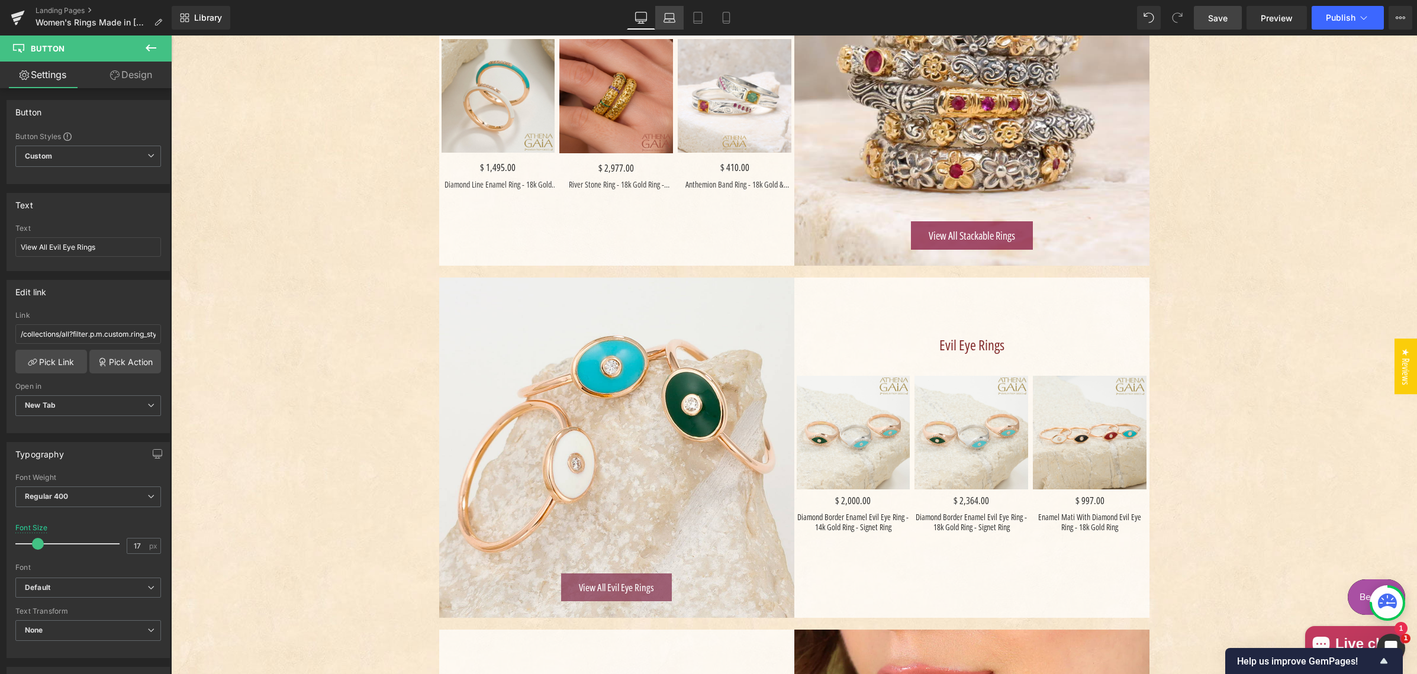
click at [667, 14] on icon at bounding box center [669, 18] width 12 height 12
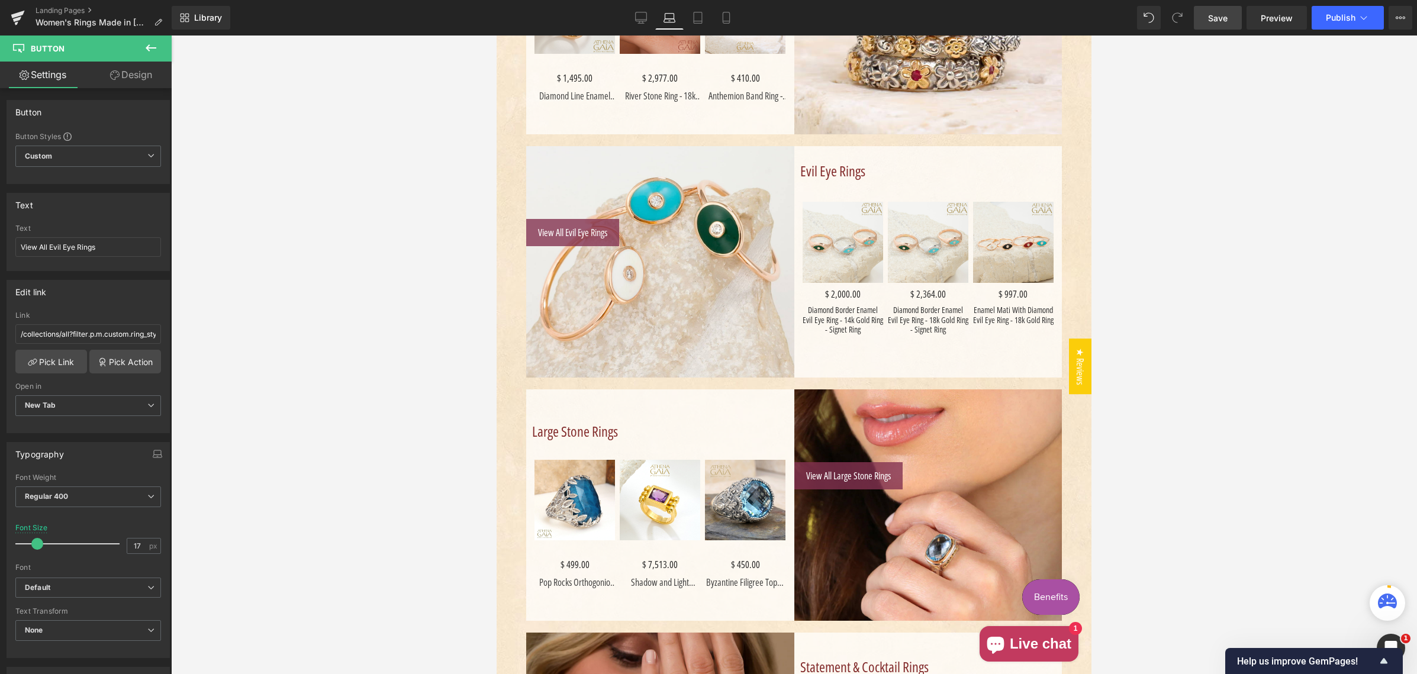
scroll to position [812, 0]
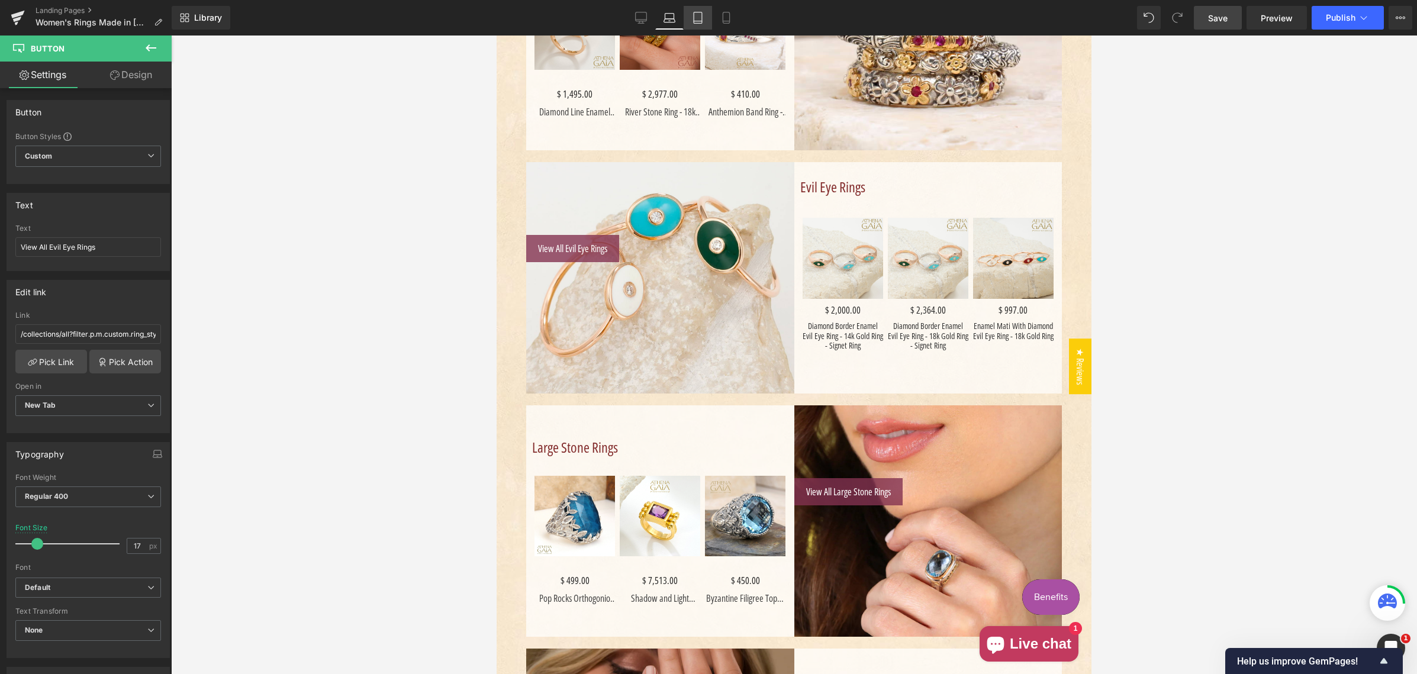
click at [697, 15] on icon at bounding box center [698, 18] width 12 height 12
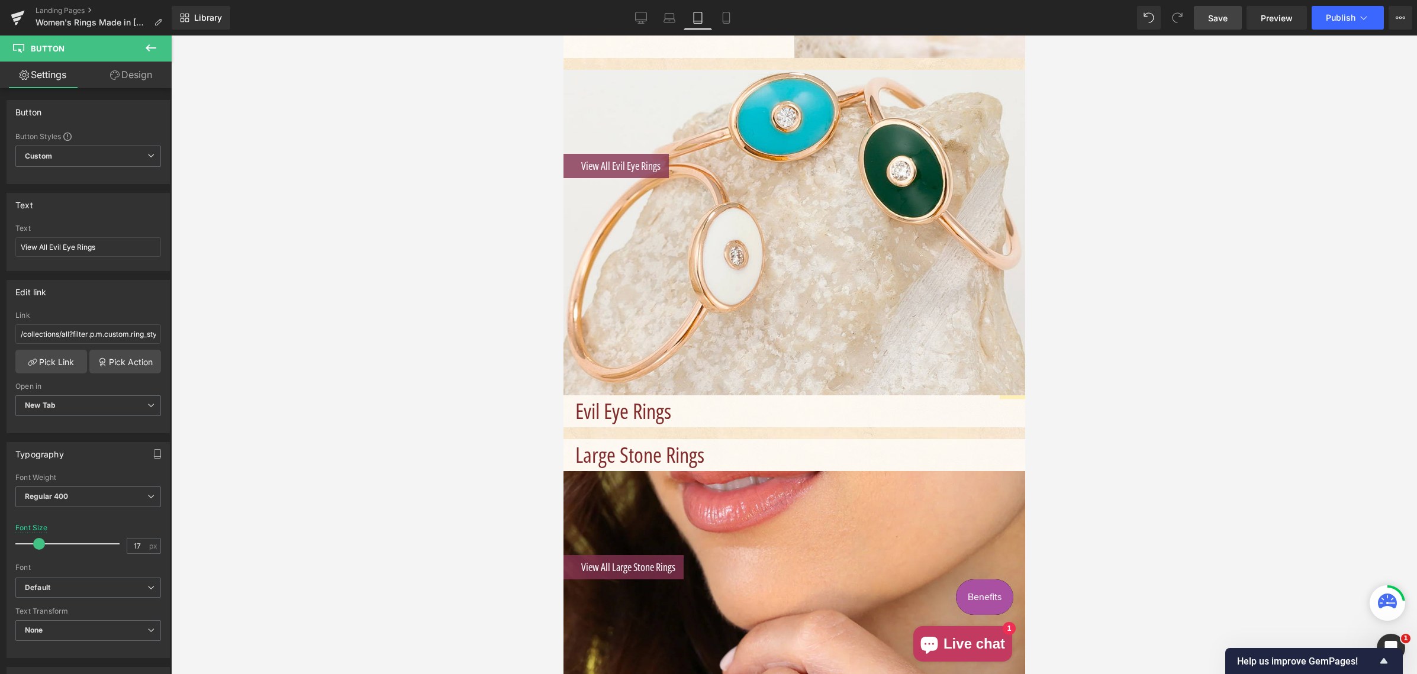
scroll to position [1564, 0]
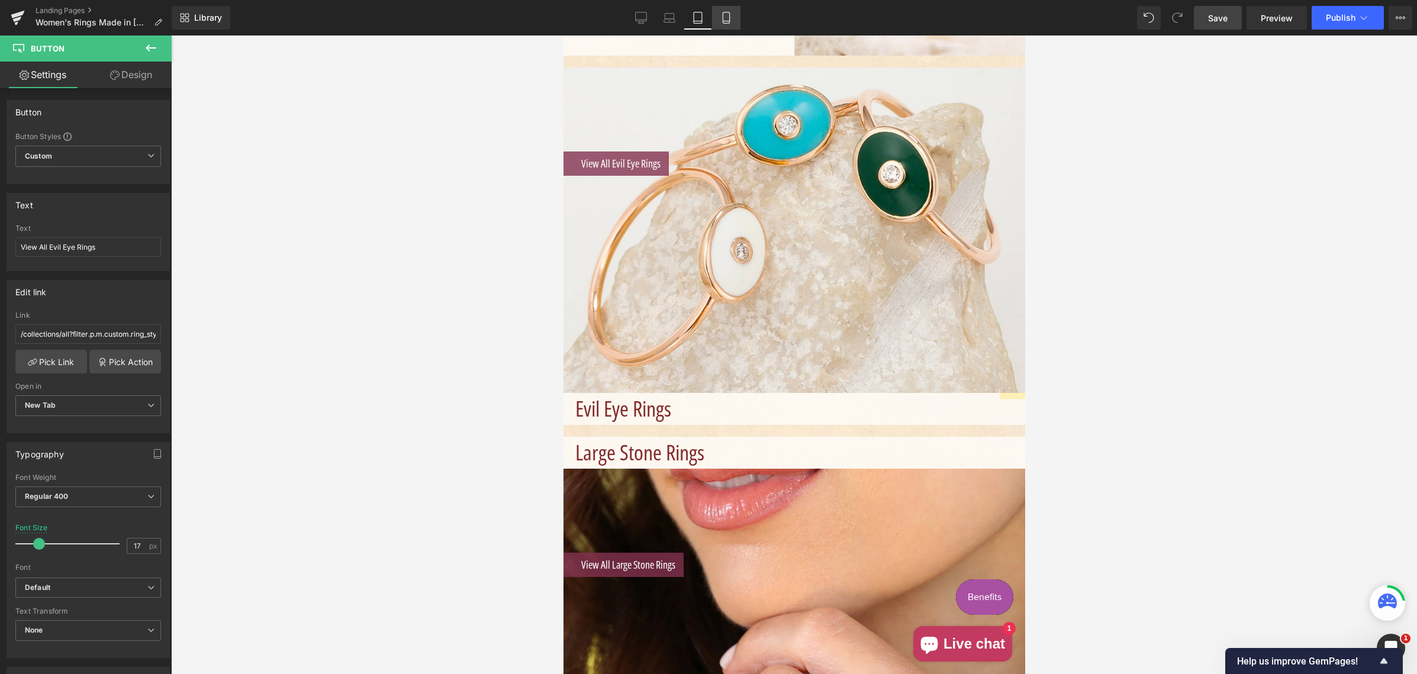
click at [729, 22] on icon at bounding box center [726, 18] width 12 height 12
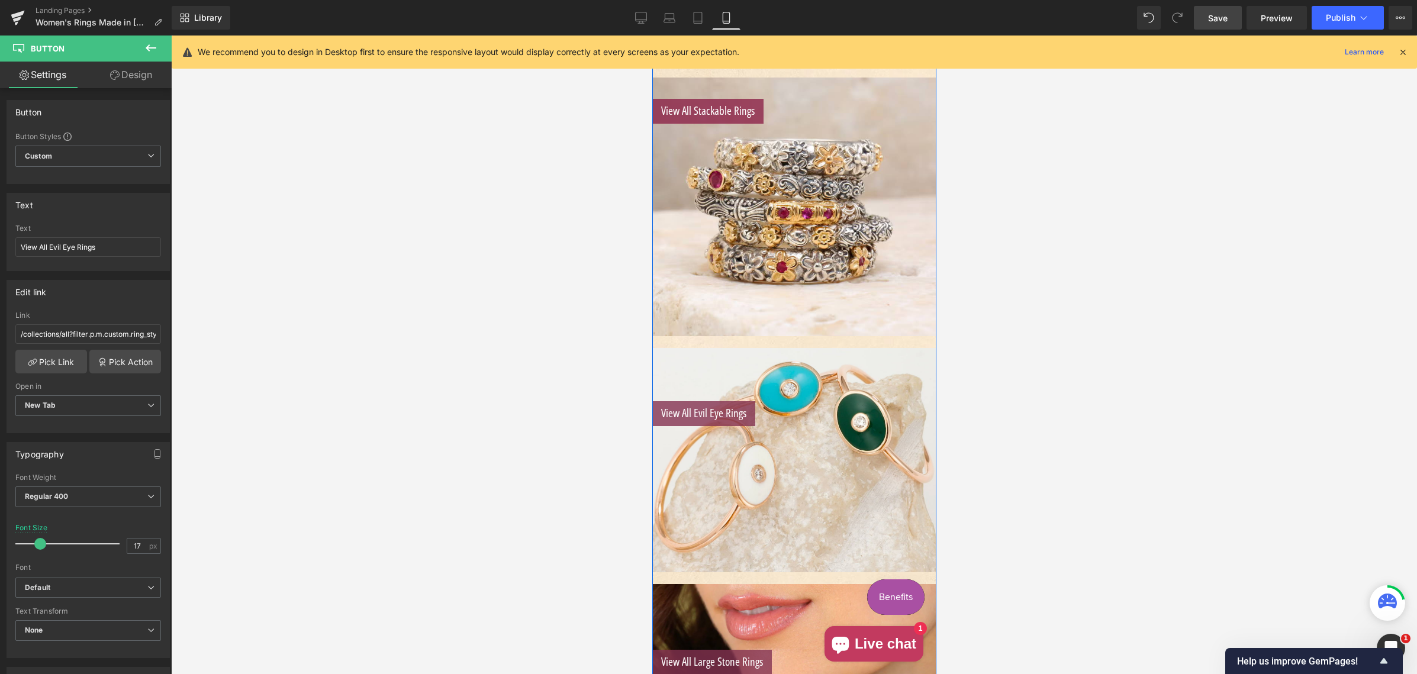
scroll to position [1857, 0]
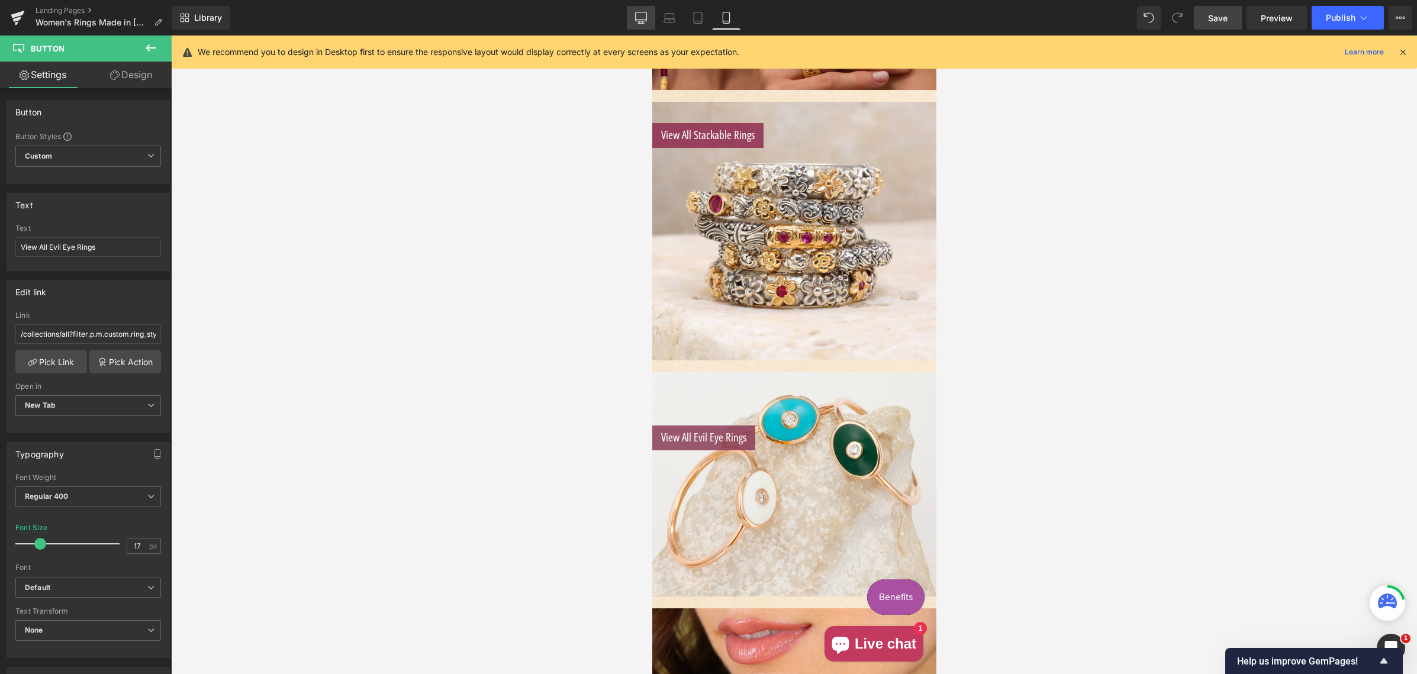
click at [641, 17] on icon at bounding box center [641, 18] width 12 height 12
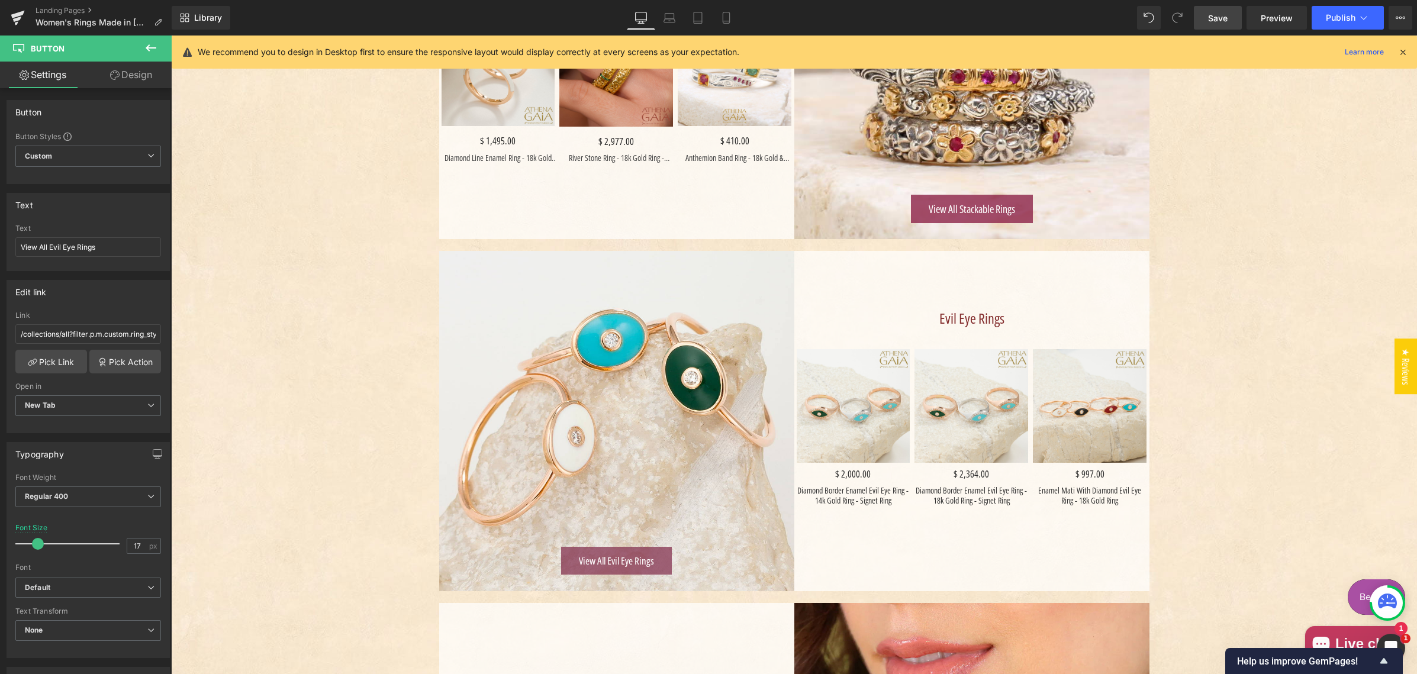
scroll to position [1027, 0]
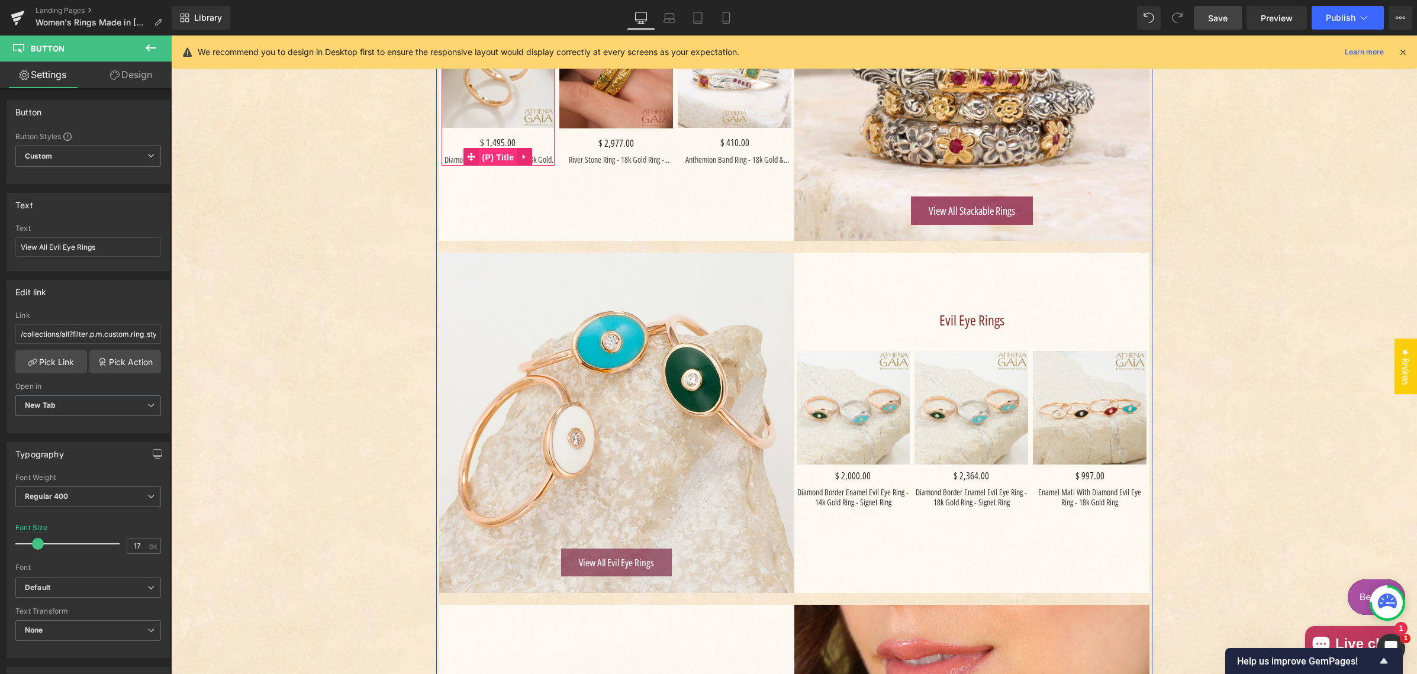
click at [500, 159] on span "(P) Title" at bounding box center [498, 158] width 38 height 18
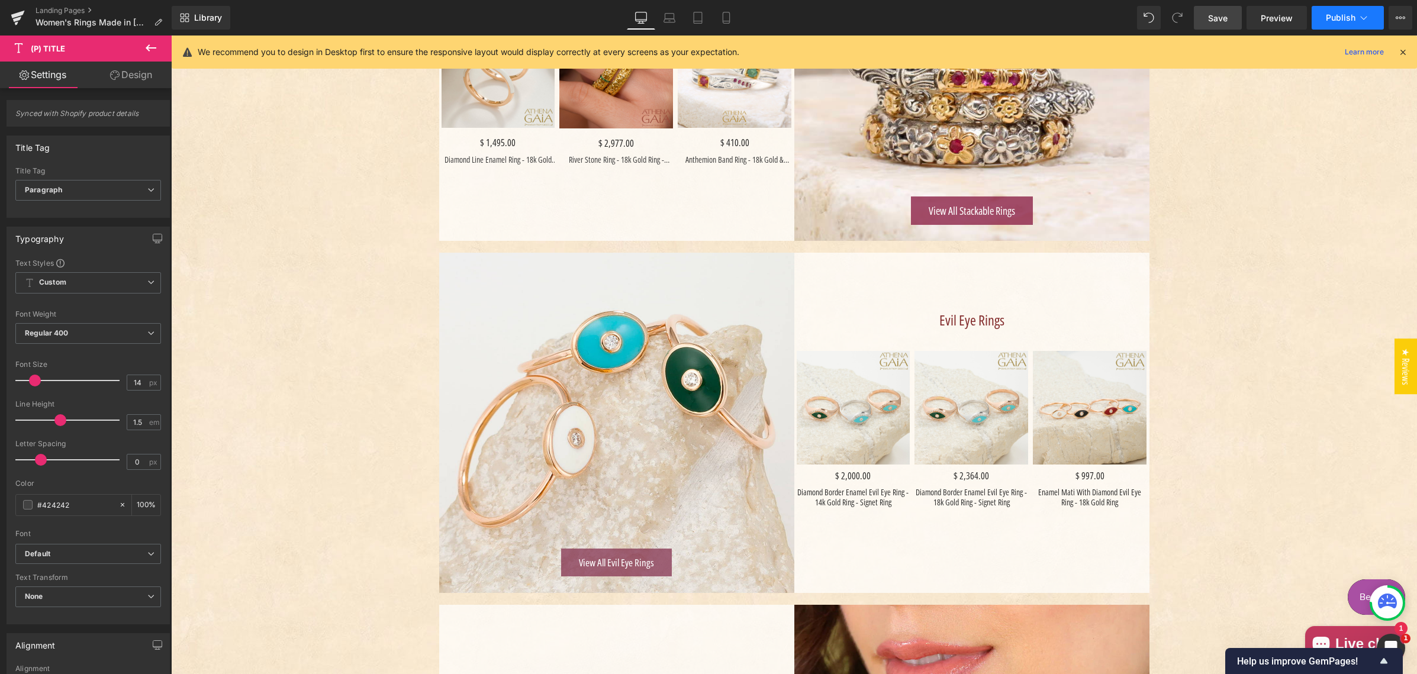
click at [1333, 17] on span "Publish" at bounding box center [1341, 17] width 30 height 9
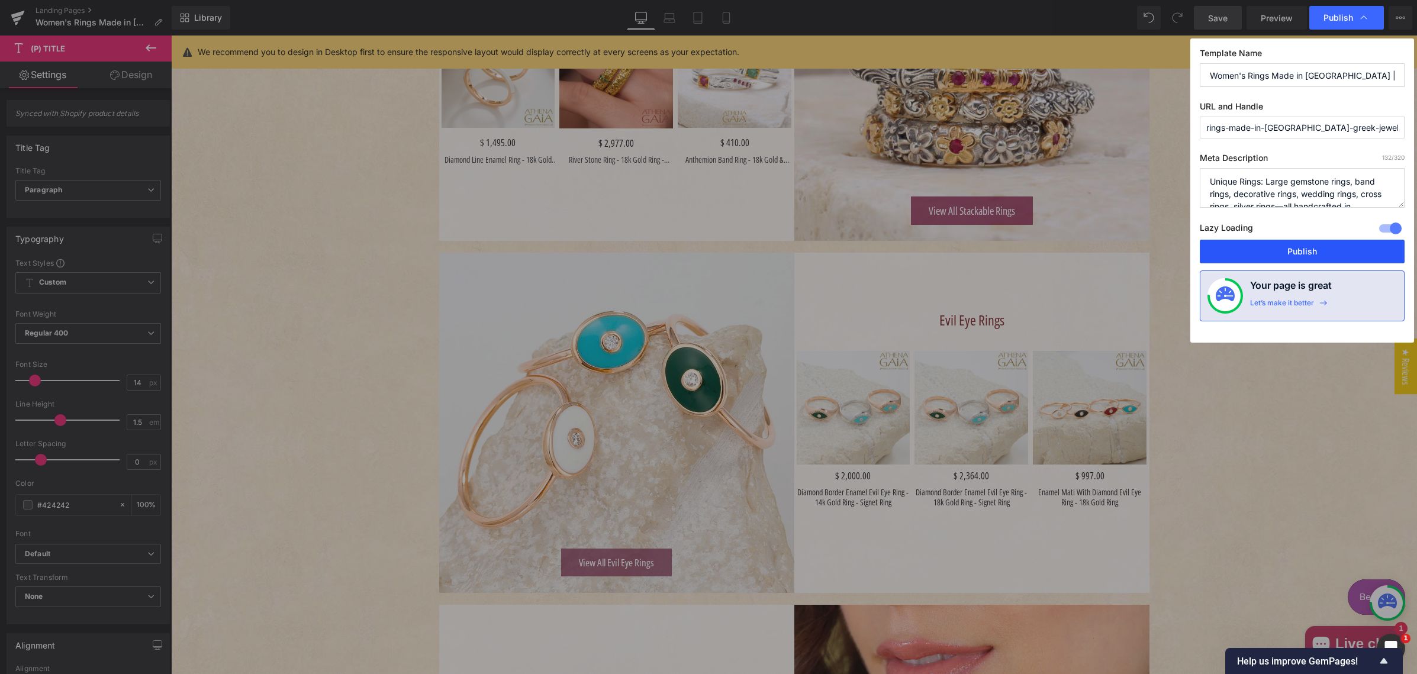
click at [1293, 249] on button "Publish" at bounding box center [1301, 252] width 205 height 24
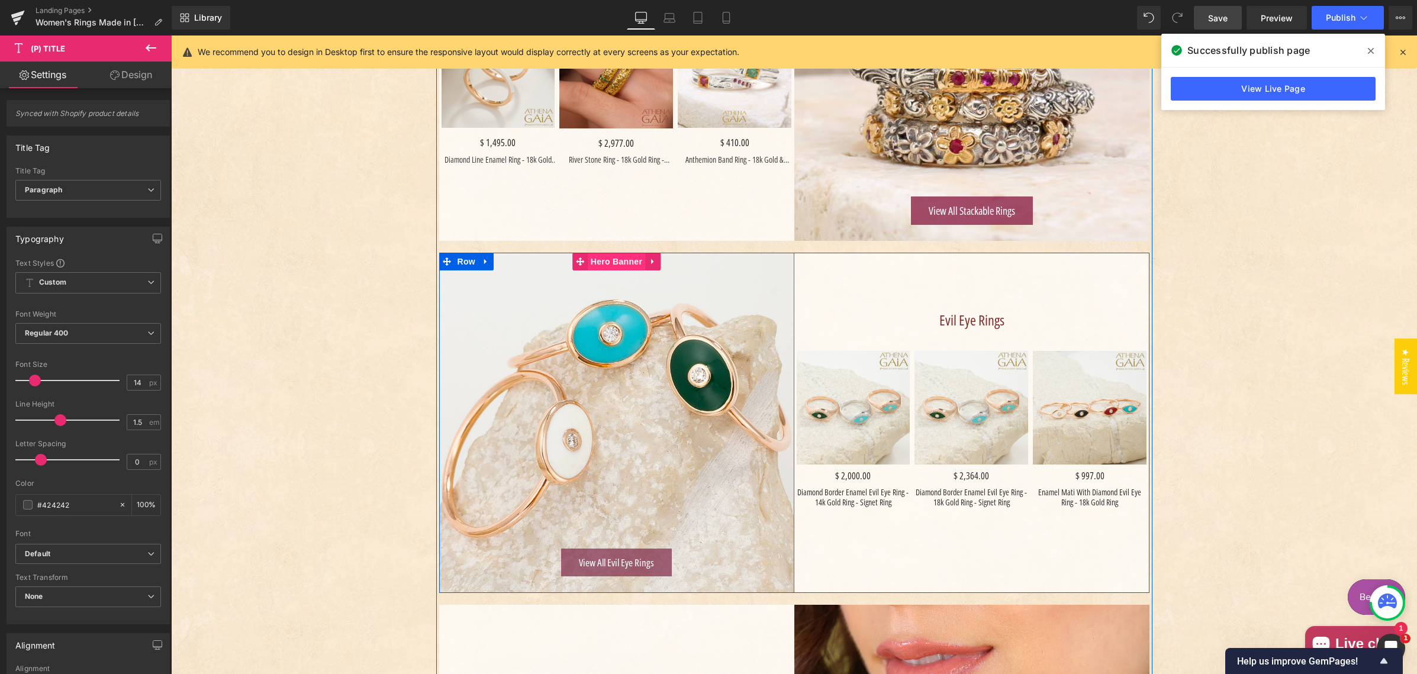
click at [615, 259] on span "Hero Banner" at bounding box center [616, 262] width 57 height 18
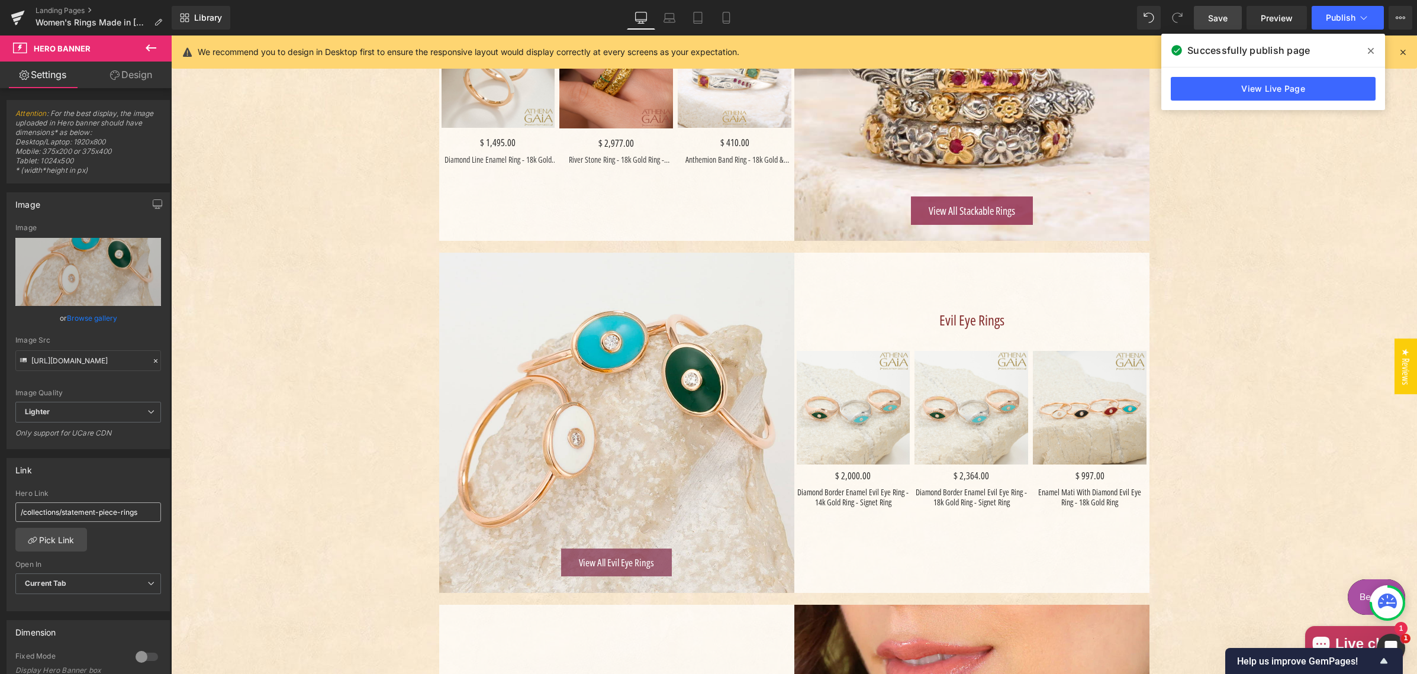
scroll to position [34, 0]
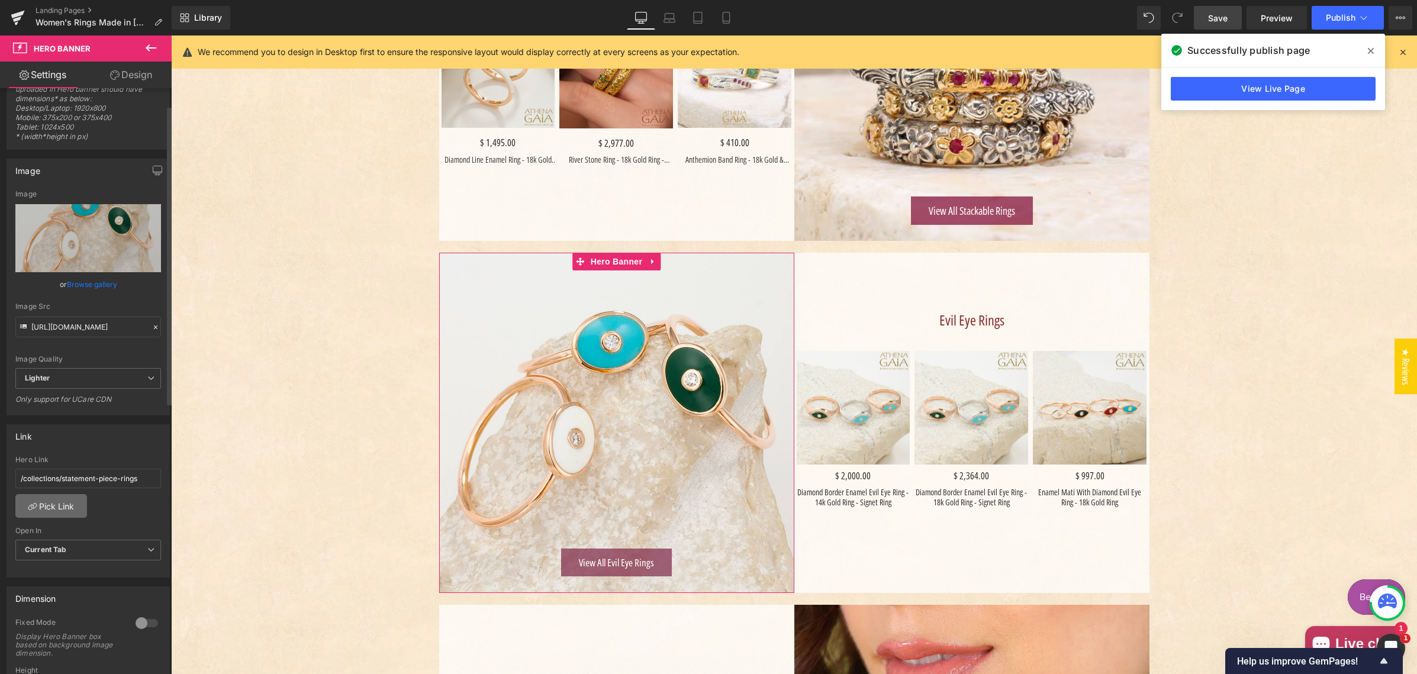
click at [50, 507] on link "Pick Link" at bounding box center [51, 506] width 72 height 24
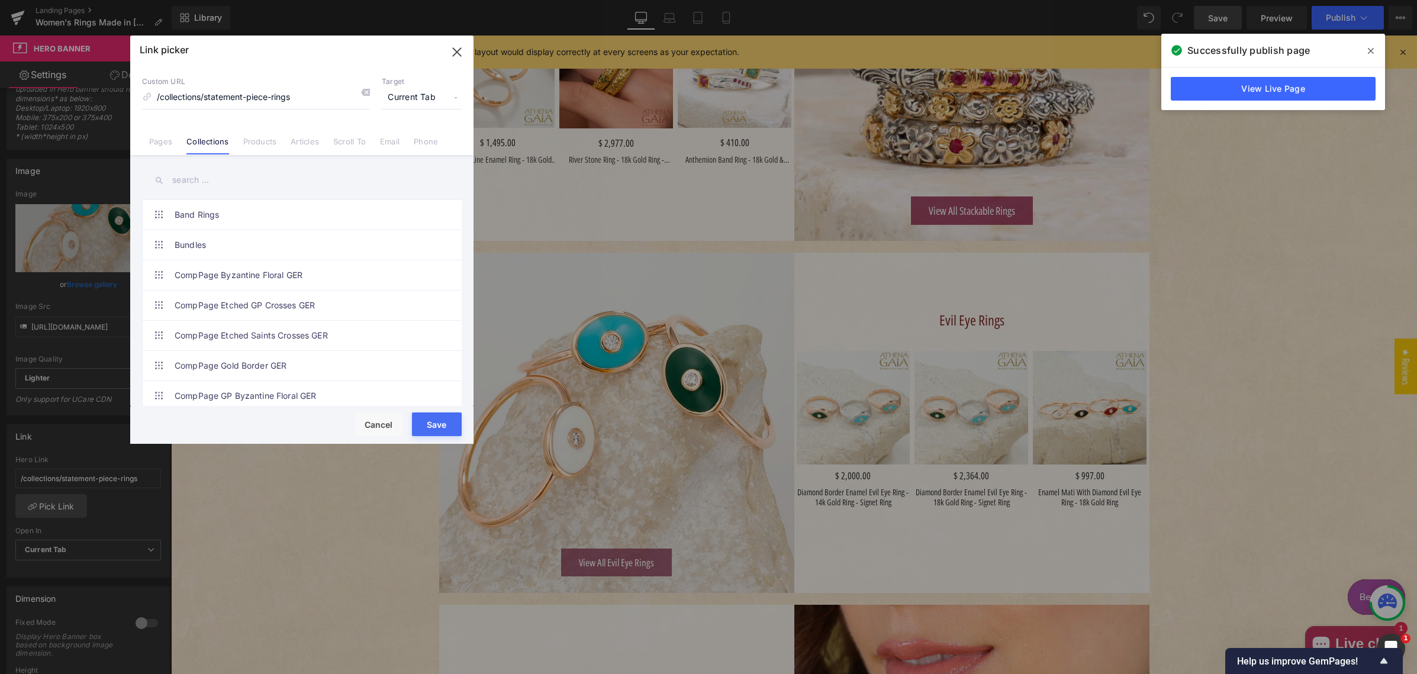
click at [198, 180] on input "text" at bounding box center [302, 180] width 320 height 27
type input "evil ey"
click at [211, 334] on link "Evil Eye Rings" at bounding box center [305, 336] width 260 height 30
click at [404, 94] on span "Current Tab" at bounding box center [422, 97] width 80 height 22
click at [408, 137] on li "New Tab" at bounding box center [422, 140] width 92 height 21
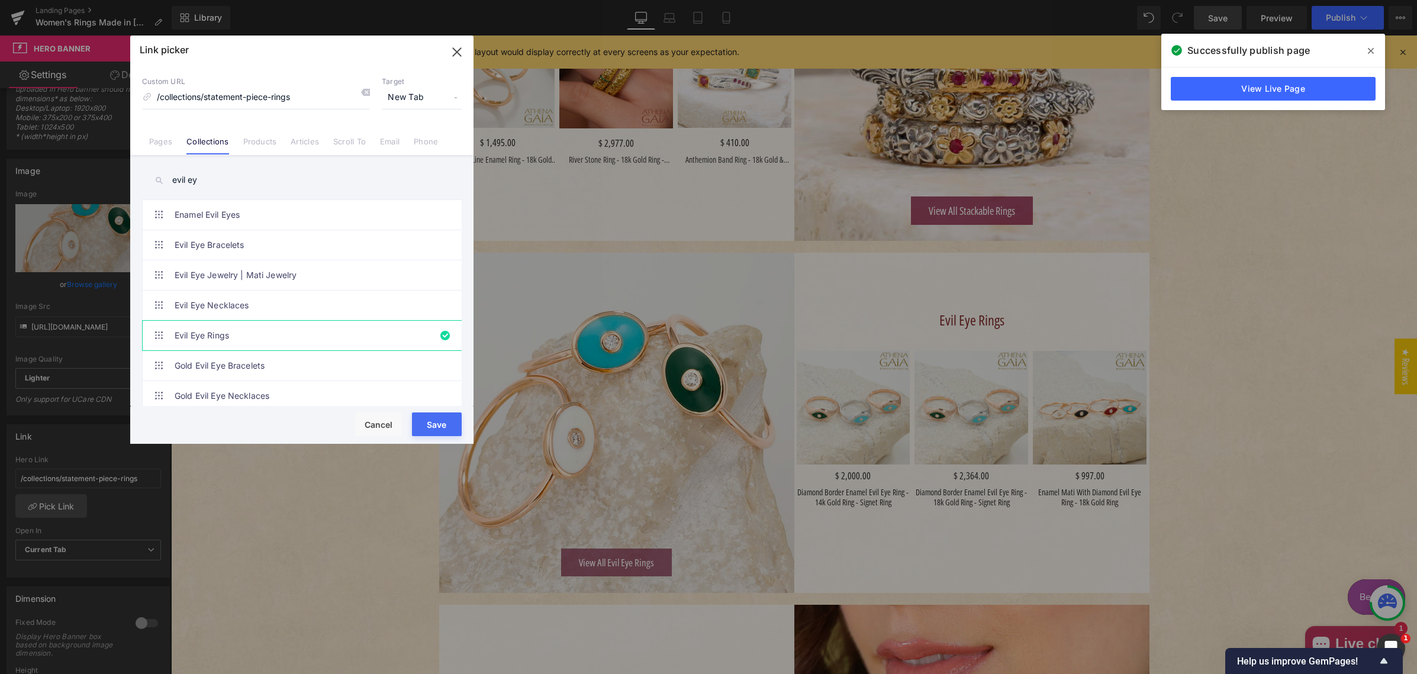
click at [433, 425] on button "Save" at bounding box center [437, 424] width 50 height 24
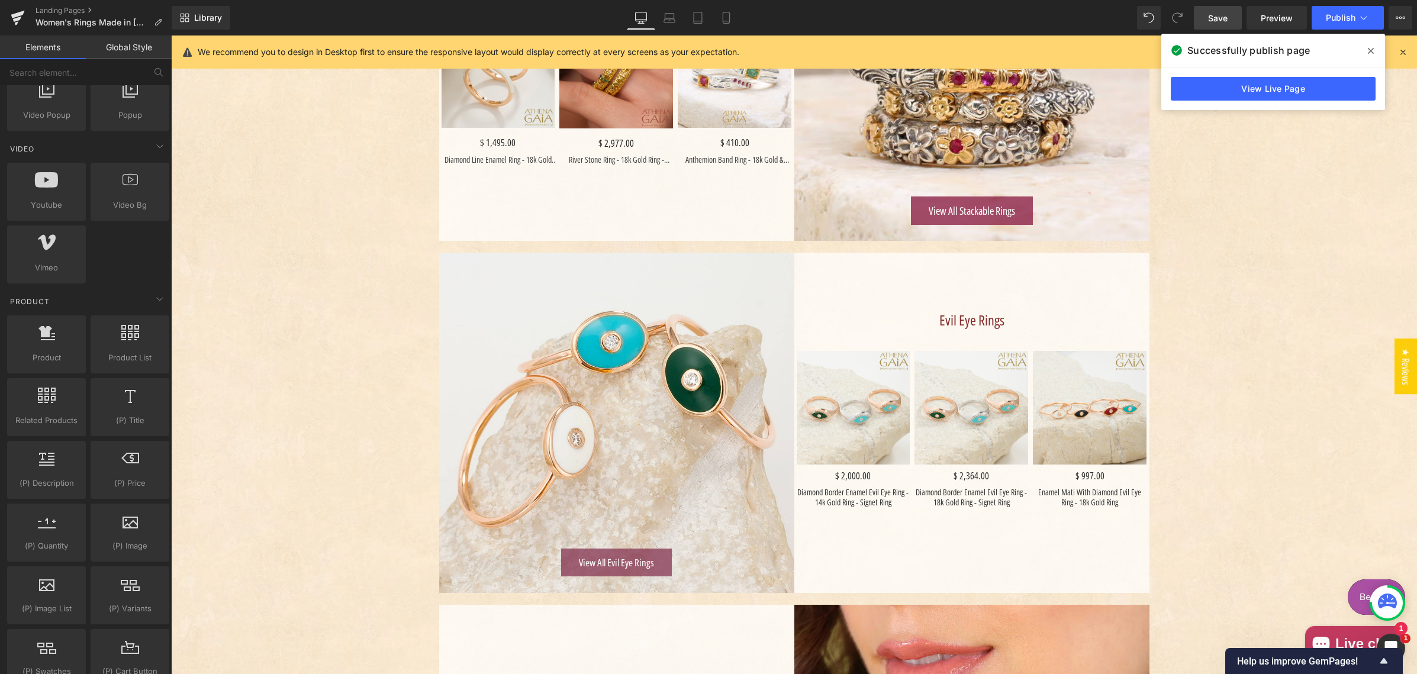
click at [1307, 124] on div "Women’s Rings – Timeless Craftsmanship Heading Handcrafted rings from [GEOGRAPH…" at bounding box center [794, 564] width 1246 height 2827
click at [1341, 14] on span "Publish" at bounding box center [1341, 17] width 30 height 9
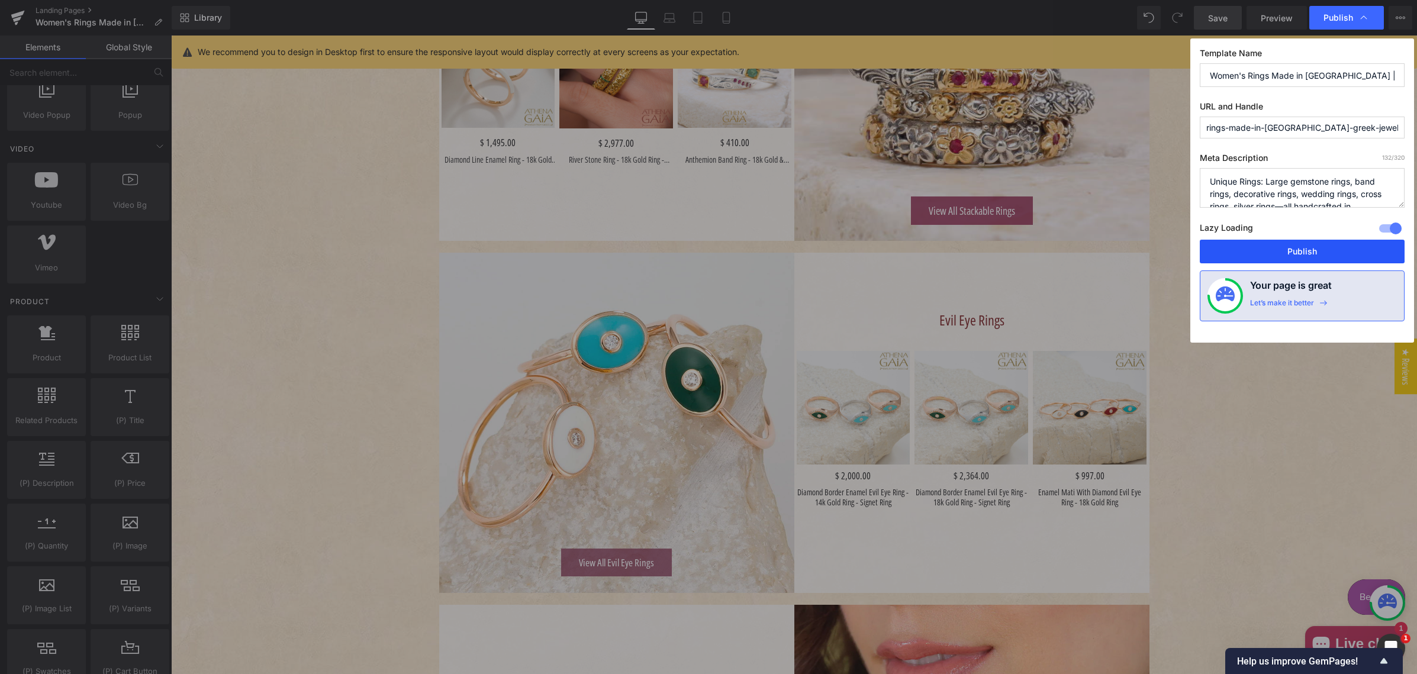
click at [1305, 248] on button "Publish" at bounding box center [1301, 252] width 205 height 24
